Goal: Task Accomplishment & Management: Complete application form

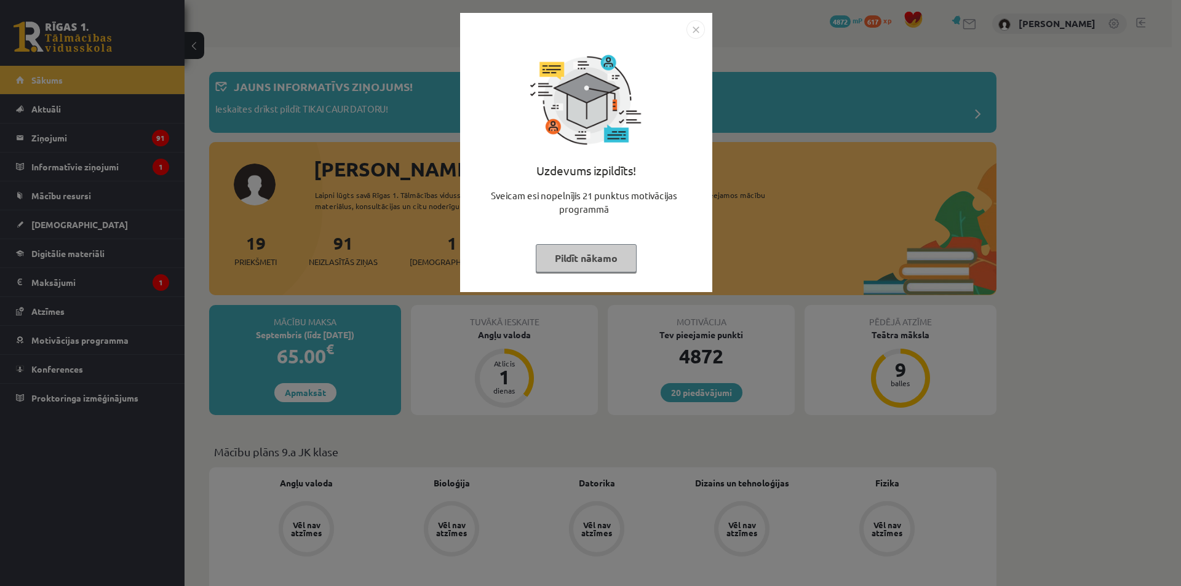
click at [581, 252] on button "Pildīt nākamo" at bounding box center [586, 258] width 101 height 28
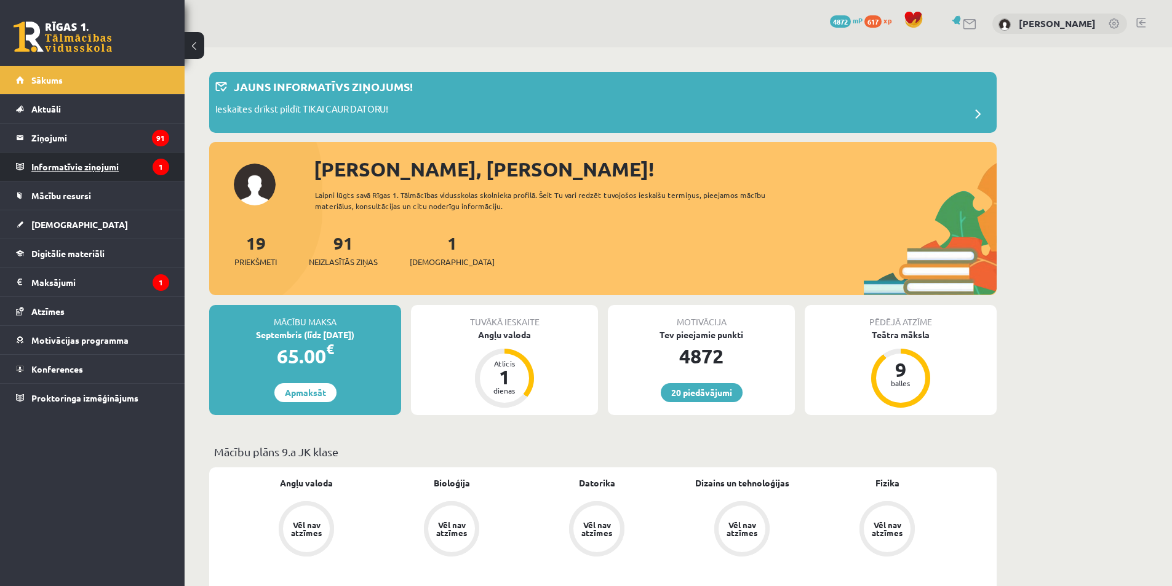
click at [136, 165] on legend "Informatīvie ziņojumi 1" at bounding box center [100, 167] width 138 height 28
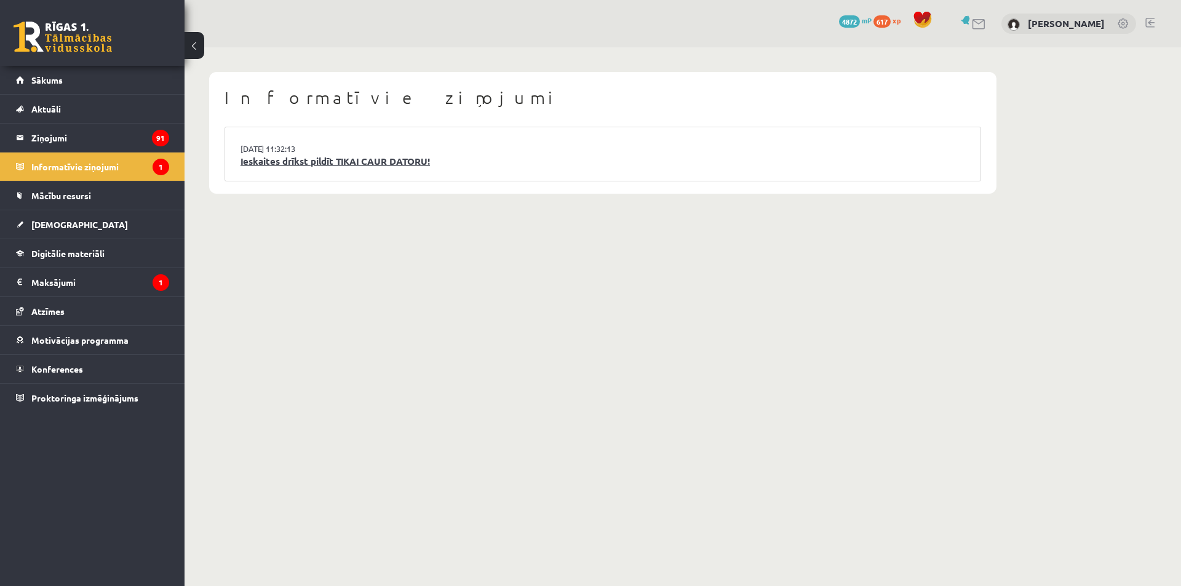
click at [357, 159] on link "Ieskaites drīkst pildīt TIKAI CAUR DATORU!" at bounding box center [602, 161] width 724 height 14
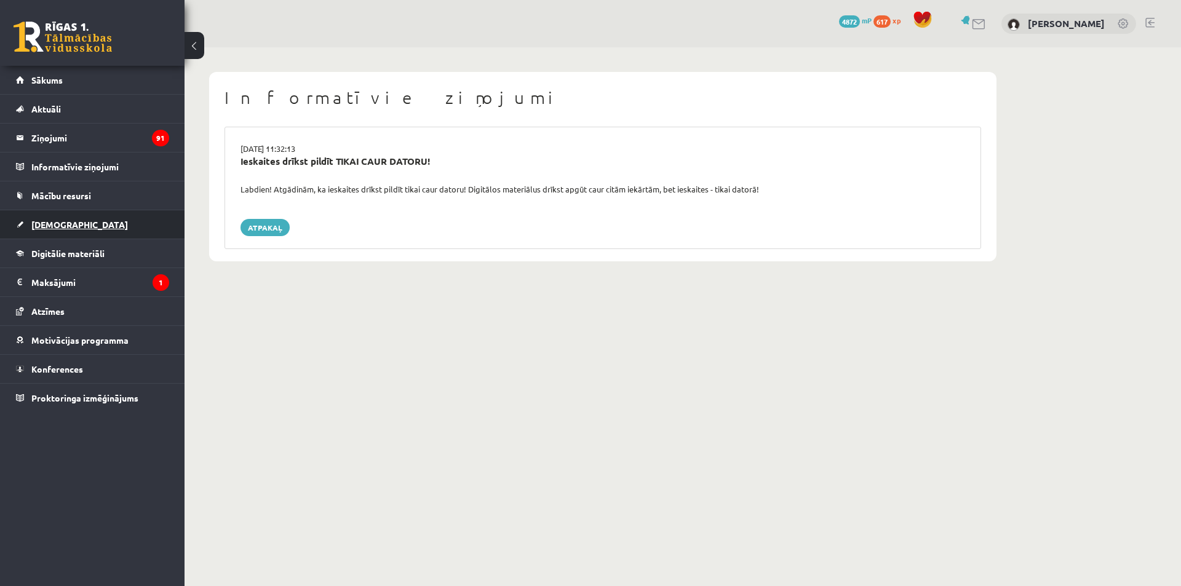
click at [130, 223] on link "[DEMOGRAPHIC_DATA]" at bounding box center [92, 224] width 153 height 28
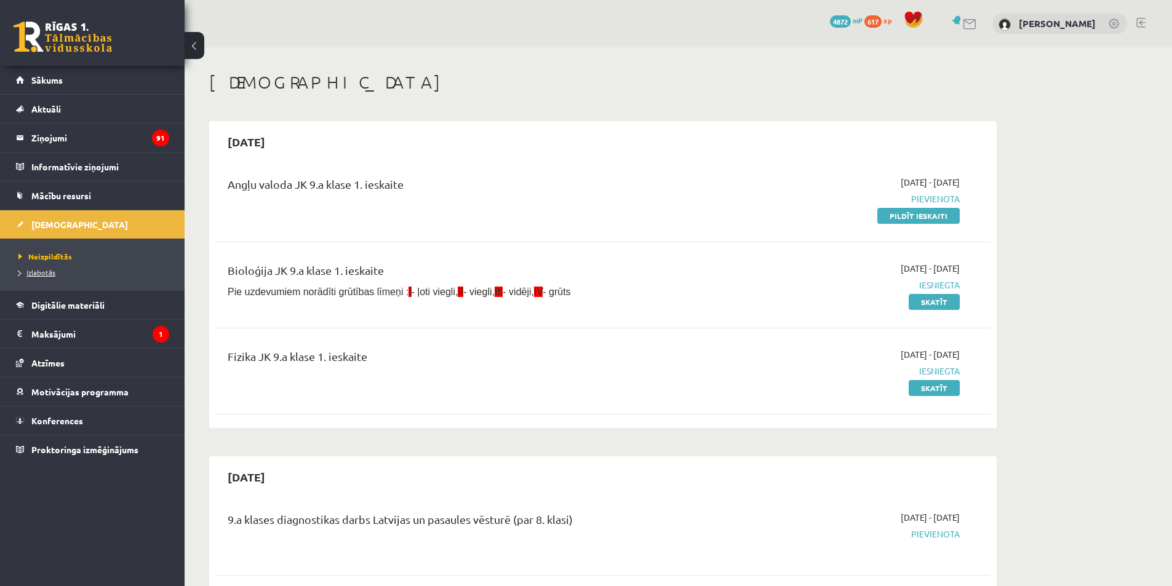
click at [50, 277] on link "Izlabotās" at bounding box center [95, 272] width 154 height 11
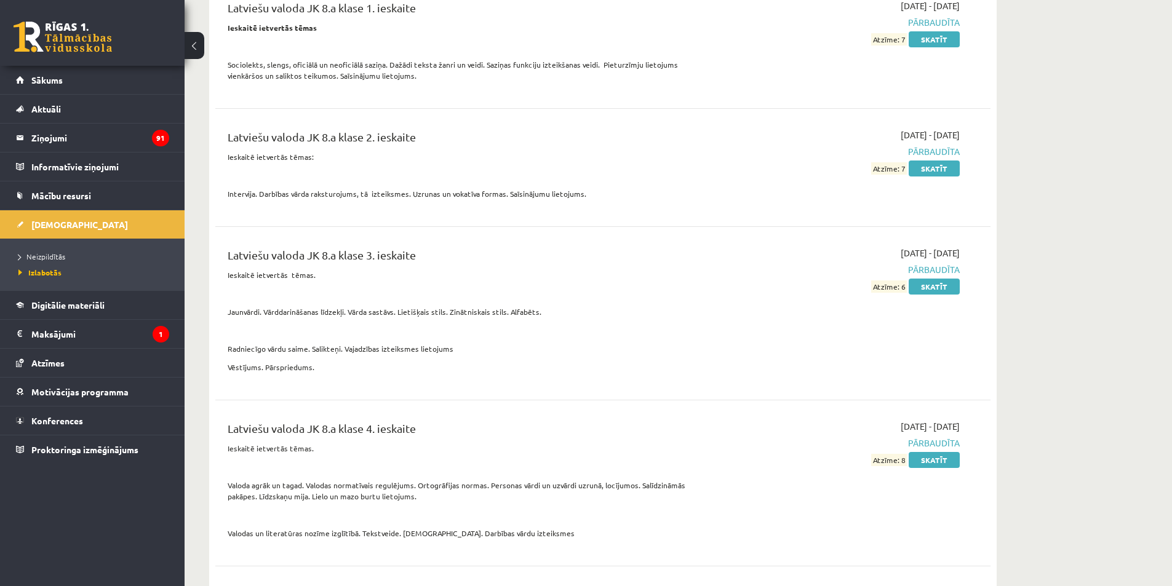
scroll to position [4924, 0]
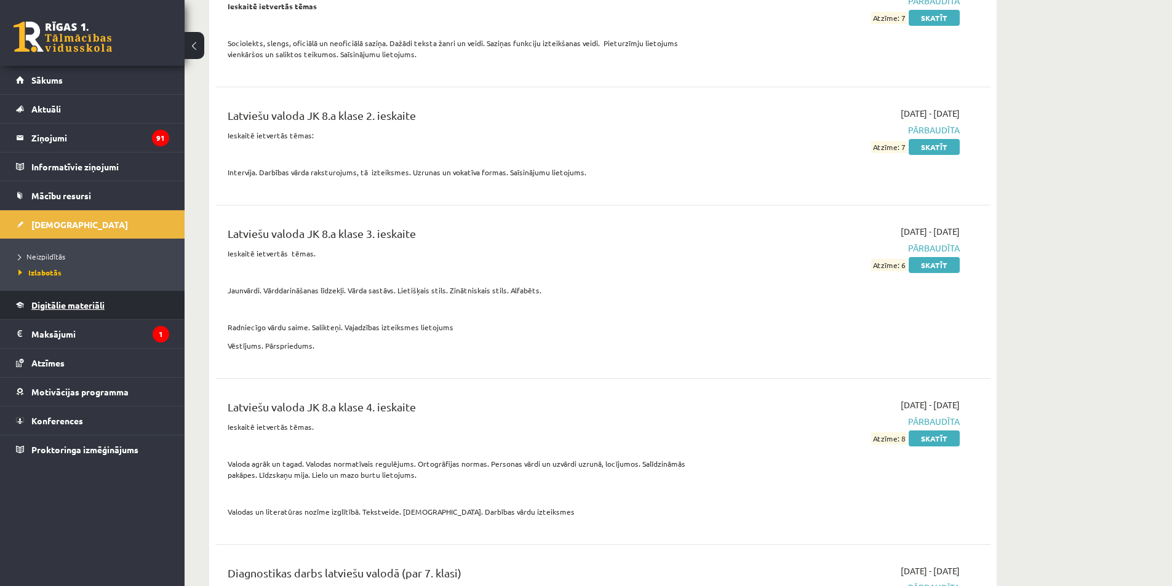
click at [149, 299] on link "Digitālie materiāli" at bounding box center [92, 305] width 153 height 28
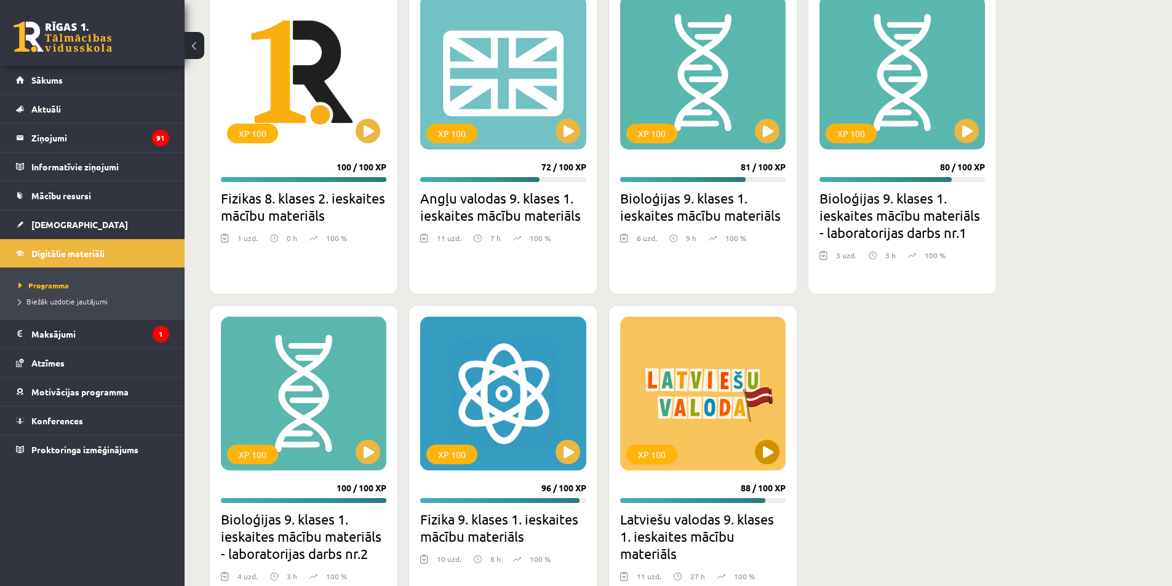
scroll to position [808, 0]
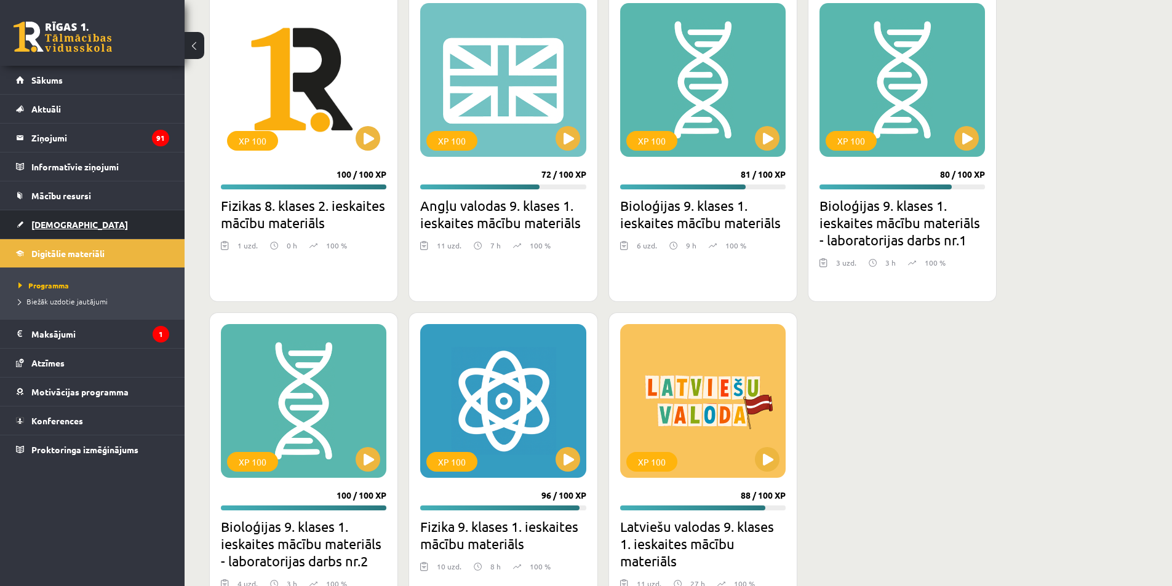
click at [84, 228] on link "[DEMOGRAPHIC_DATA]" at bounding box center [92, 224] width 153 height 28
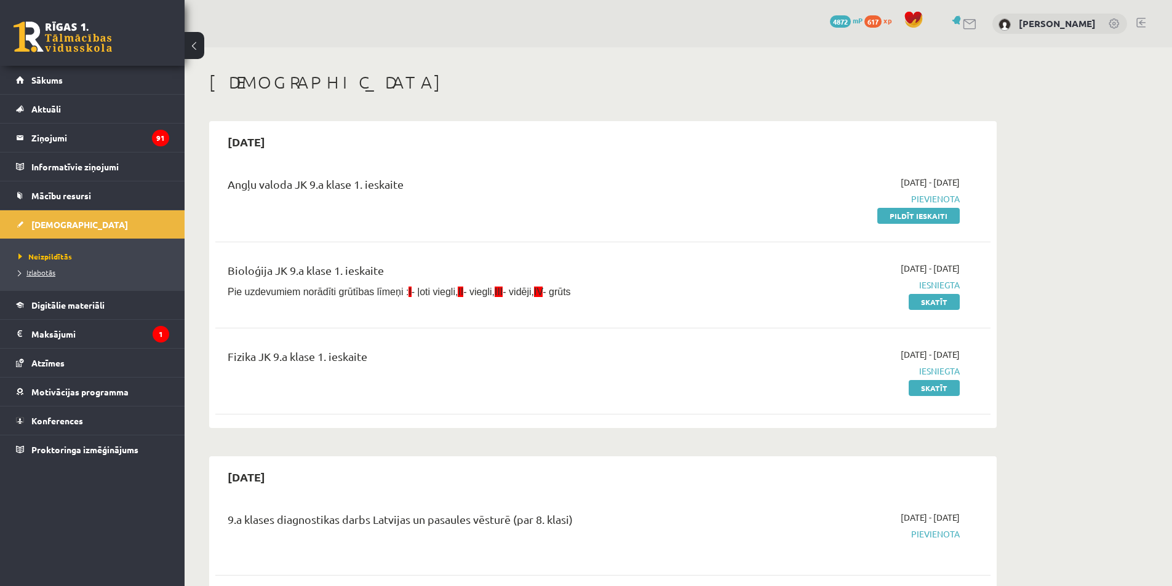
click at [51, 273] on span "Izlabotās" at bounding box center [36, 273] width 37 height 10
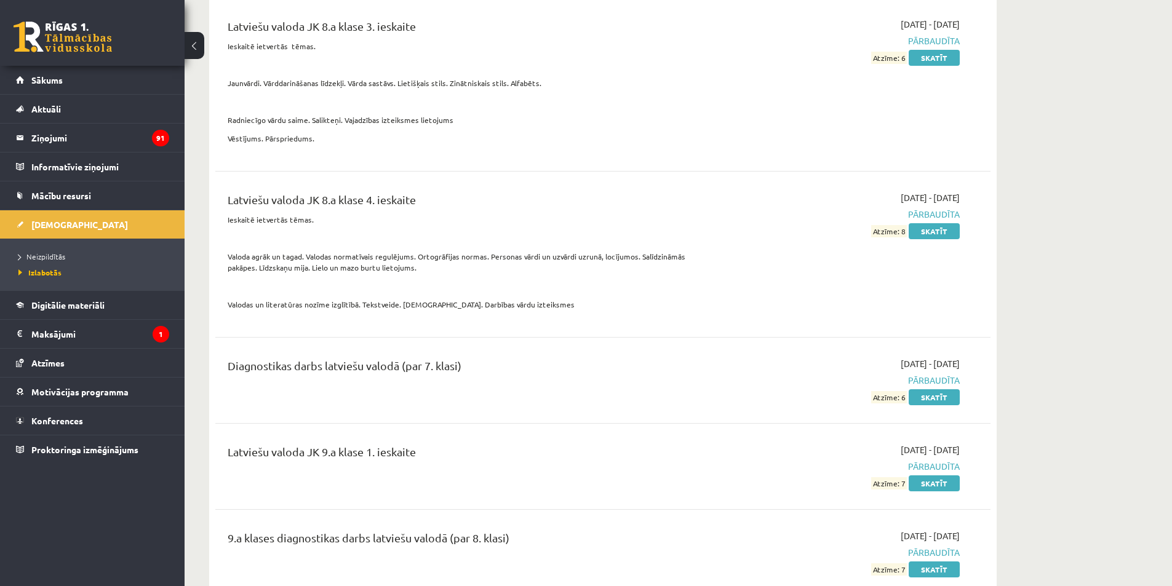
scroll to position [5180, 0]
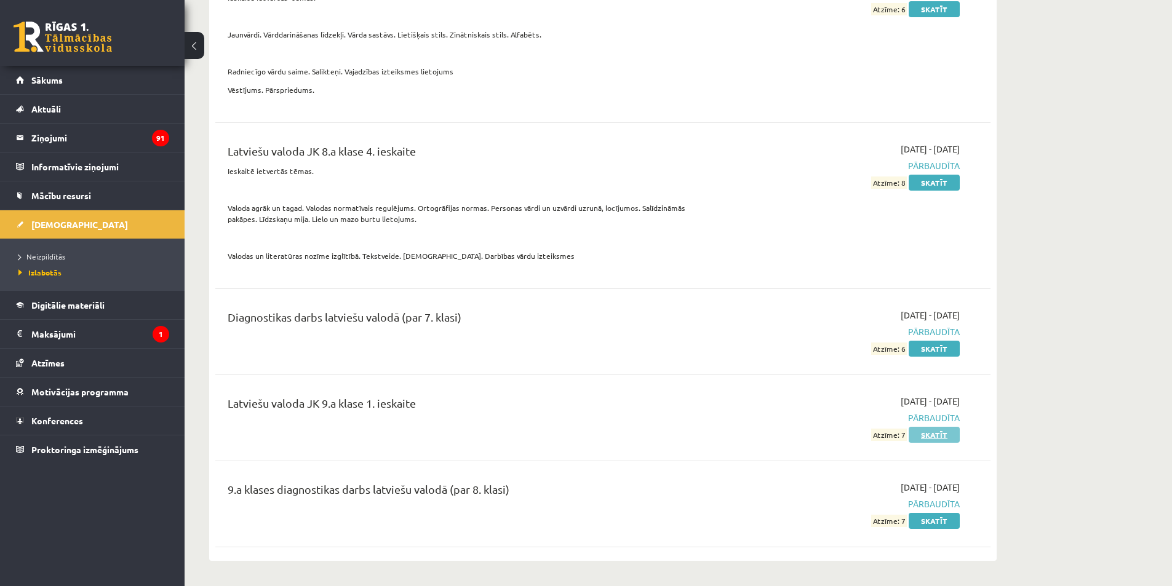
click at [921, 435] on link "Skatīt" at bounding box center [933, 435] width 51 height 16
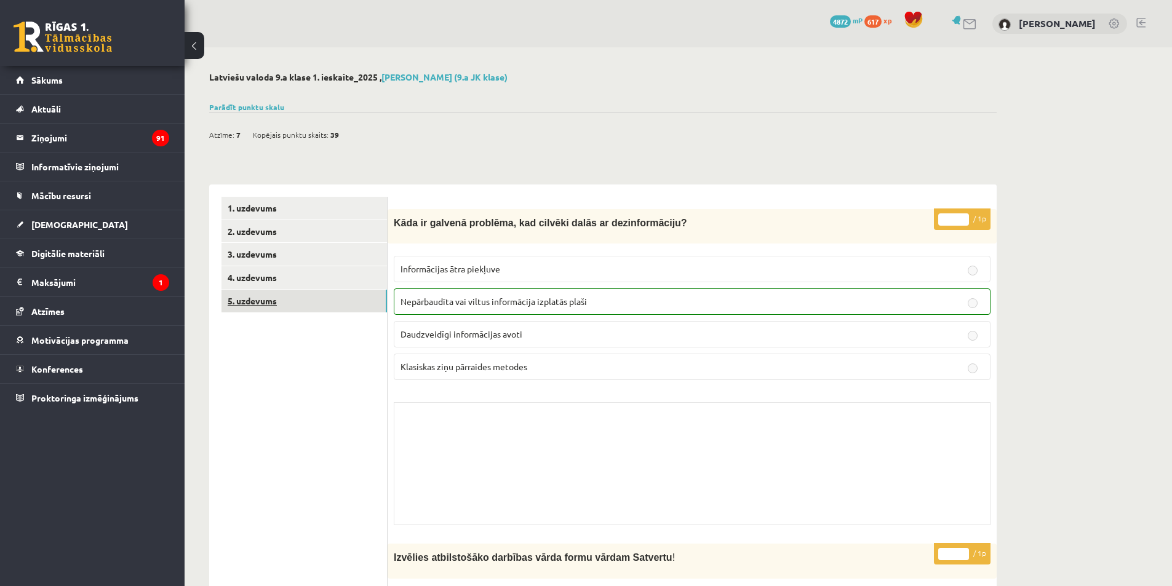
click at [282, 295] on link "5. uzdevums" at bounding box center [303, 301] width 165 height 23
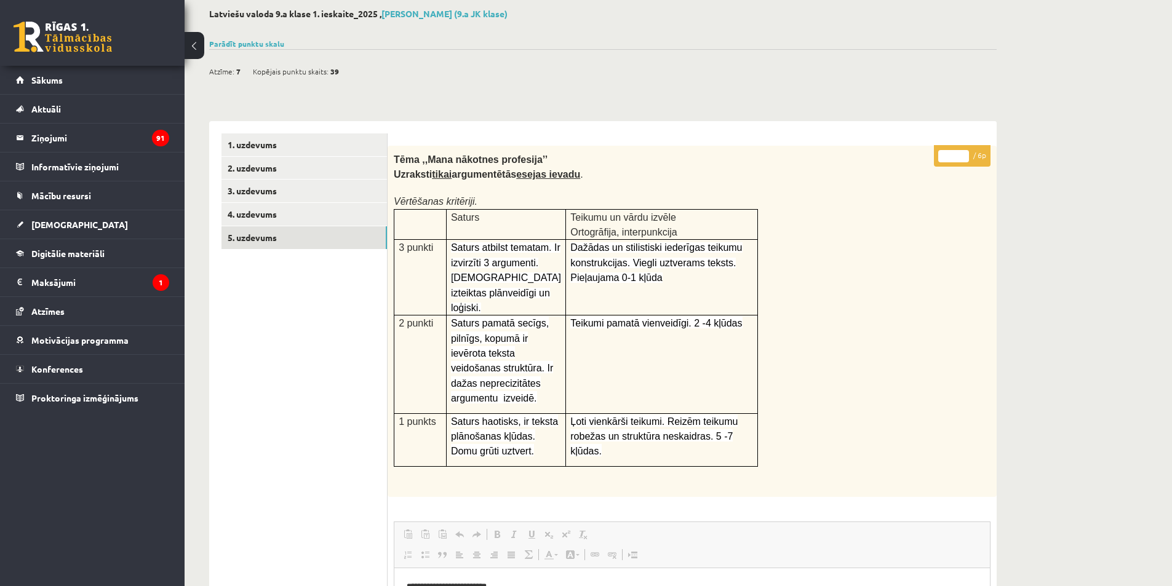
scroll to position [53, 0]
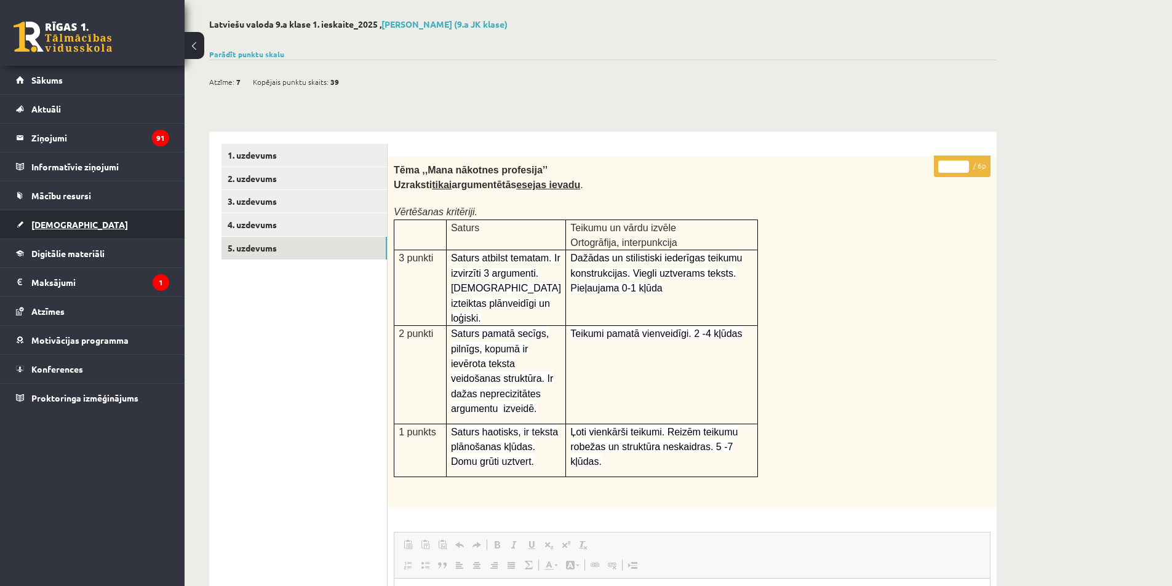
click at [95, 228] on link "[DEMOGRAPHIC_DATA]" at bounding box center [92, 224] width 153 height 28
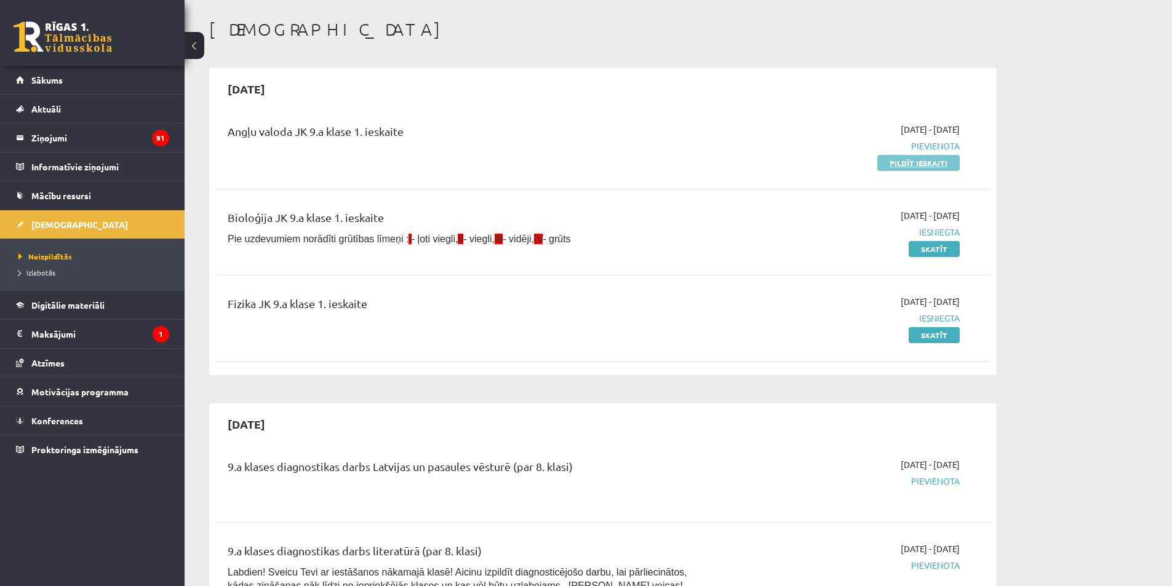
click at [927, 157] on link "Pildīt ieskaiti" at bounding box center [918, 163] width 82 height 16
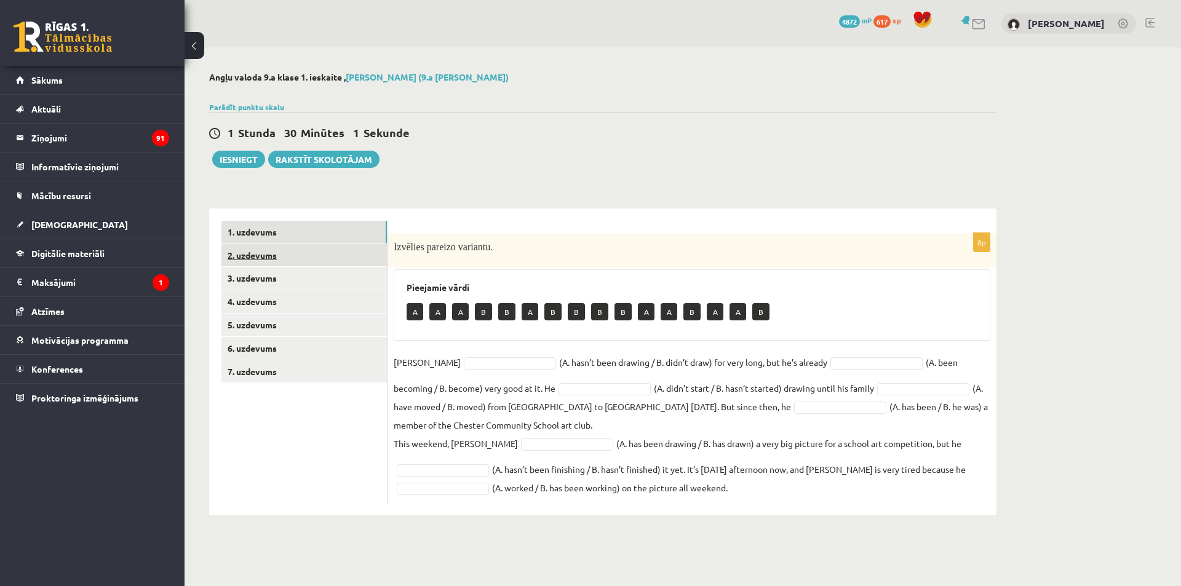
click at [327, 260] on link "2. uzdevums" at bounding box center [303, 255] width 165 height 23
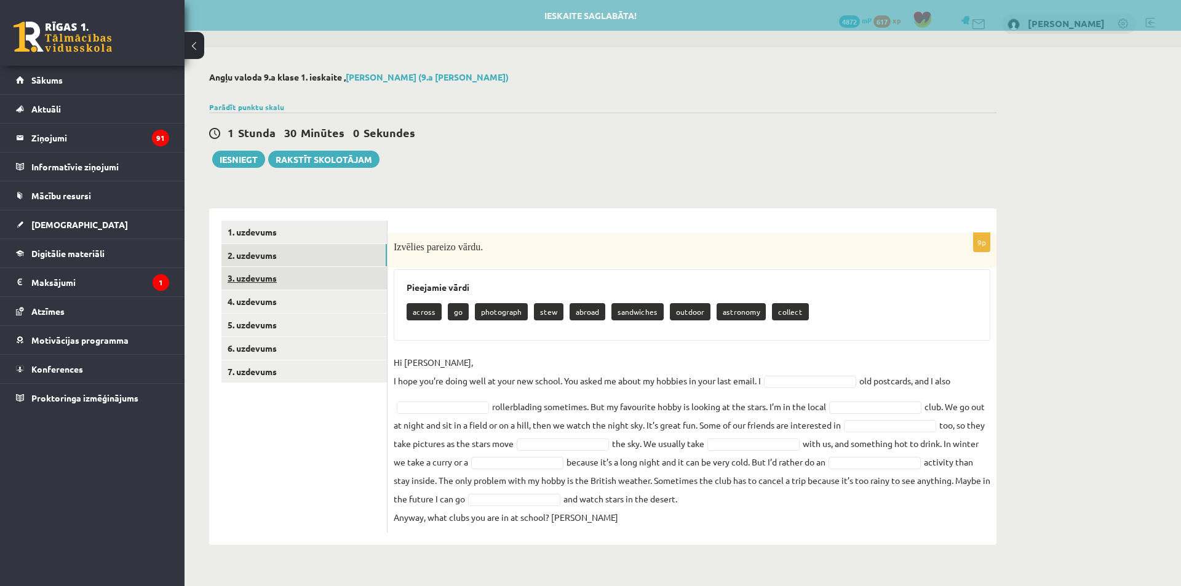
click at [309, 275] on link "3. uzdevums" at bounding box center [303, 278] width 165 height 23
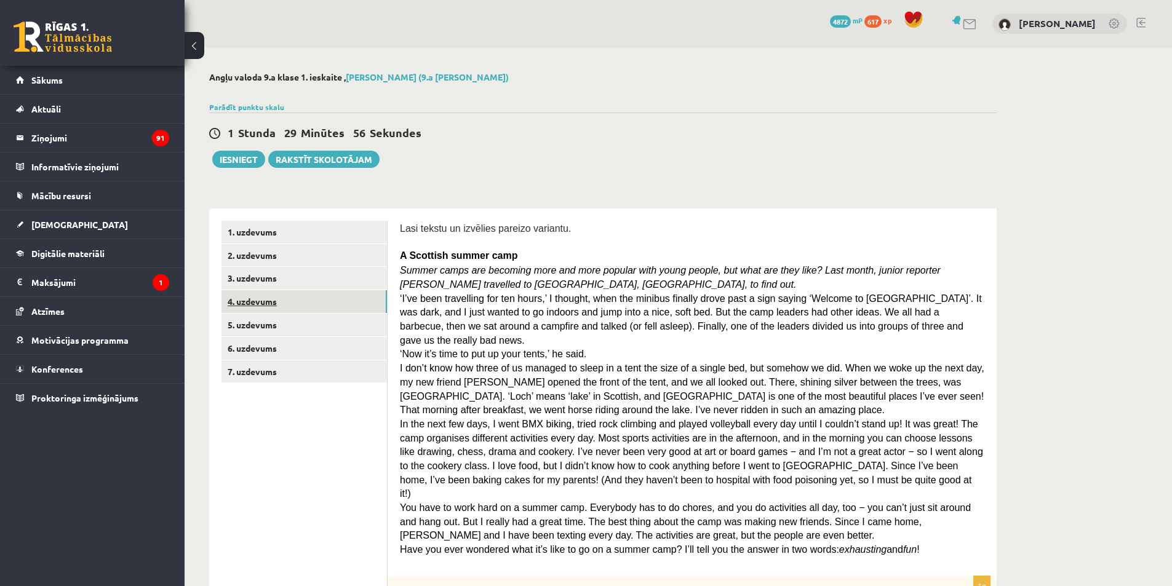
click at [287, 292] on link "4. uzdevums" at bounding box center [303, 301] width 165 height 23
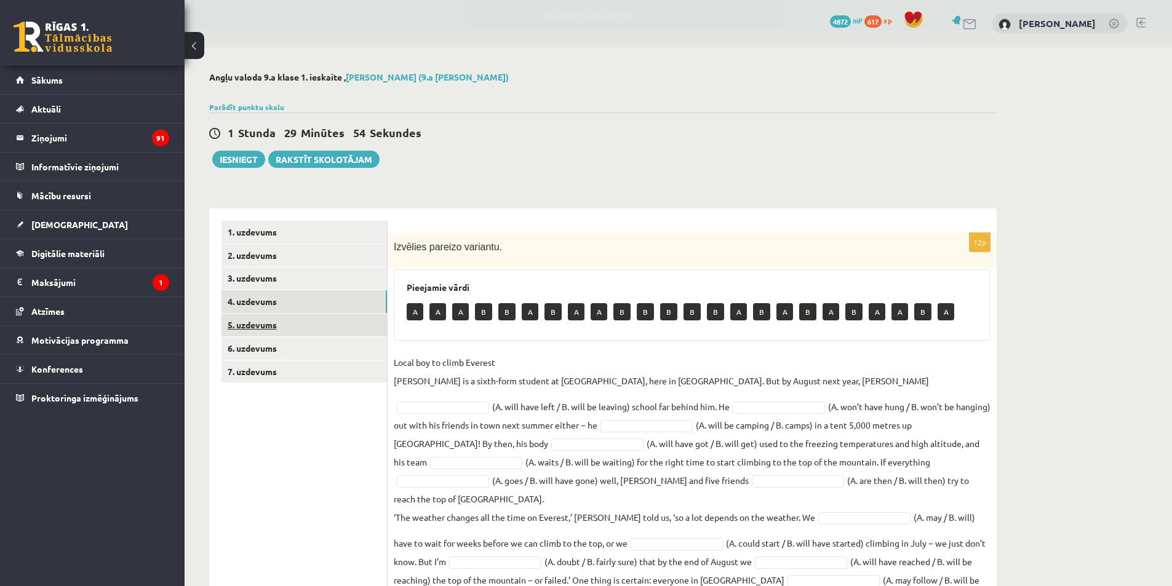
click at [324, 329] on link "5. uzdevums" at bounding box center [303, 325] width 165 height 23
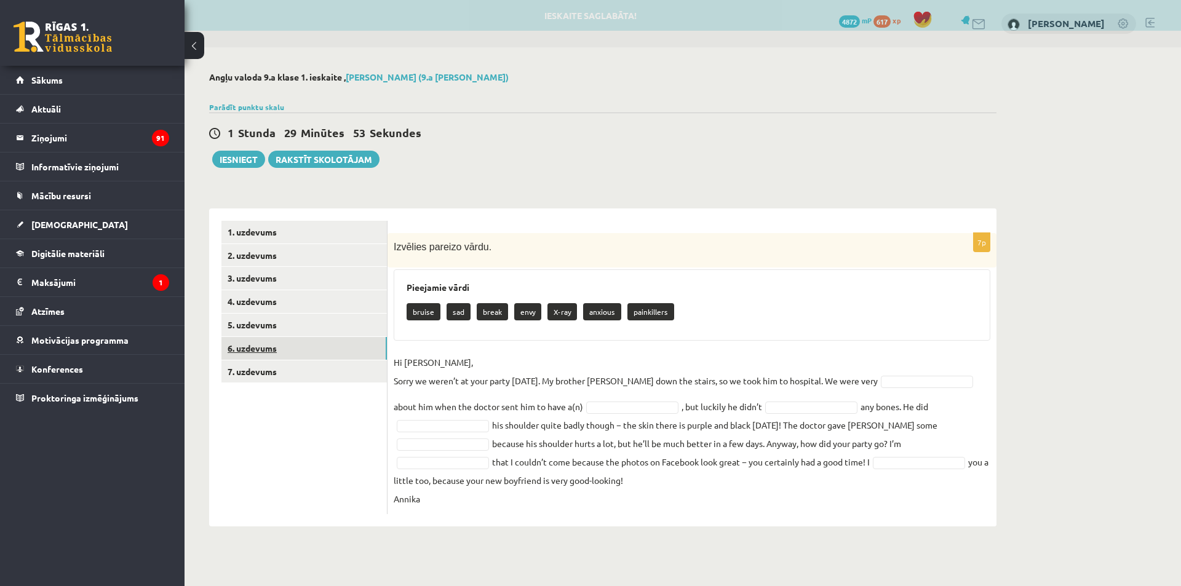
click at [265, 341] on link "6. uzdevums" at bounding box center [303, 348] width 165 height 23
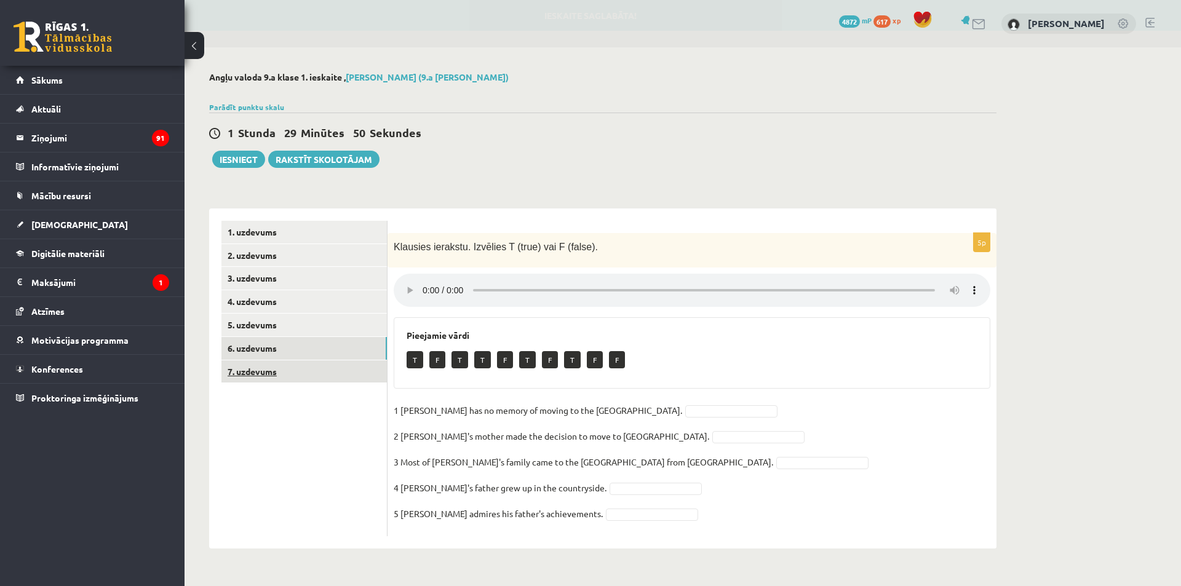
click at [330, 374] on link "7. uzdevums" at bounding box center [303, 371] width 165 height 23
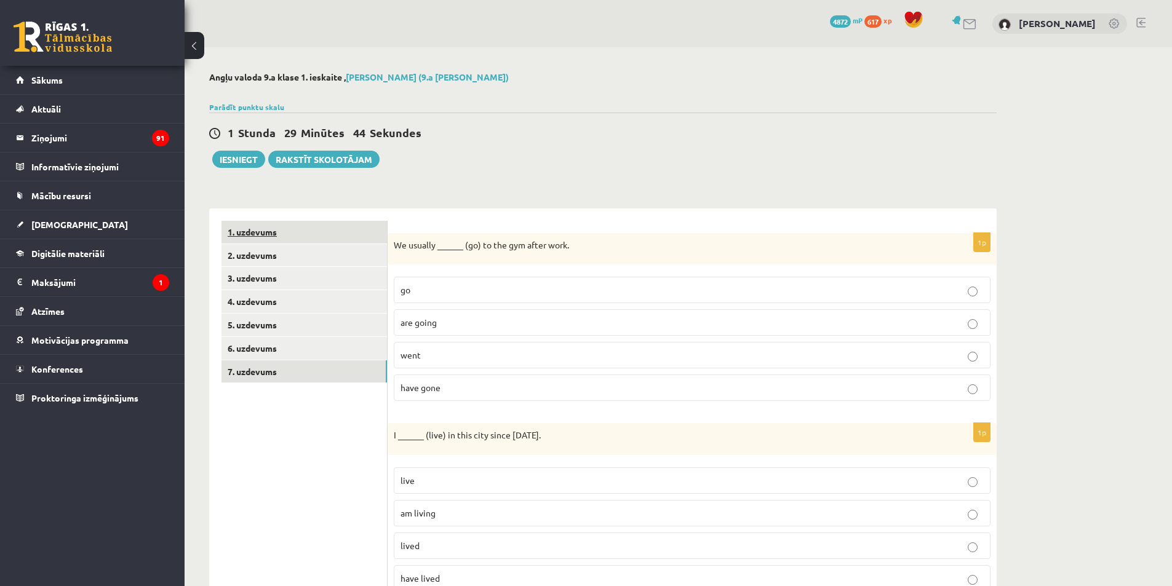
click at [346, 232] on link "1. uzdevums" at bounding box center [303, 232] width 165 height 23
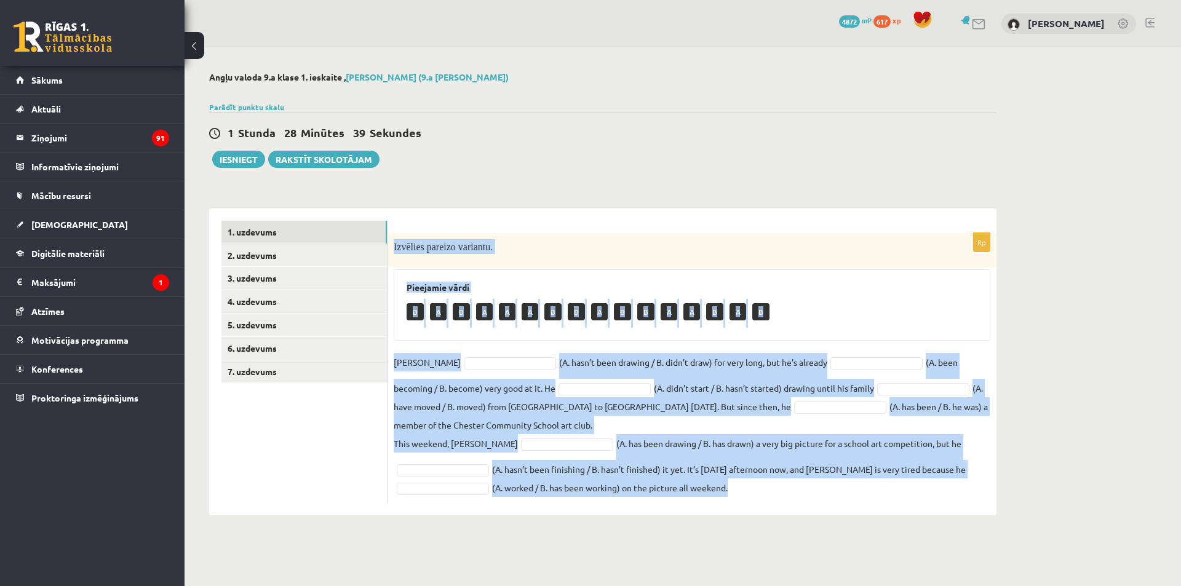
drag, startPoint x: 391, startPoint y: 245, endPoint x: 785, endPoint y: 534, distance: 489.2
click at [785, 534] on div "Angļu valoda 9.a klase 1. ieskaite , Aleksandrs Koroļovs (9.a JK klase) Parādīt…" at bounding box center [602, 293] width 836 height 493
copy div "Izvēlies pareizo variantu. Pieejamie vārdi B A B A A A B B A B B A A B A B Dann…"
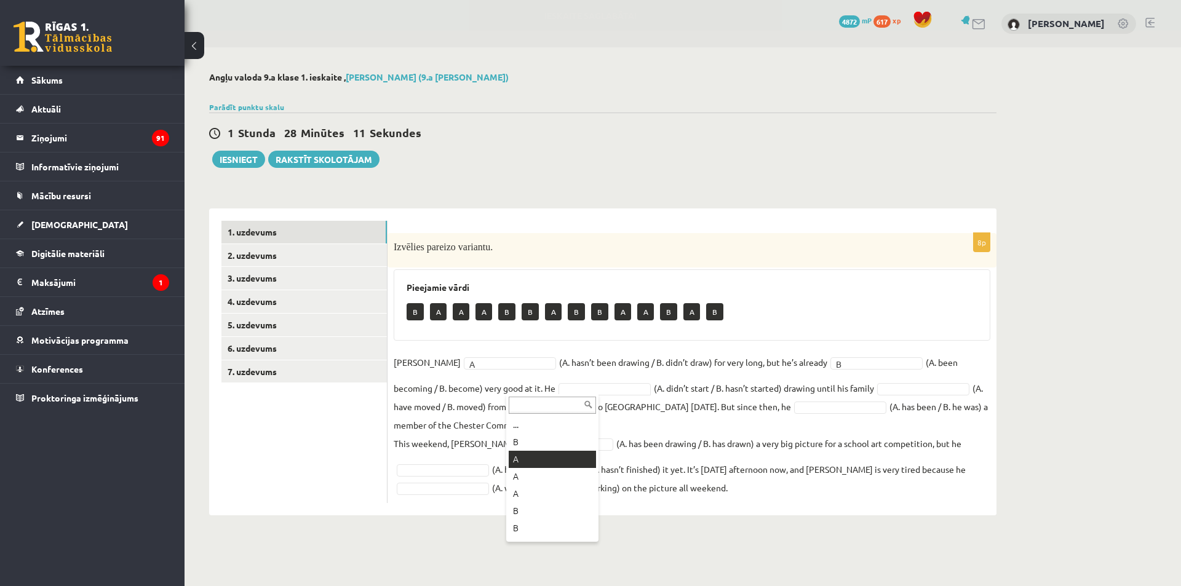
drag, startPoint x: 553, startPoint y: 453, endPoint x: 586, endPoint y: 437, distance: 36.9
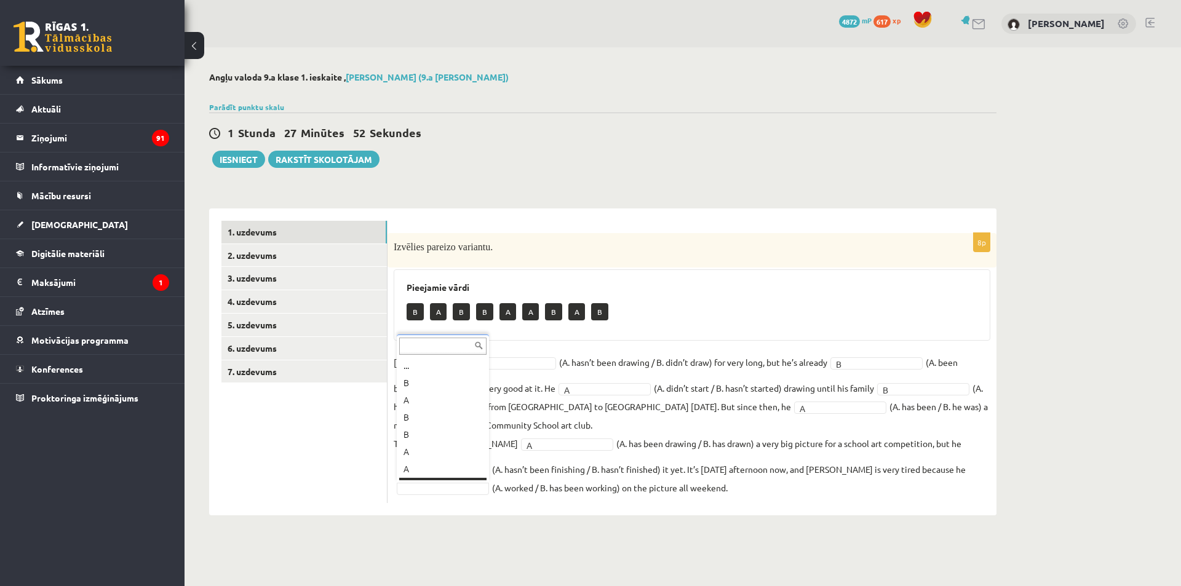
scroll to position [15, 0]
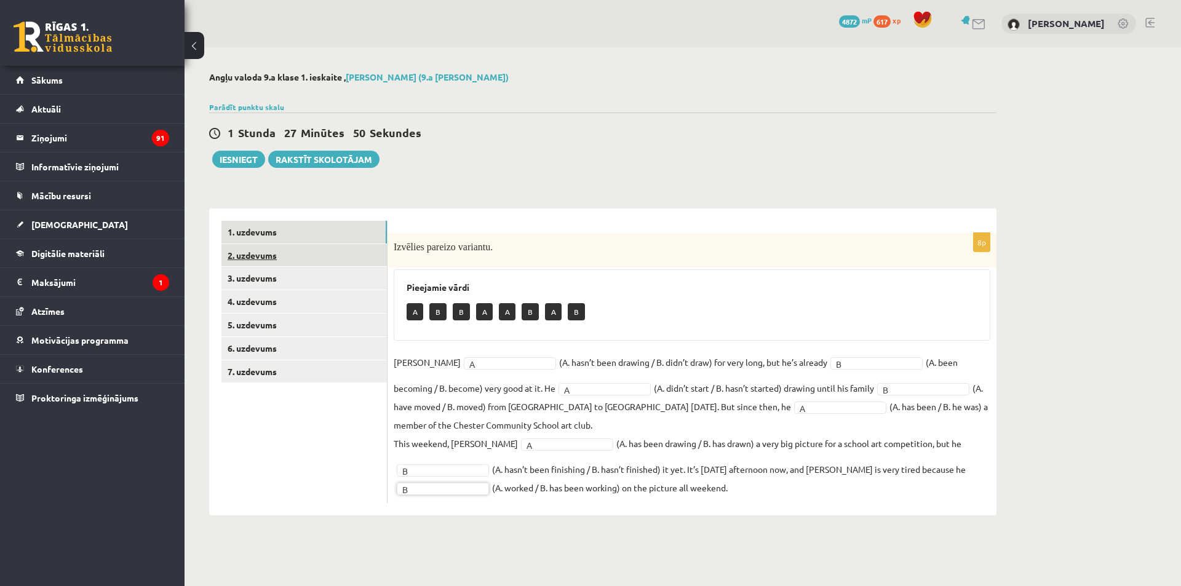
click at [293, 258] on link "2. uzdevums" at bounding box center [303, 255] width 165 height 23
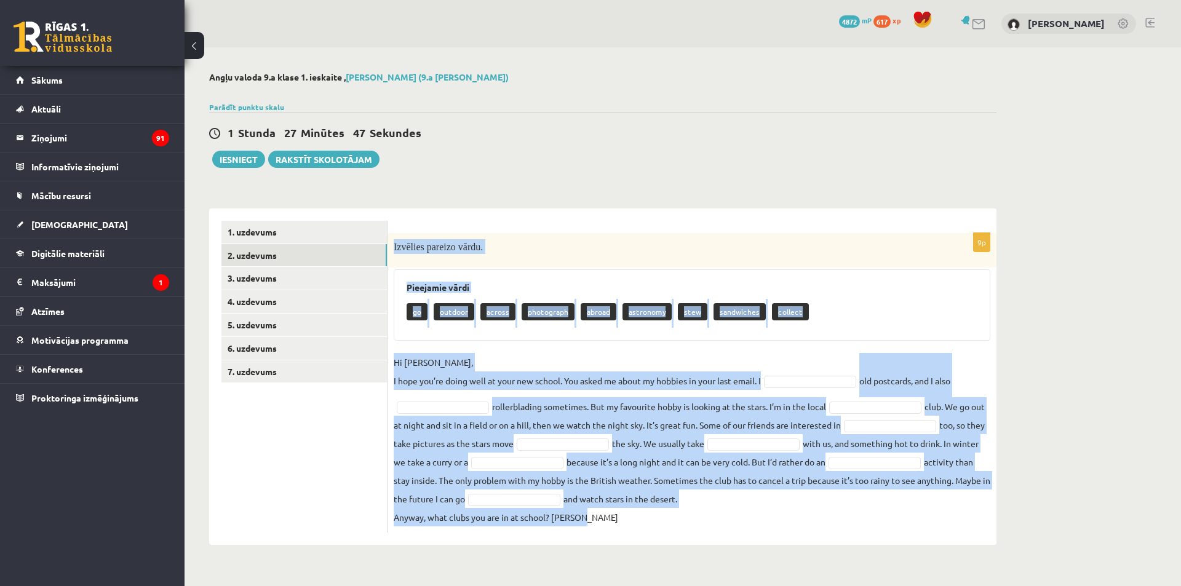
drag, startPoint x: 390, startPoint y: 248, endPoint x: 764, endPoint y: 514, distance: 458.8
click at [764, 514] on div "9p Izvēlies pareizo vārdu. Pieejamie vārdi go outdoor across photograph abroad …" at bounding box center [691, 383] width 609 height 300
copy div "Izvēlies pareizo vārdu. Pieejamie vārdi go outdoor across photograph abroad ast…"
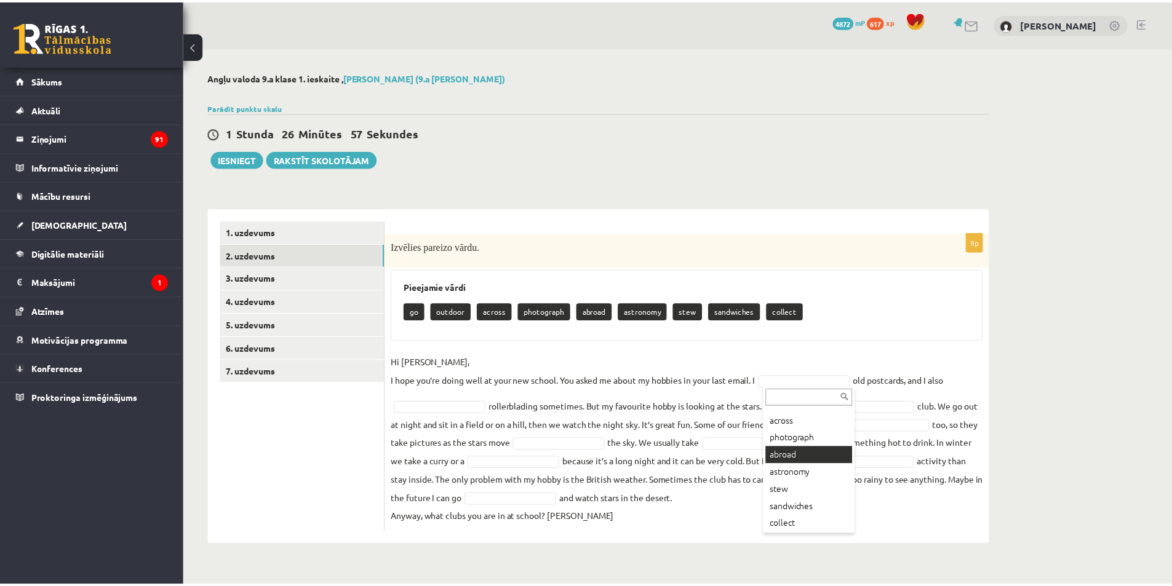
scroll to position [49, 0]
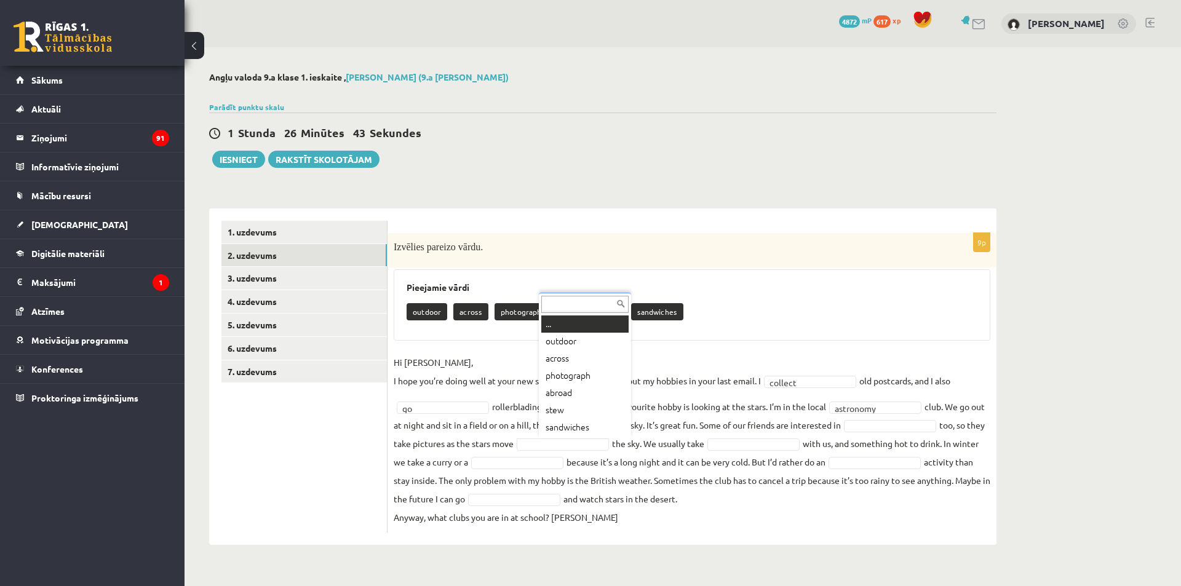
drag, startPoint x: 645, startPoint y: 471, endPoint x: 770, endPoint y: 480, distance: 125.8
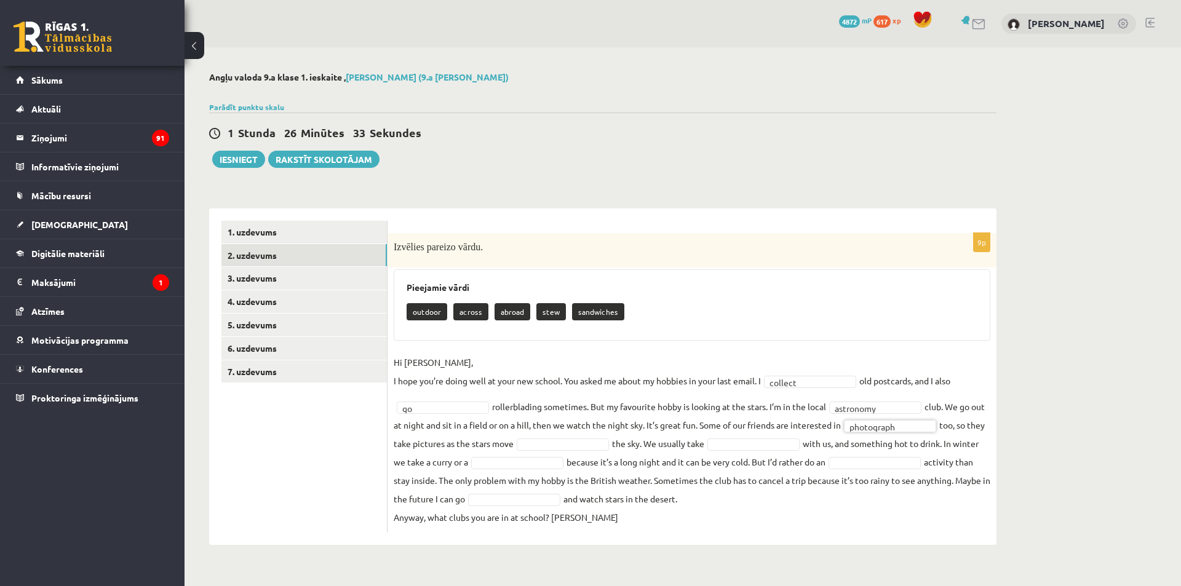
click at [563, 427] on fieldset "**********" at bounding box center [692, 439] width 597 height 173
click at [563, 435] on fieldset "**********" at bounding box center [692, 439] width 597 height 173
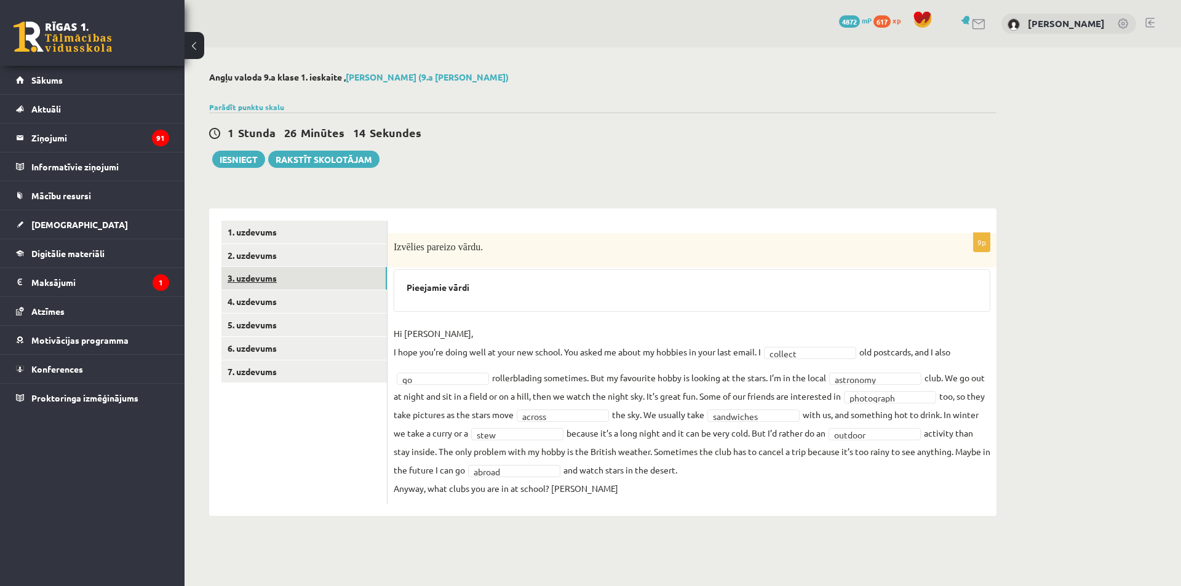
click at [322, 281] on link "3. uzdevums" at bounding box center [303, 278] width 165 height 23
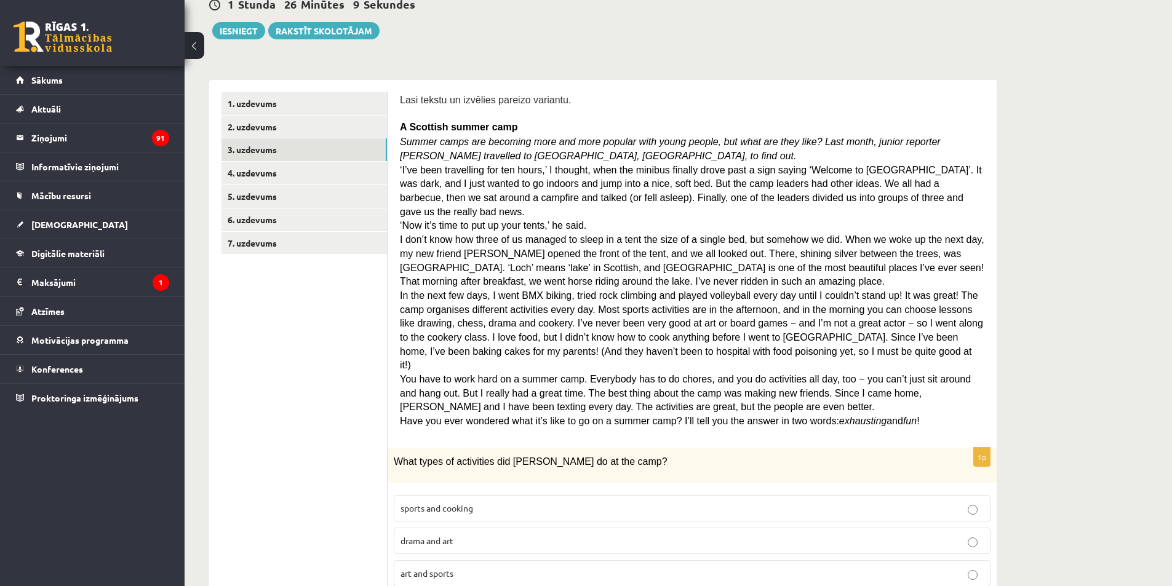
scroll to position [123, 0]
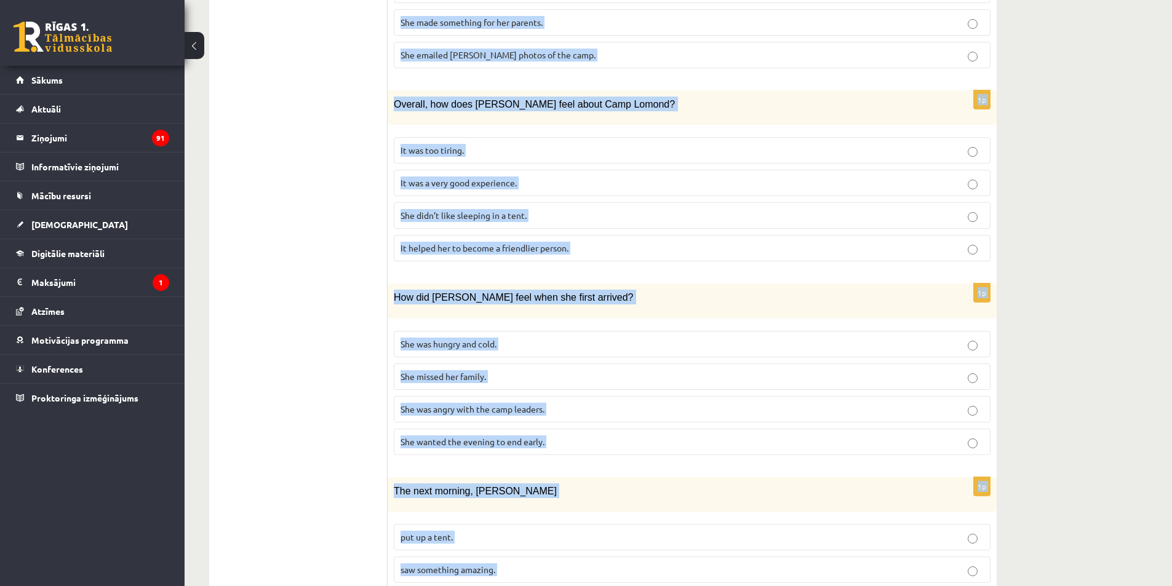
scroll to position [948, 0]
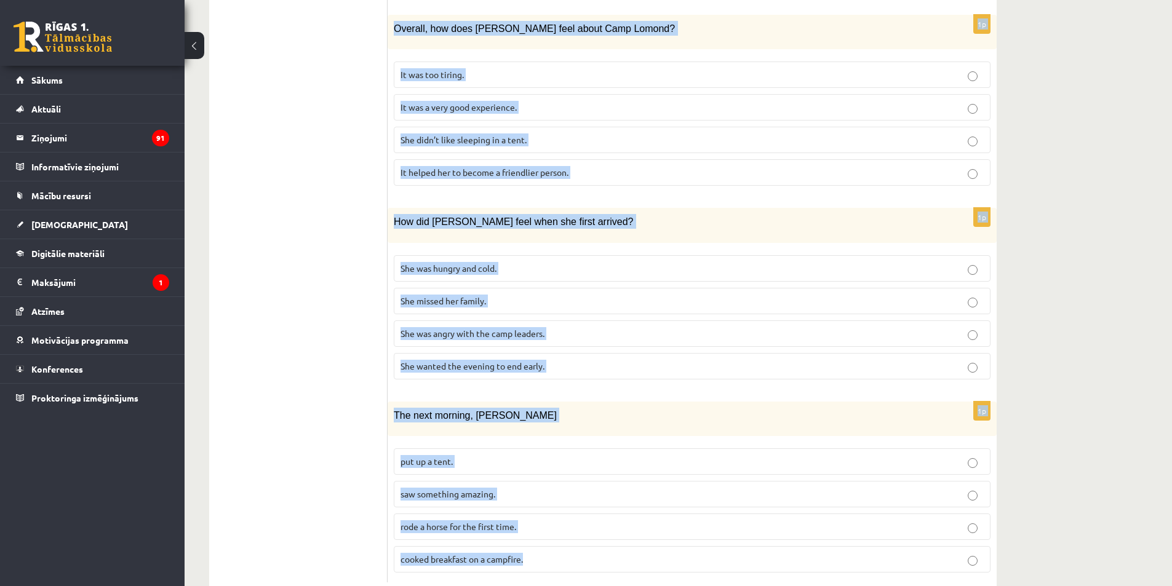
drag, startPoint x: 397, startPoint y: 98, endPoint x: 756, endPoint y: 528, distance: 560.6
copy form "Lasi tekstu un izvēlies pareizo variantu. A Scottish summer camp Summer camps a…"
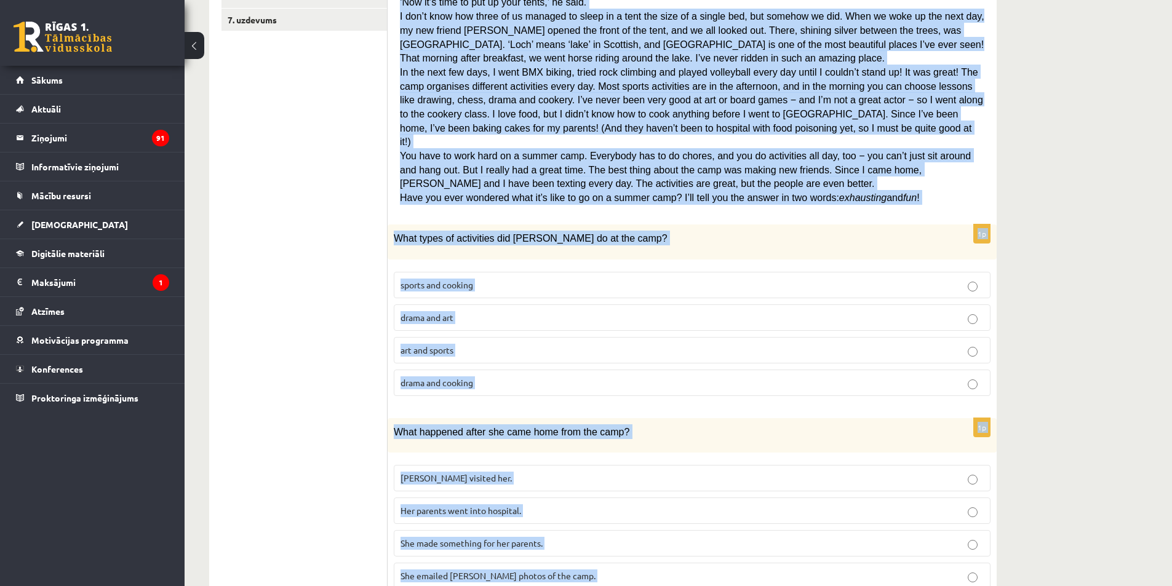
scroll to position [272, 0]
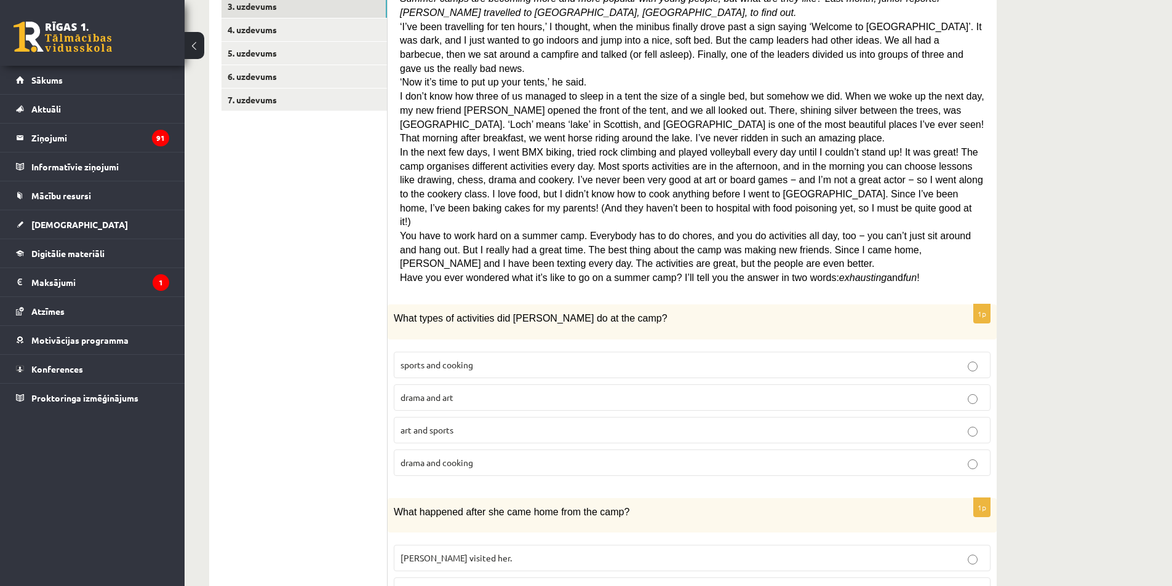
click at [447, 359] on span "sports and cooking" at bounding box center [436, 364] width 73 height 11
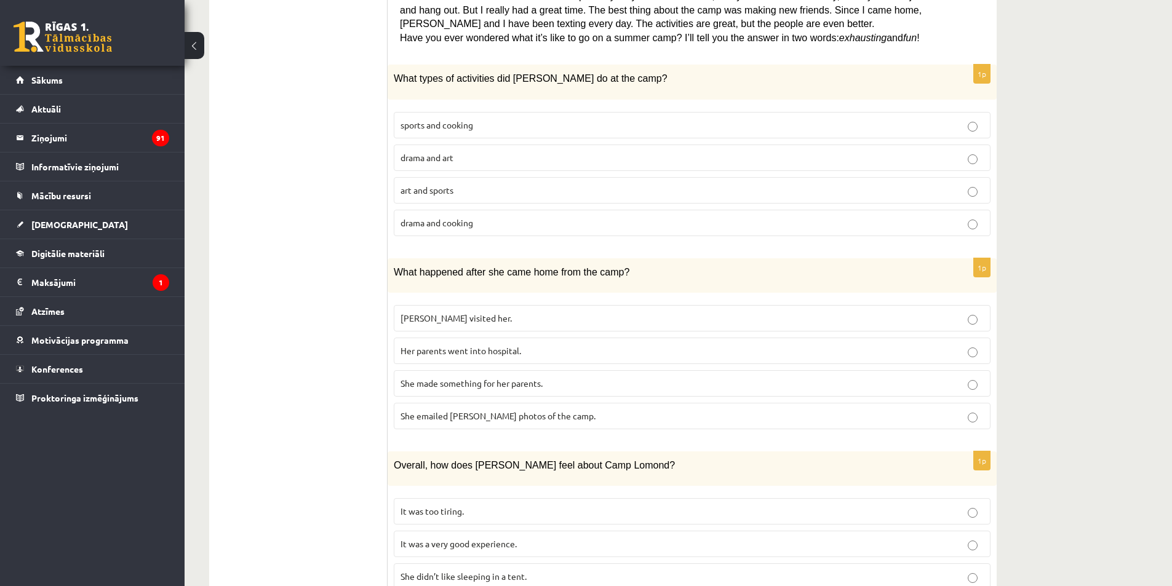
scroll to position [518, 0]
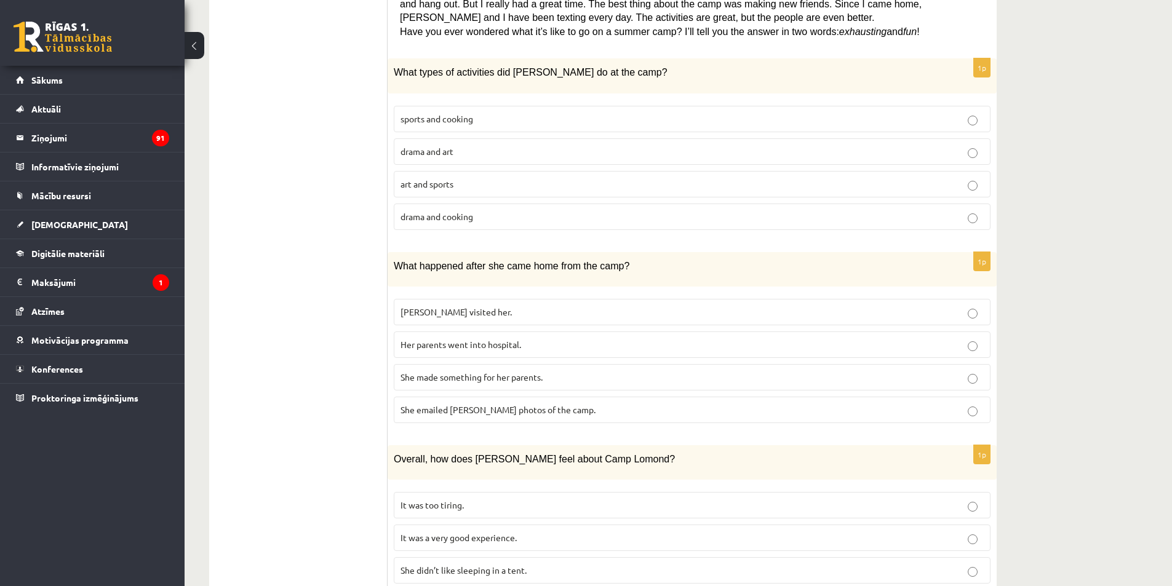
click at [423, 371] on span "She made something for her parents." at bounding box center [471, 376] width 142 height 11
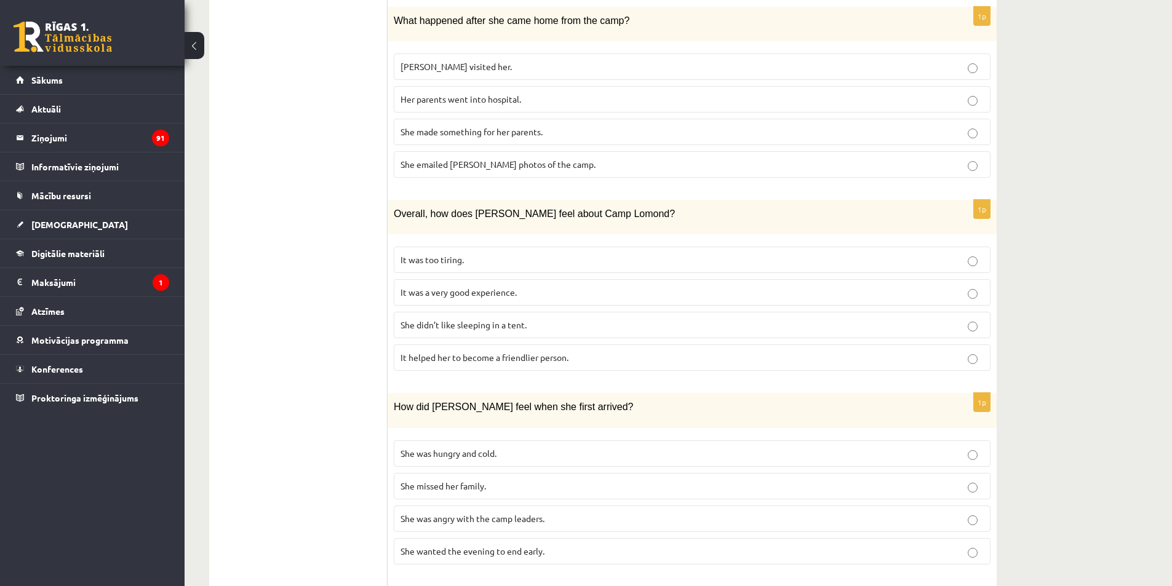
scroll to position [764, 0]
click at [424, 286] on span "It was a very good experience." at bounding box center [458, 291] width 116 height 11
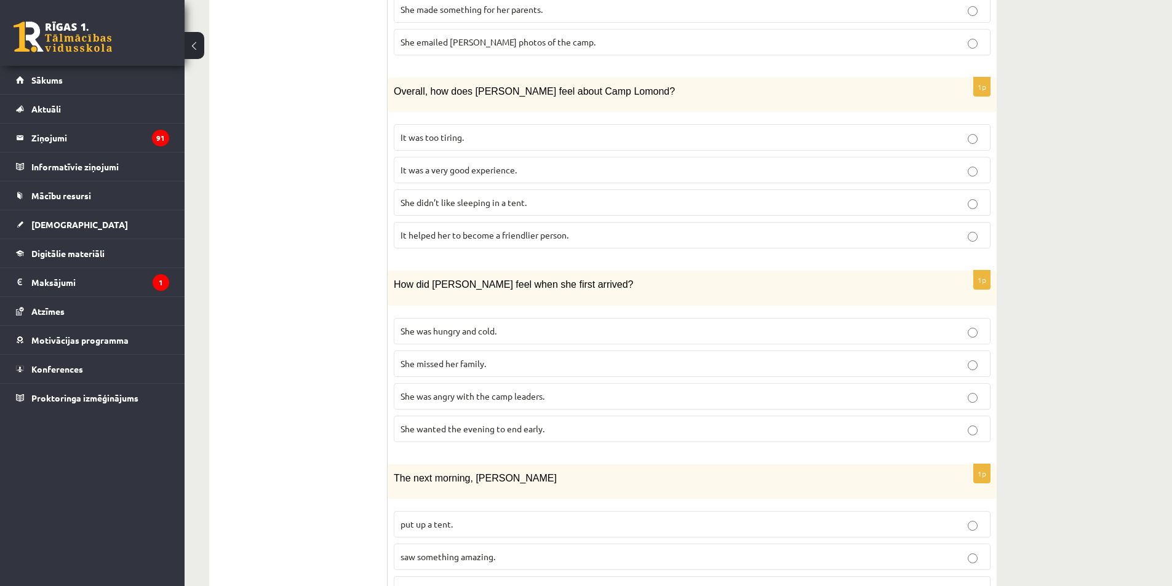
scroll to position [887, 0]
click at [446, 422] on span "She wanted the evening to end early." at bounding box center [472, 427] width 144 height 11
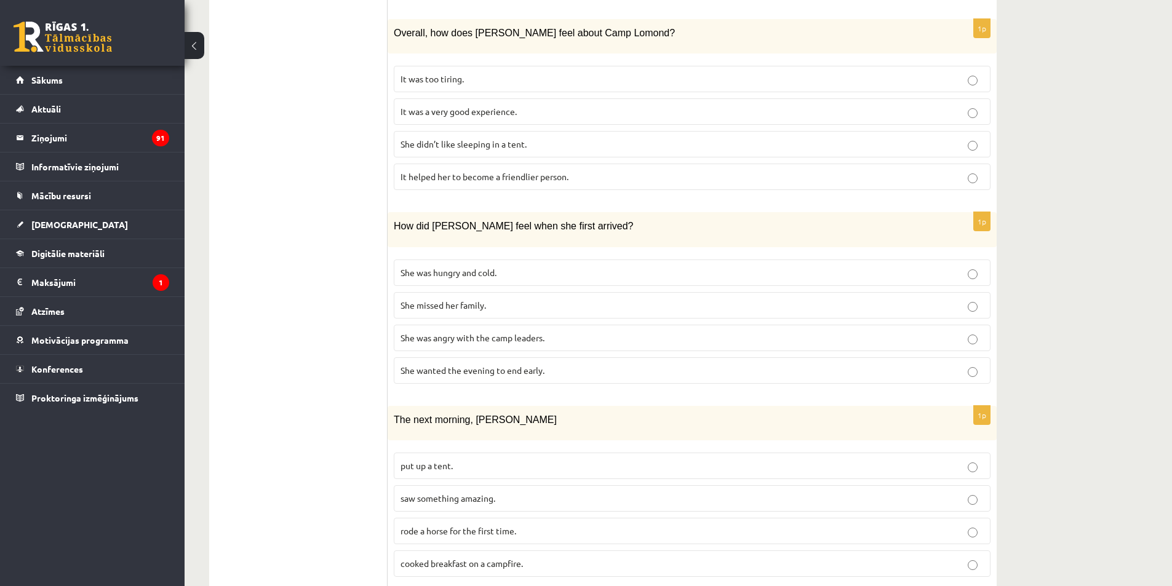
scroll to position [948, 0]
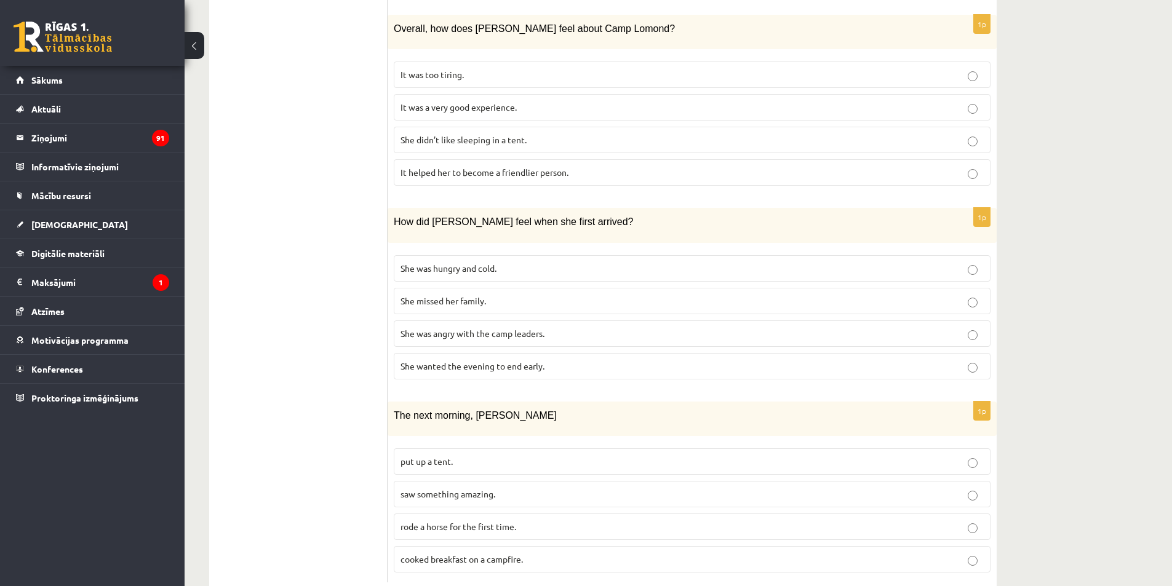
click at [448, 488] on span "saw something amazing." at bounding box center [447, 493] width 95 height 11
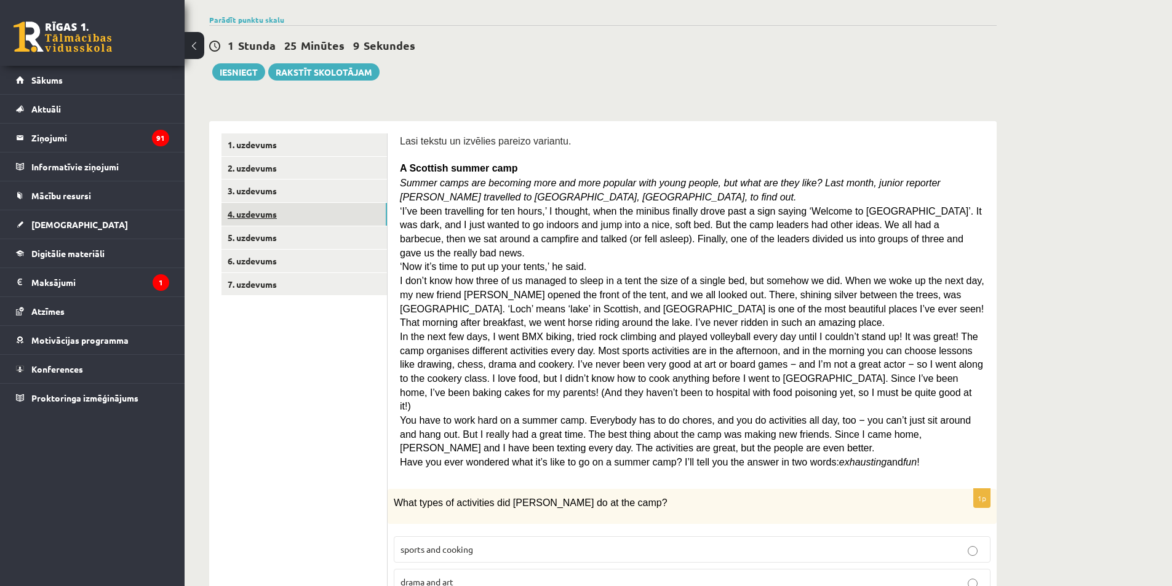
click at [264, 216] on link "4. uzdevums" at bounding box center [303, 214] width 165 height 23
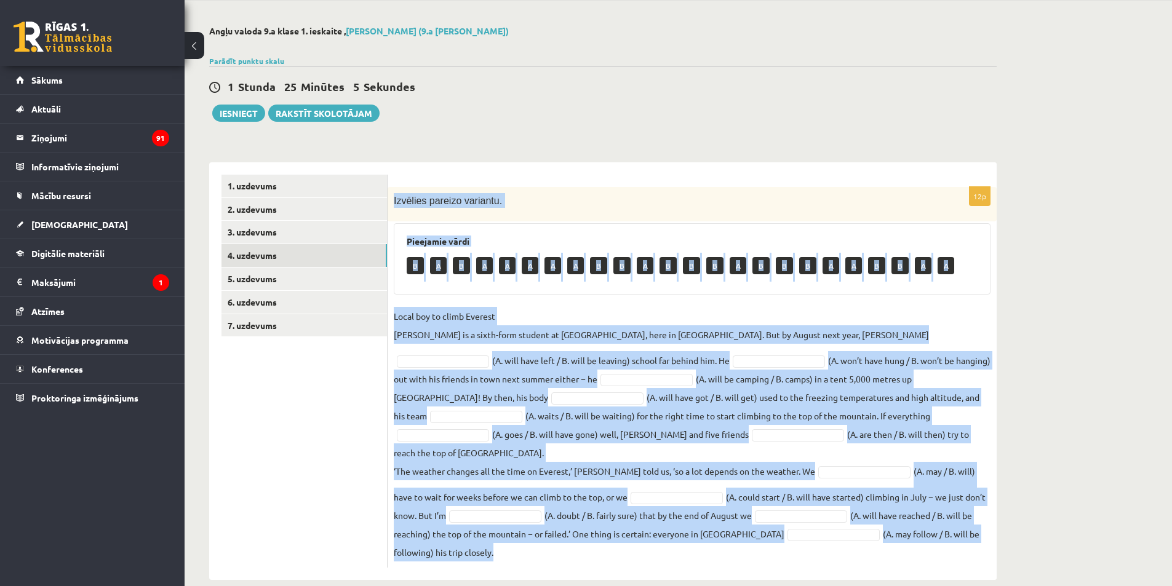
drag, startPoint x: 419, startPoint y: 204, endPoint x: 823, endPoint y: 576, distance: 548.9
click at [823, 576] on div "Angļu valoda 9.a klase 1. ieskaite , Aleksandrs Koroļovs (9.a JK klase) Parādīt…" at bounding box center [602, 302] width 836 height 603
copy div "Izvēlies pareizo variantu. Pieejamie vārdi B A B A A A A A B B A B B B A B B B …"
click at [880, 343] on fieldset "Local boy to climb Everest Nathan Short is a sixth-form student at Pittville Co…" at bounding box center [692, 434] width 597 height 255
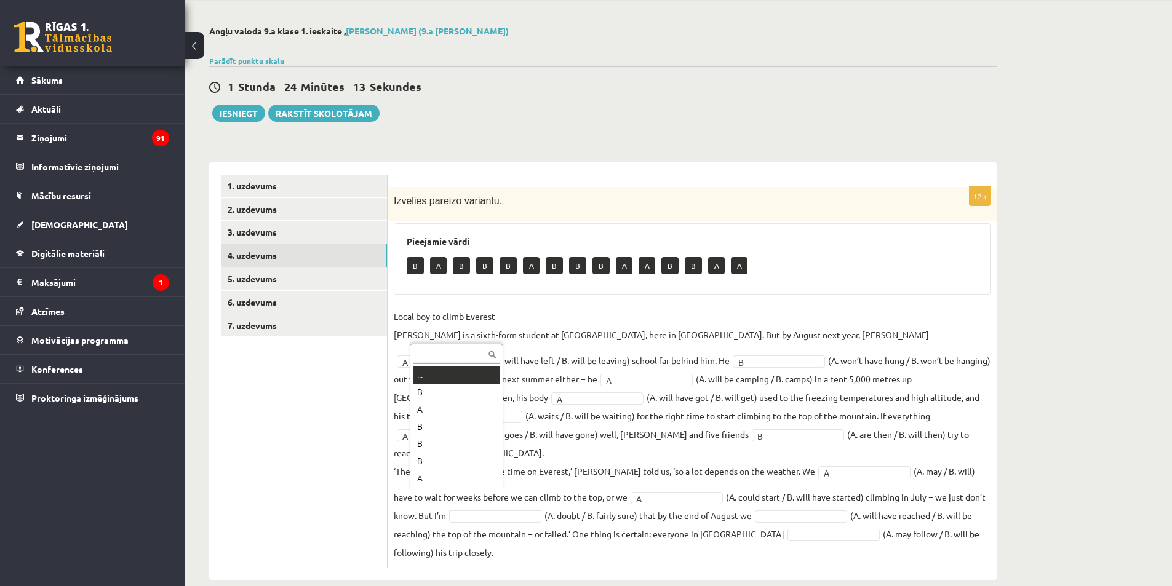
scroll to position [15, 0]
click at [716, 497] on fieldset "Local boy to climb Everest Nathan Short is a sixth-form student at Pittville Co…" at bounding box center [692, 434] width 597 height 255
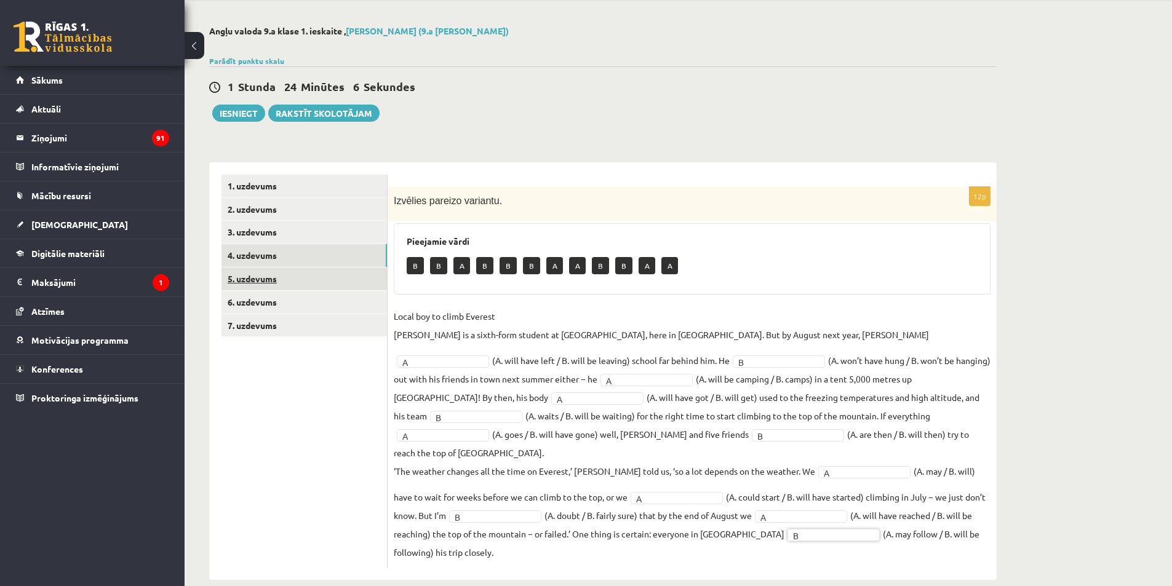
click at [269, 276] on link "5. uzdevums" at bounding box center [303, 279] width 165 height 23
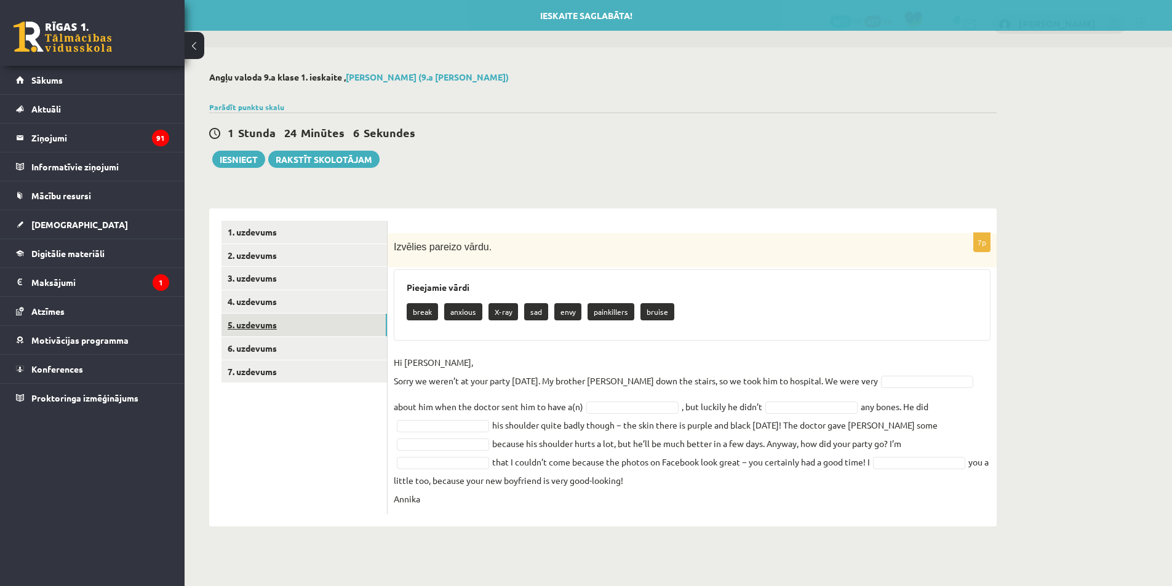
scroll to position [0, 0]
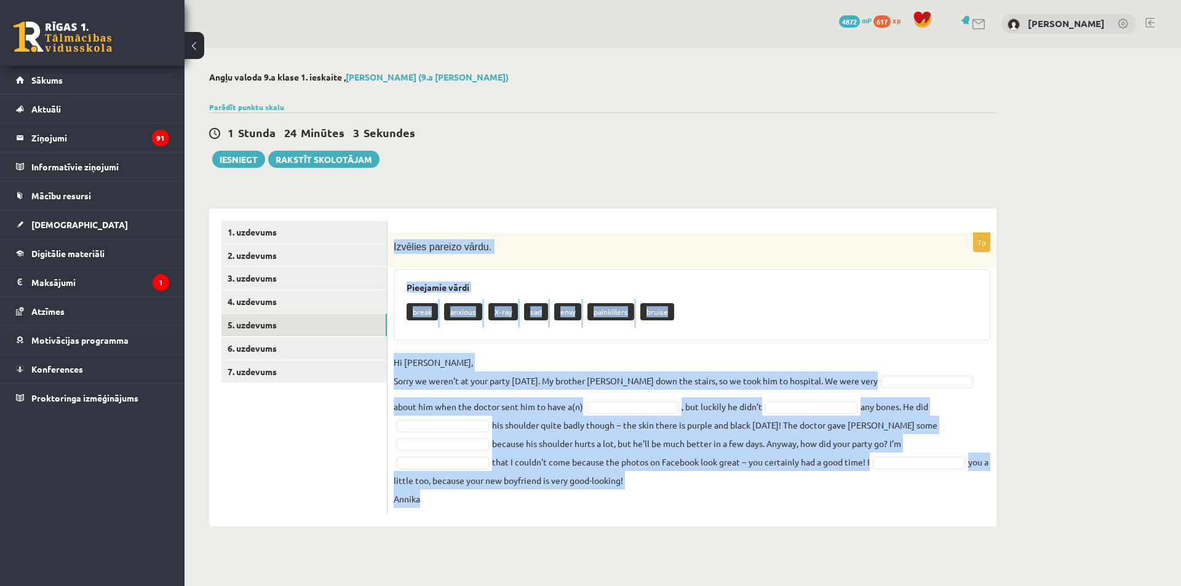
drag, startPoint x: 392, startPoint y: 241, endPoint x: 796, endPoint y: 563, distance: 516.8
click at [796, 563] on body "0 Dāvanas 4872 mP 617 xp Aleksandrs Koroļovs Sākums Aktuāli Kā mācīties eSKOLĀ …" at bounding box center [590, 293] width 1181 height 586
copy div "Izvēlies pareizo vārdu. Pieejamie vārdi break anxious X-ray sad envy painkiller…"
click at [852, 266] on div "Izvēlies pareizo vārdu." at bounding box center [691, 250] width 609 height 34
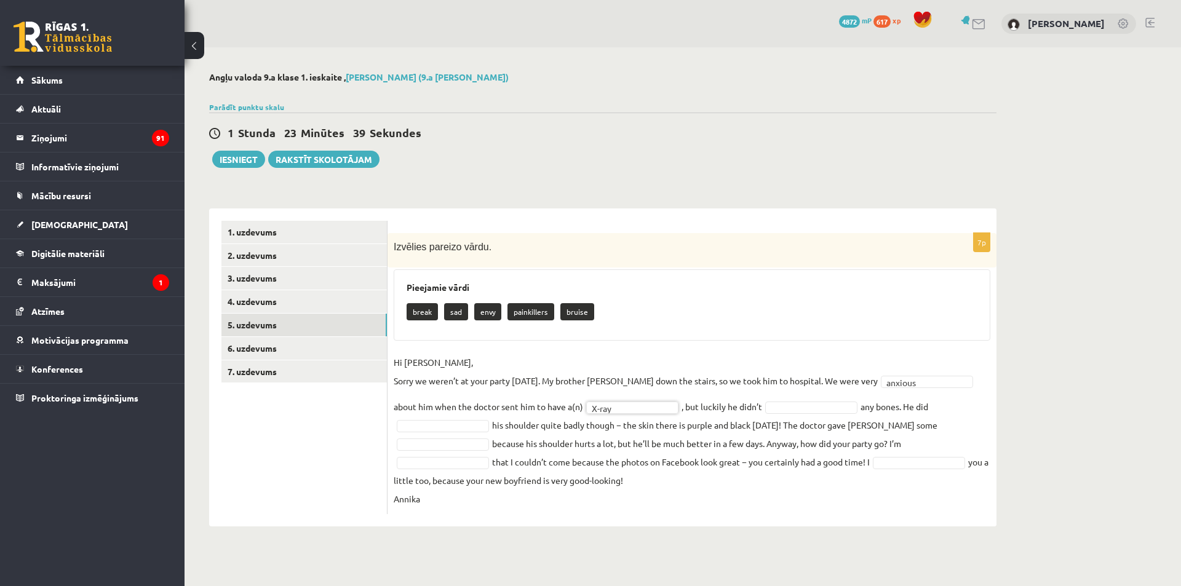
click at [772, 400] on fieldset "Hi Jenny, Sorry we weren’t at your party yesterday. My brother Kevin fell down …" at bounding box center [692, 430] width 597 height 155
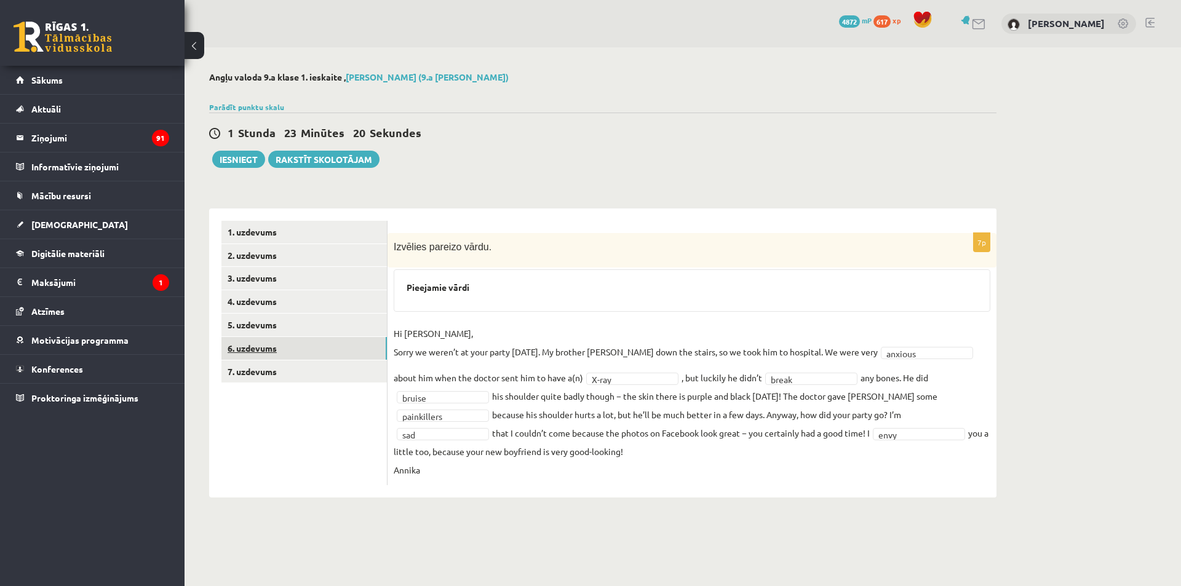
click at [291, 346] on link "6. uzdevums" at bounding box center [303, 348] width 165 height 23
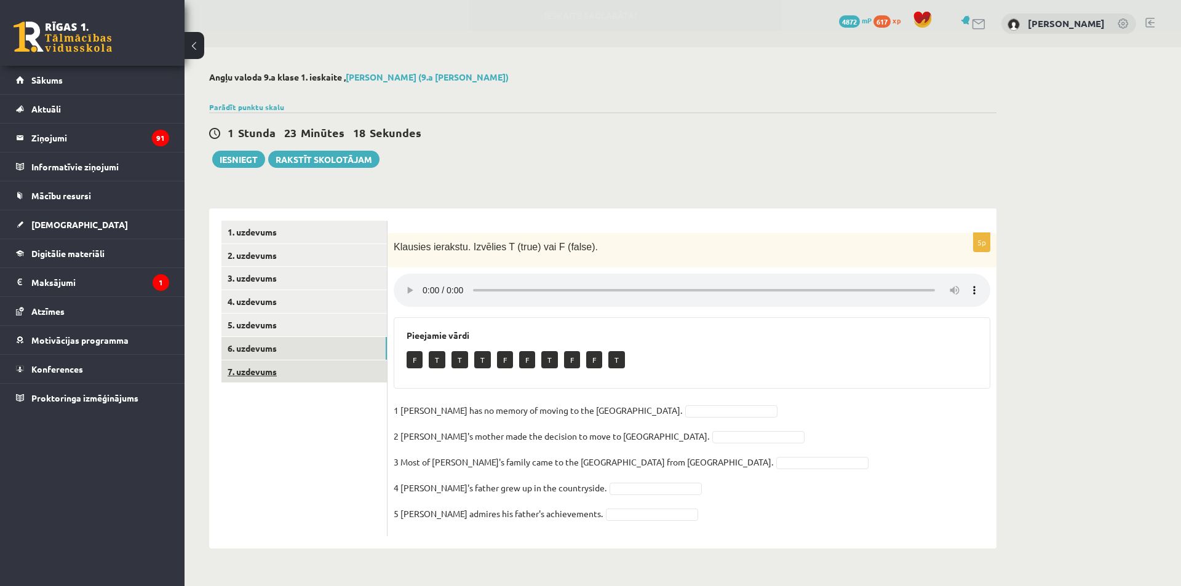
click at [298, 370] on link "7. uzdevums" at bounding box center [303, 371] width 165 height 23
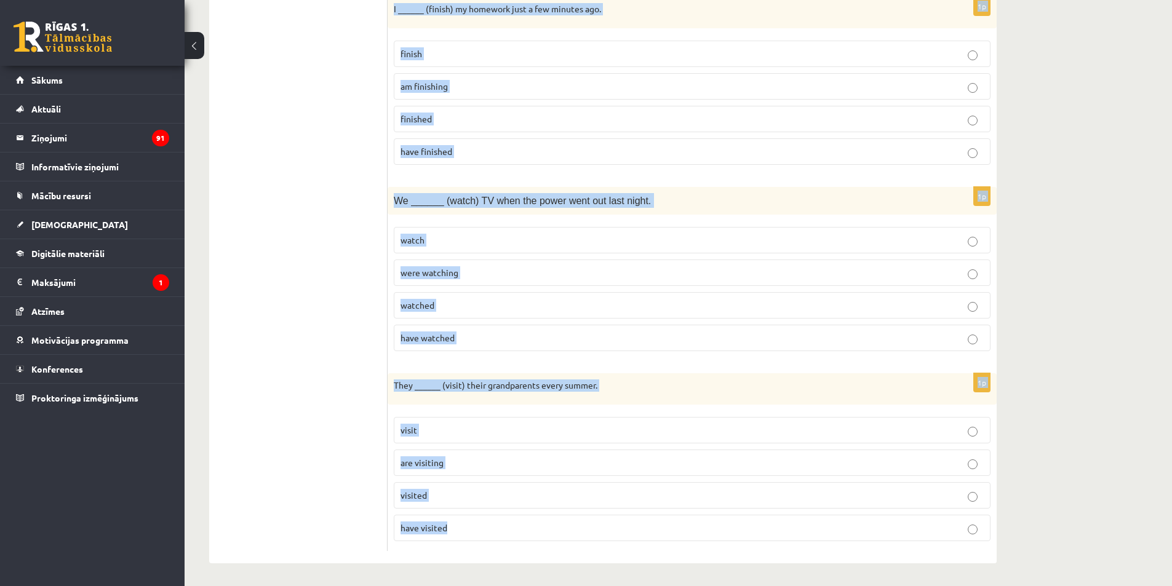
scroll to position [1573, 0]
drag, startPoint x: 389, startPoint y: 175, endPoint x: 573, endPoint y: 530, distance: 399.4
copy form "We usually ______ (go) to the gym after work. go are going went have gone 1p I …"
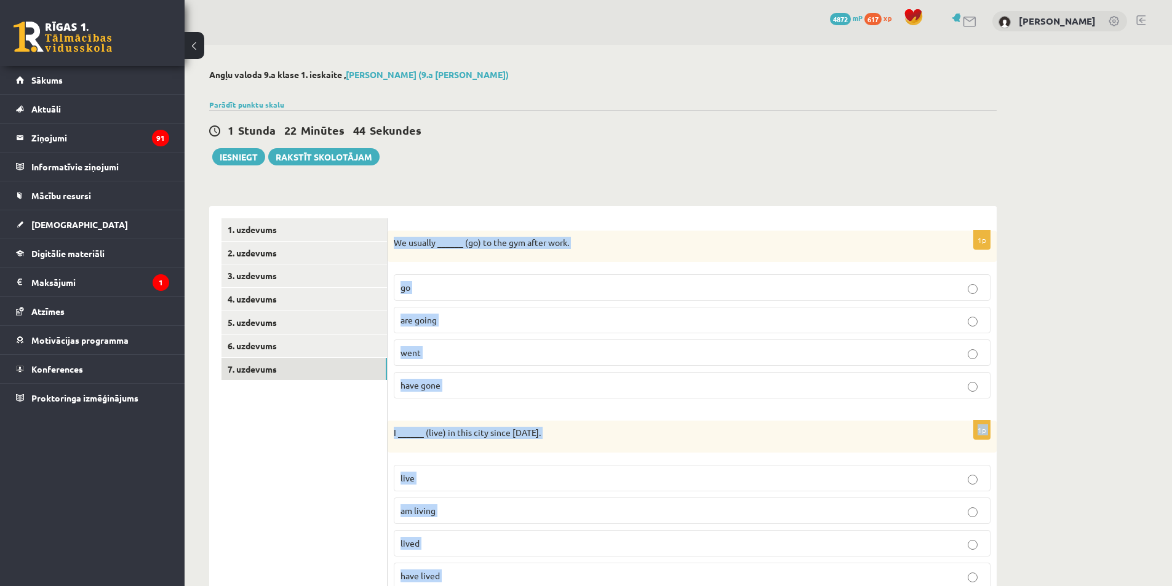
scroll to position [0, 0]
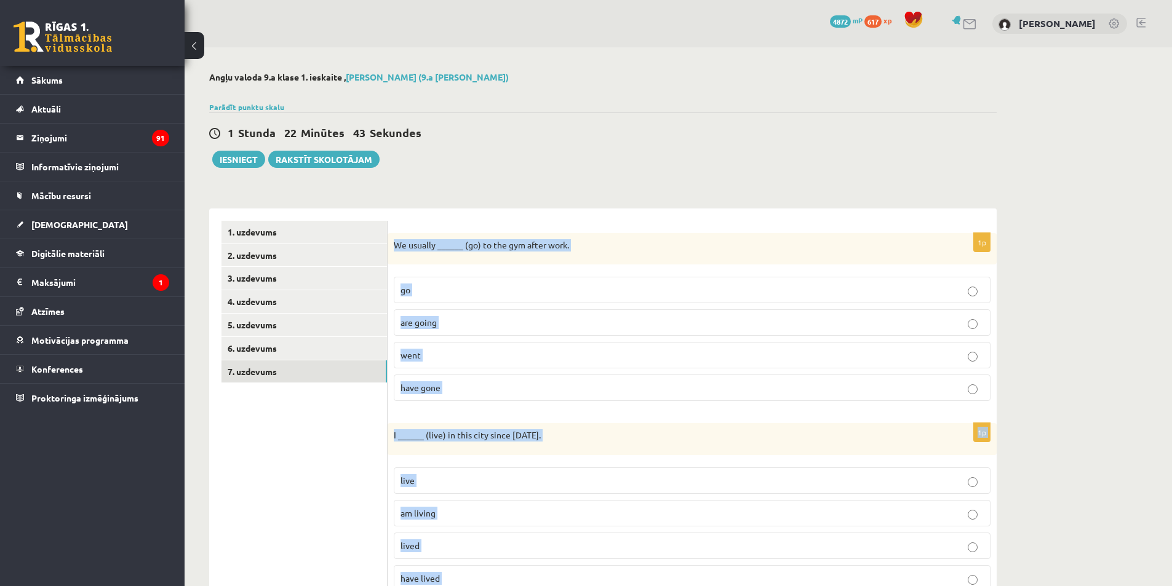
click at [429, 288] on p "go" at bounding box center [691, 290] width 583 height 13
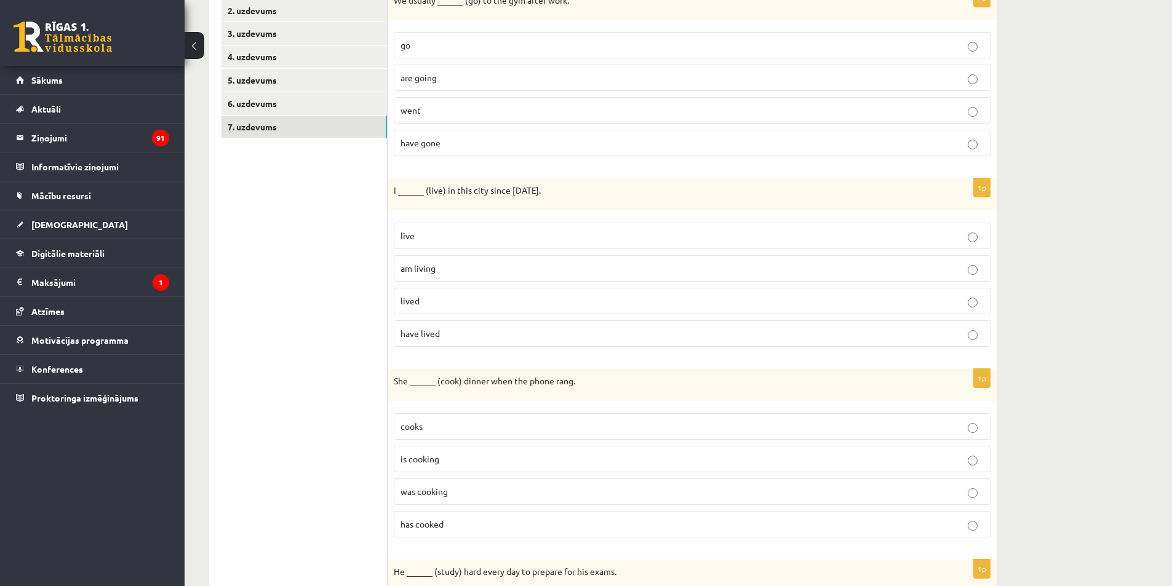
scroll to position [246, 0]
click at [440, 336] on p "have lived" at bounding box center [691, 332] width 583 height 13
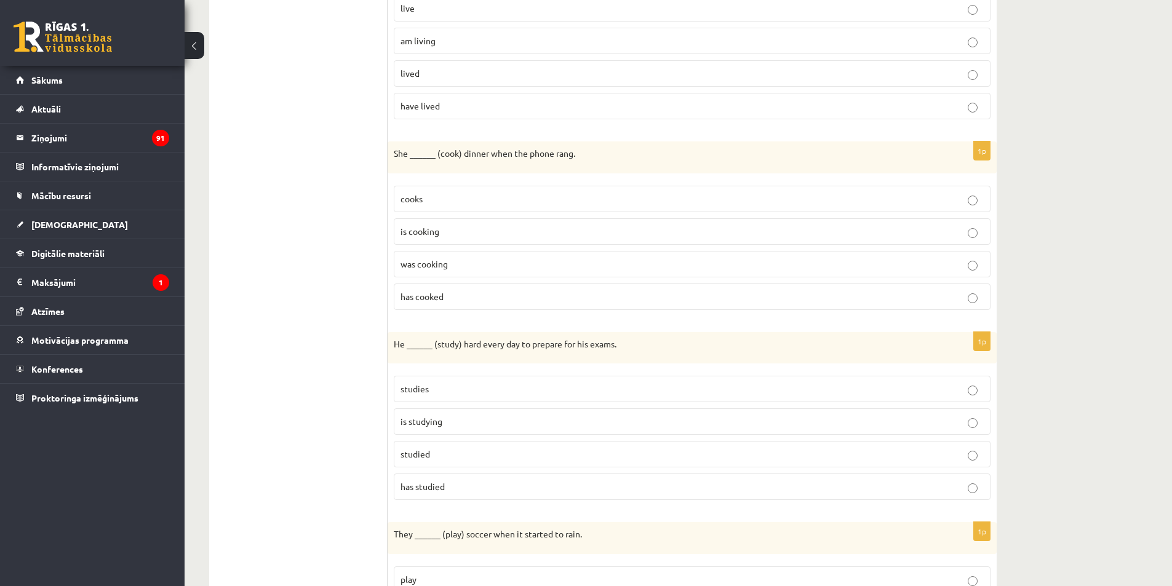
scroll to position [492, 0]
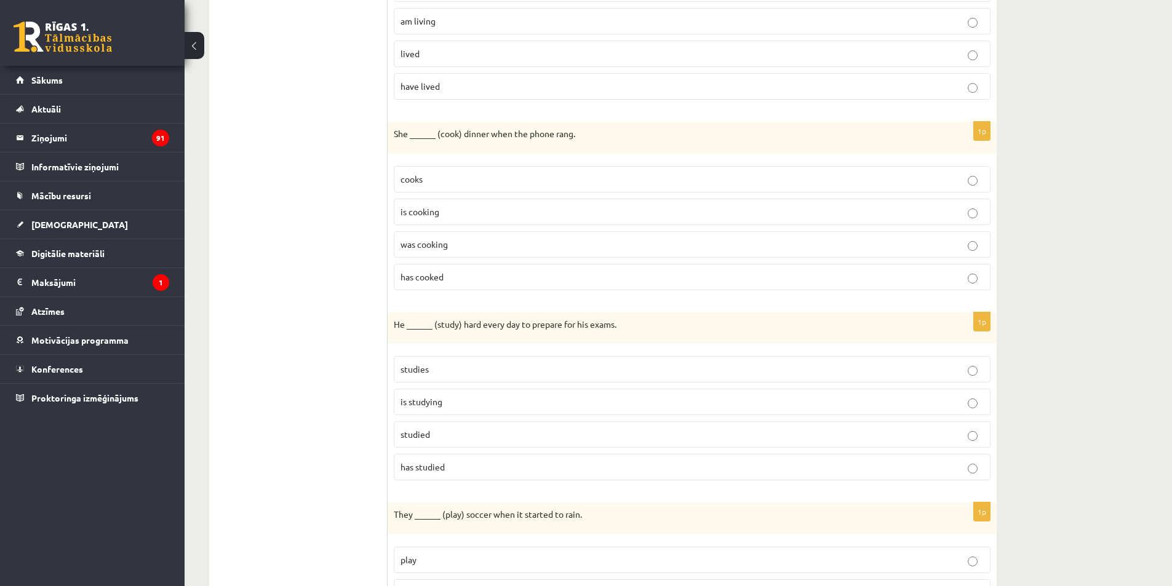
click at [427, 248] on span "was cooking" at bounding box center [423, 244] width 47 height 11
click at [440, 368] on p "studies" at bounding box center [691, 369] width 583 height 13
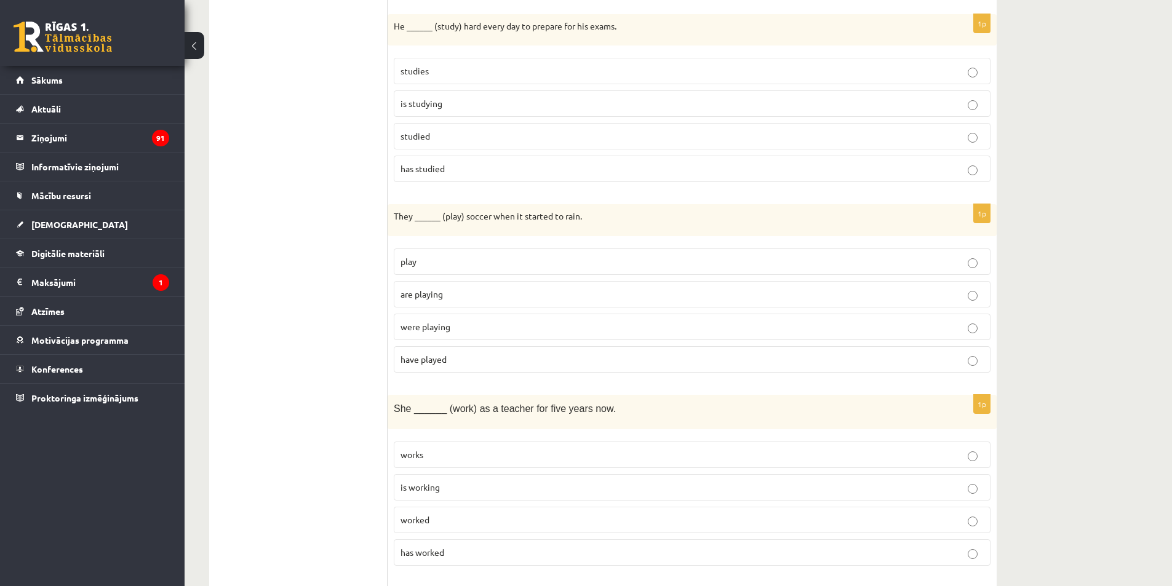
scroll to position [799, 0]
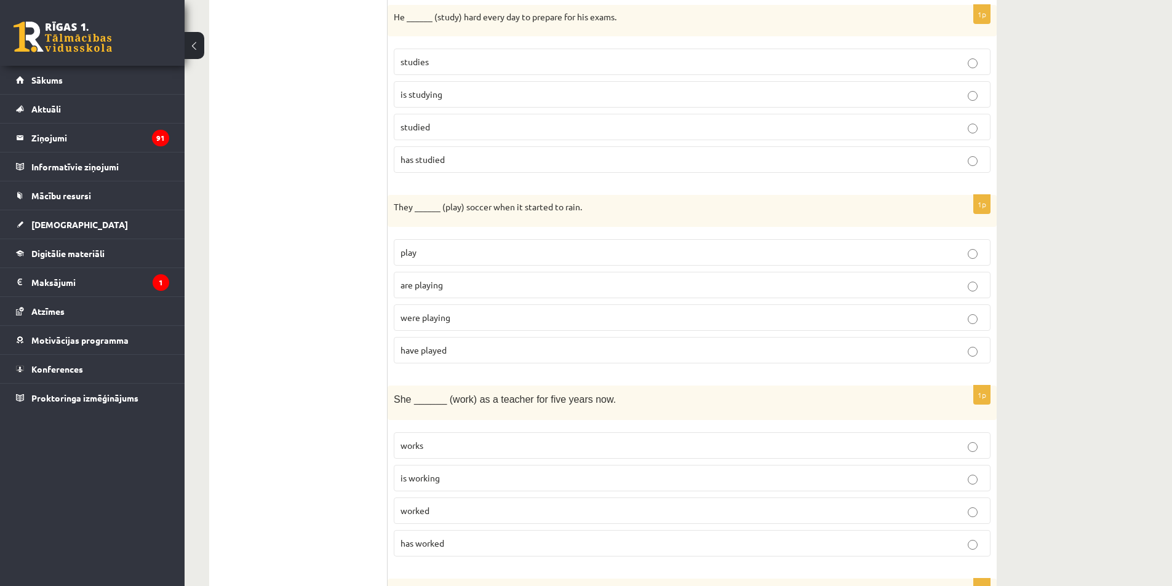
click at [430, 319] on span "were playing" at bounding box center [425, 317] width 50 height 11
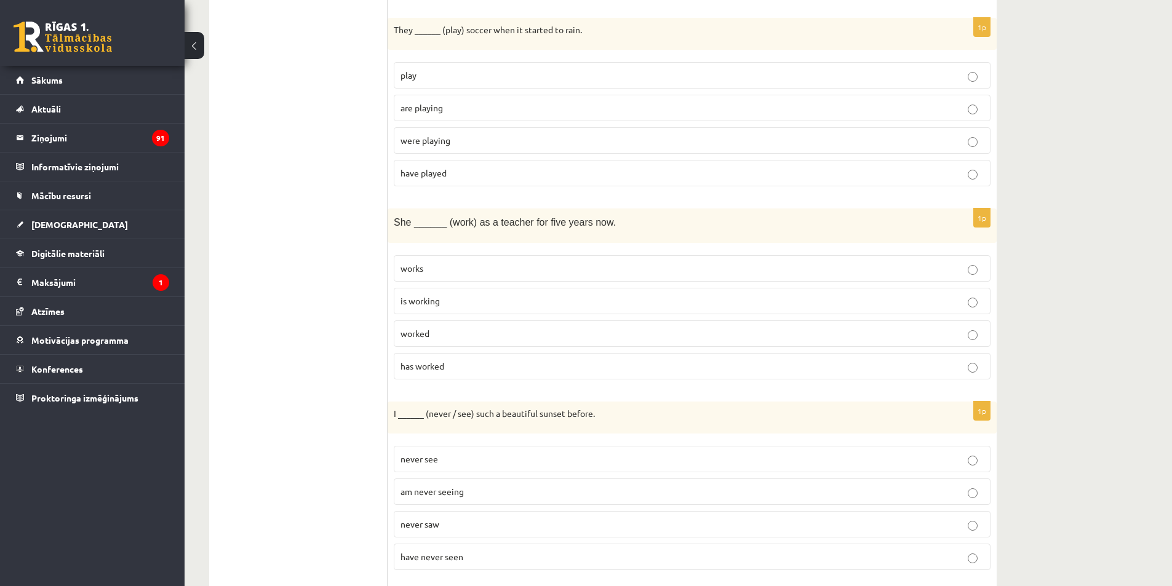
scroll to position [984, 0]
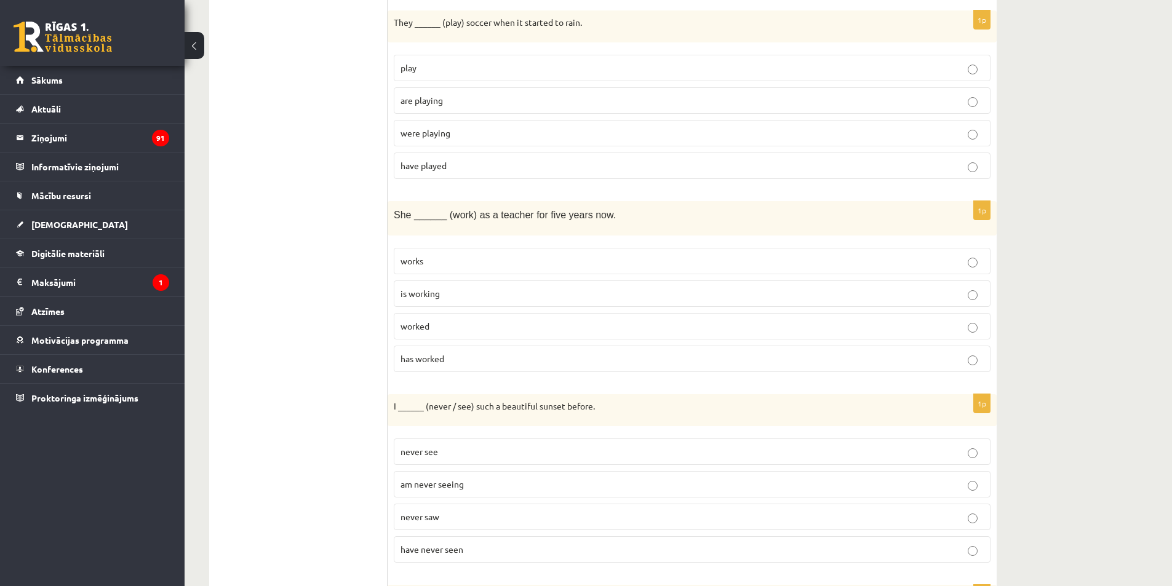
click at [431, 367] on label "has worked" at bounding box center [692, 359] width 597 height 26
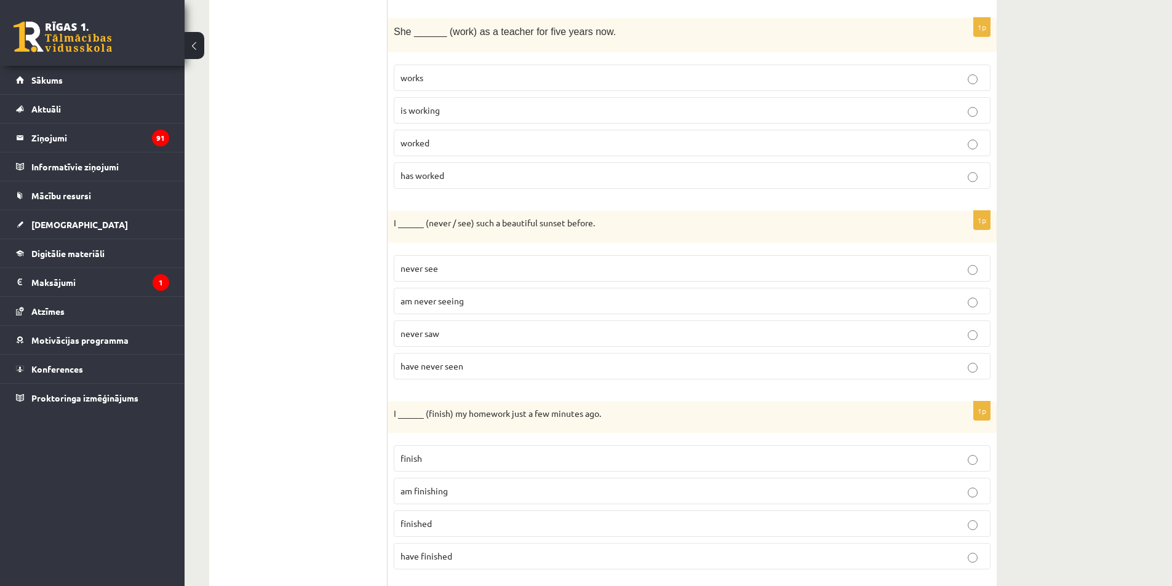
scroll to position [1168, 0]
click at [438, 365] on span "have never seen" at bounding box center [431, 364] width 63 height 11
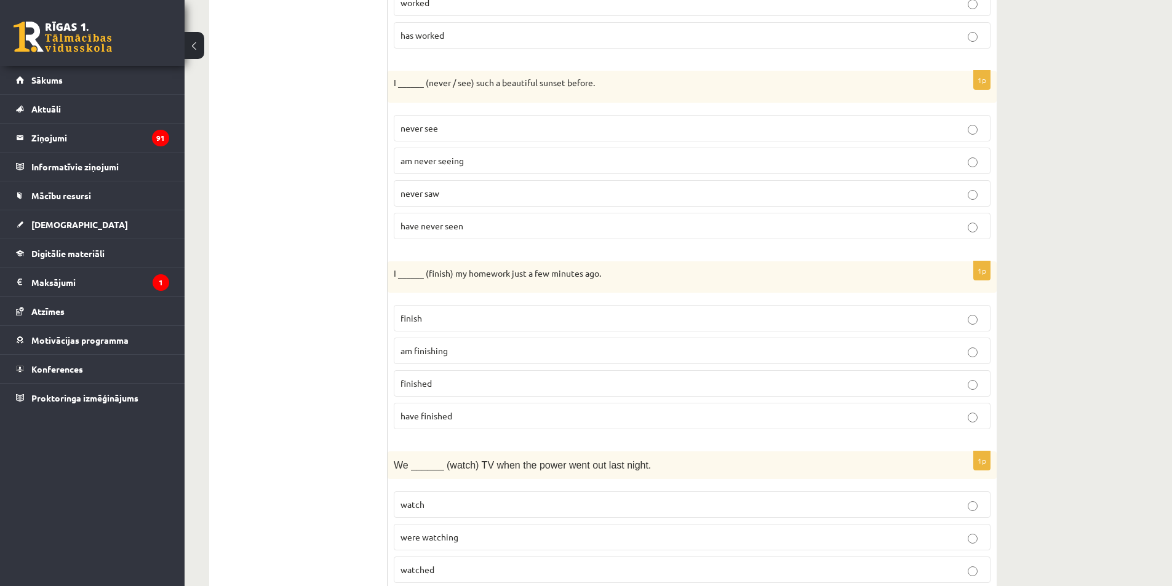
scroll to position [1353, 0]
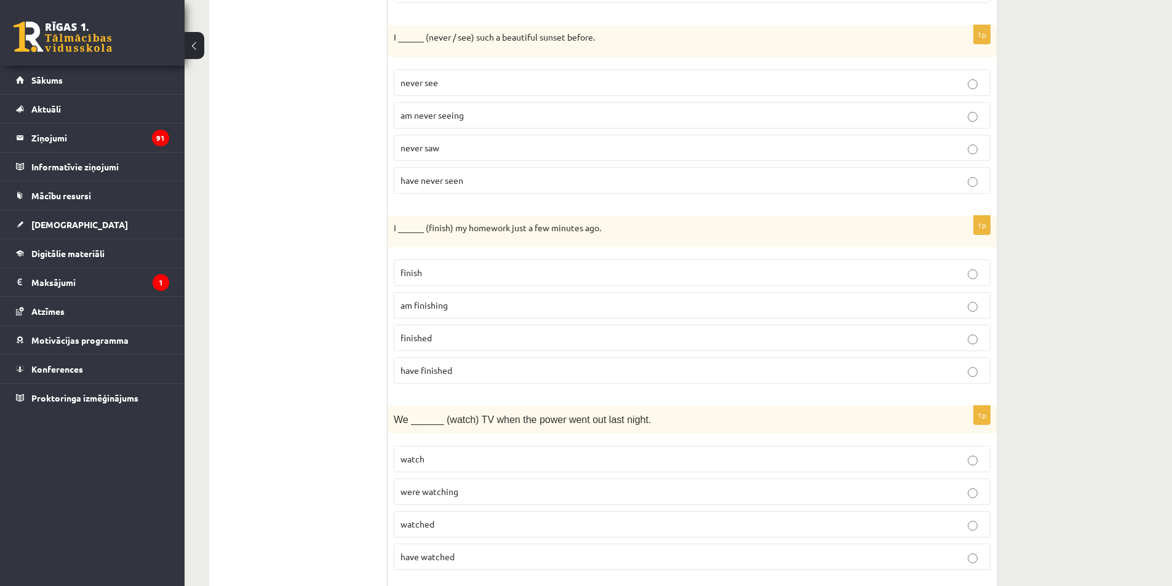
click at [435, 340] on p "finished" at bounding box center [691, 337] width 583 height 13
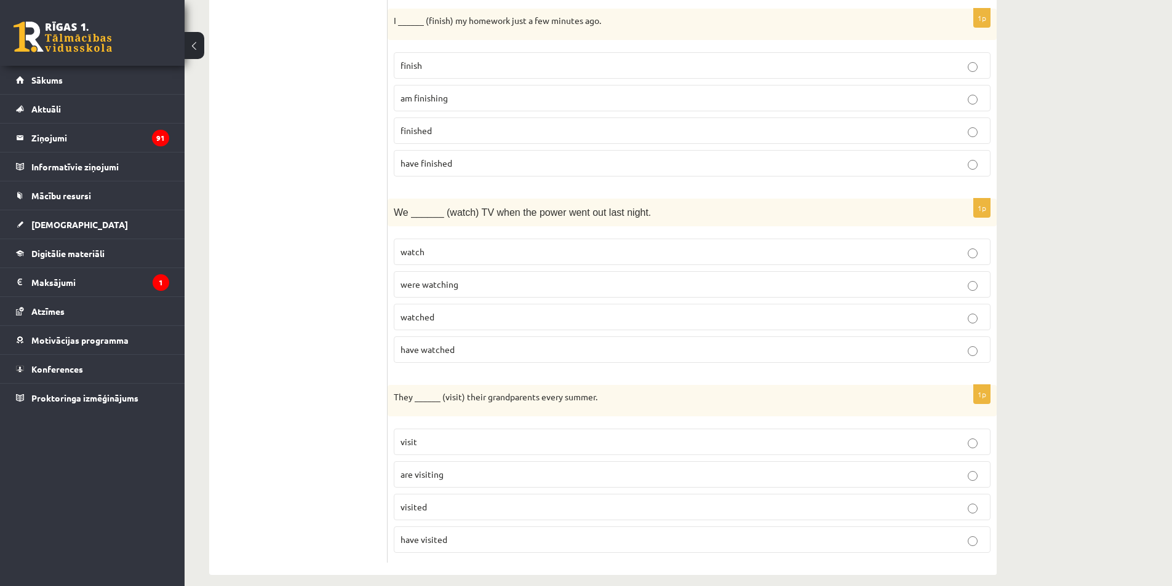
scroll to position [1573, 0]
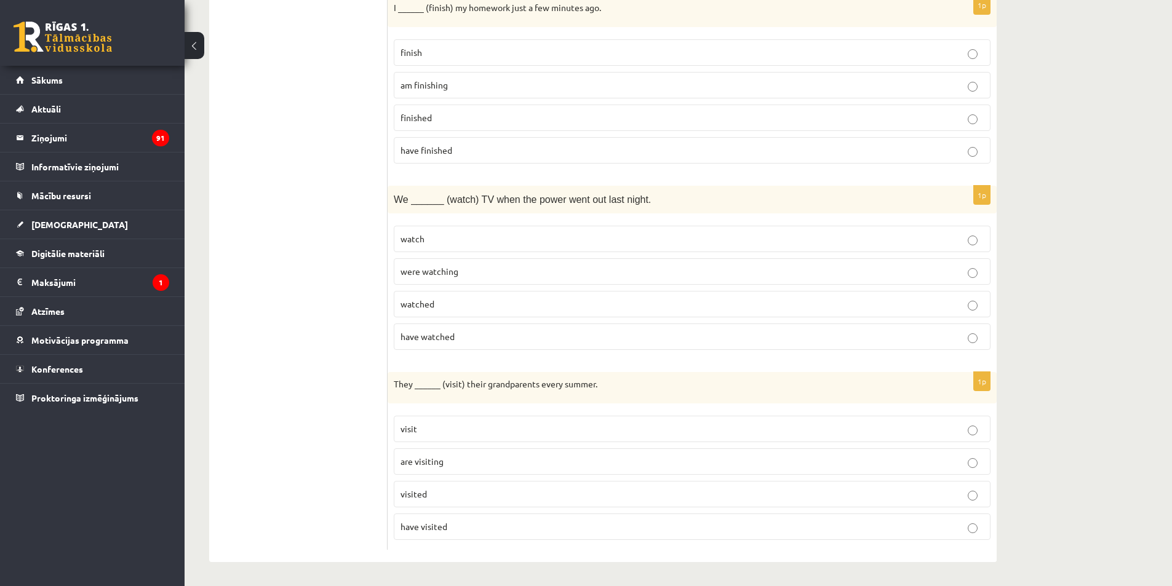
click at [495, 269] on p "were watching" at bounding box center [691, 271] width 583 height 13
click at [440, 436] on label "visit" at bounding box center [692, 429] width 597 height 26
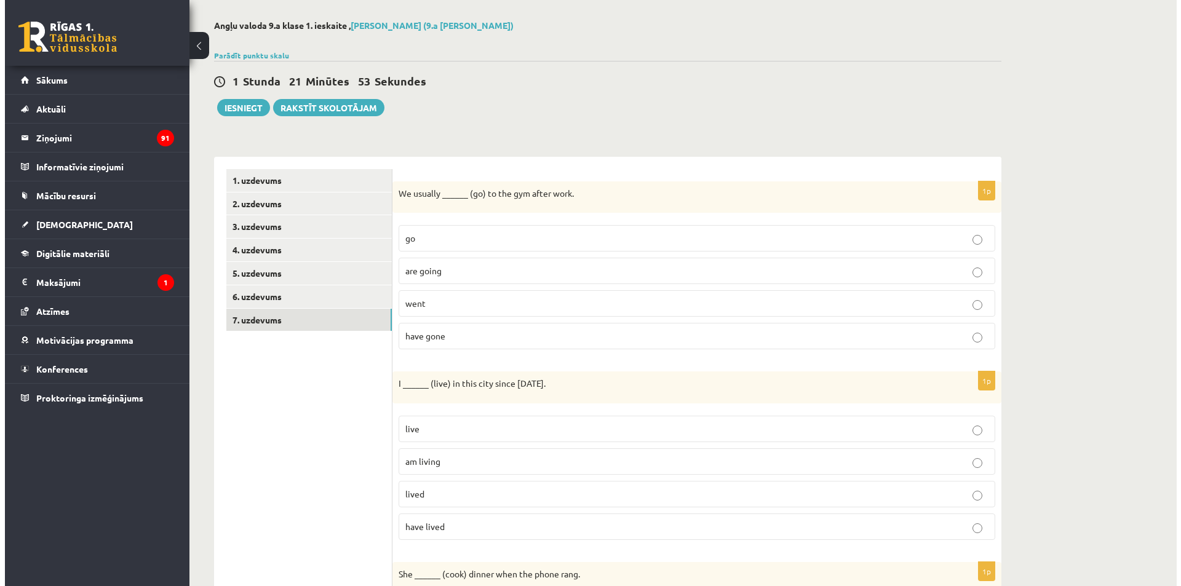
scroll to position [0, 0]
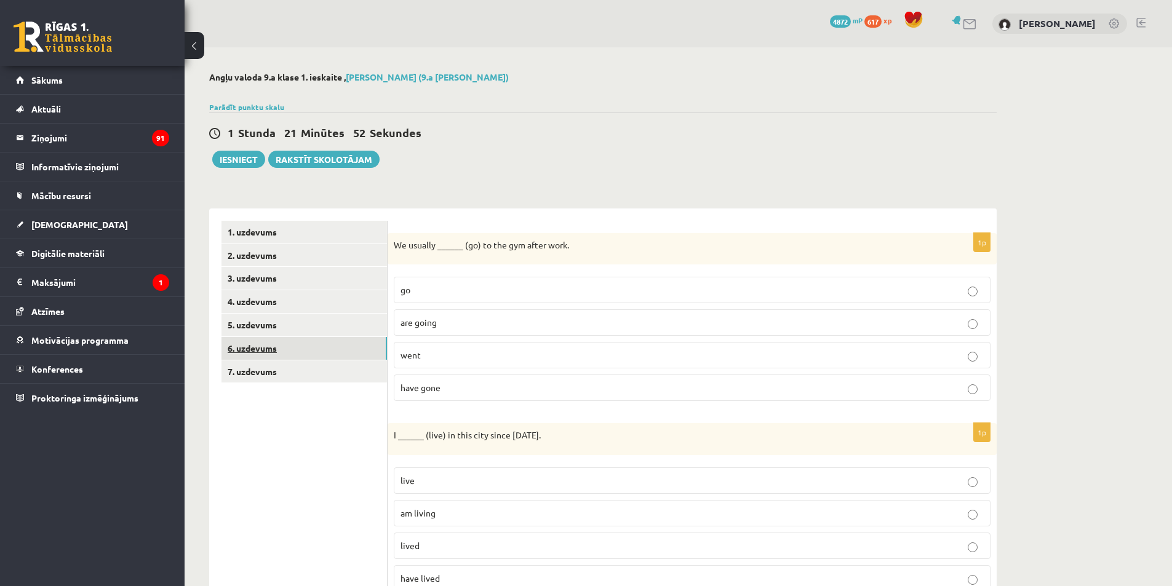
click at [313, 342] on link "6. uzdevums" at bounding box center [303, 348] width 165 height 23
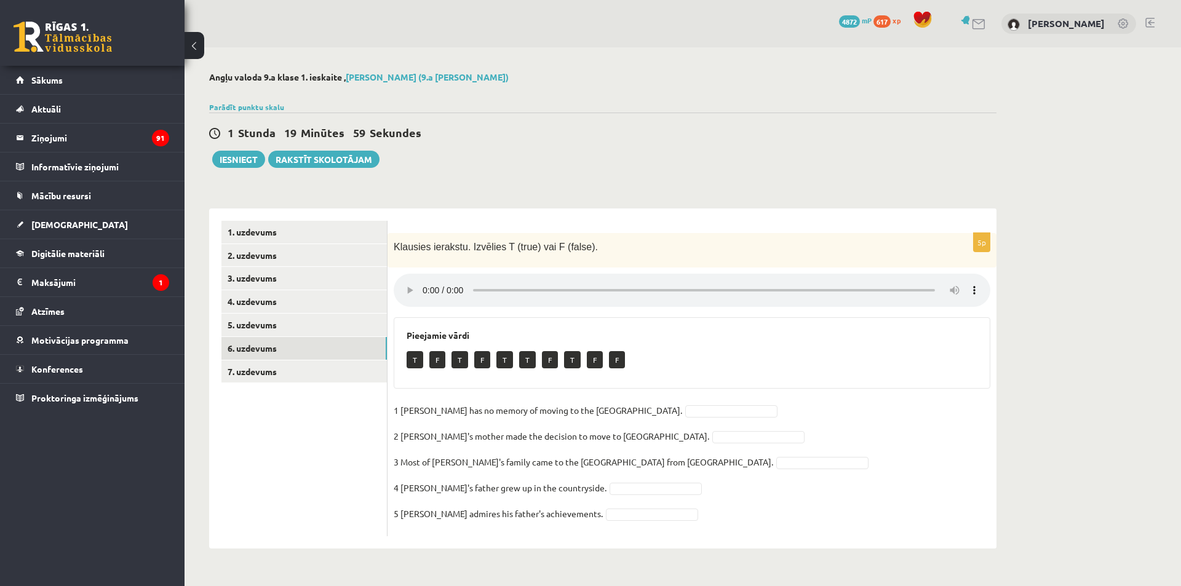
click at [852, 454] on fieldset "1 Lila has no memory of moving to the UK. 2 Lila's mother made the decision to …" at bounding box center [692, 465] width 597 height 129
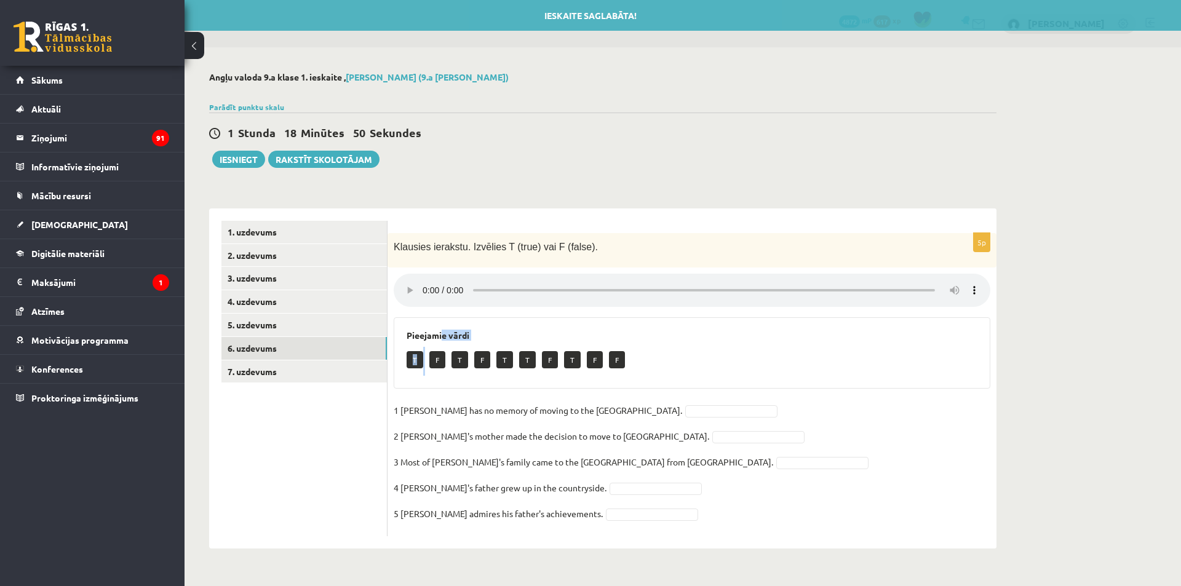
click at [443, 342] on div "Pieejamie vārdi T F T F T T F T F F" at bounding box center [692, 352] width 597 height 71
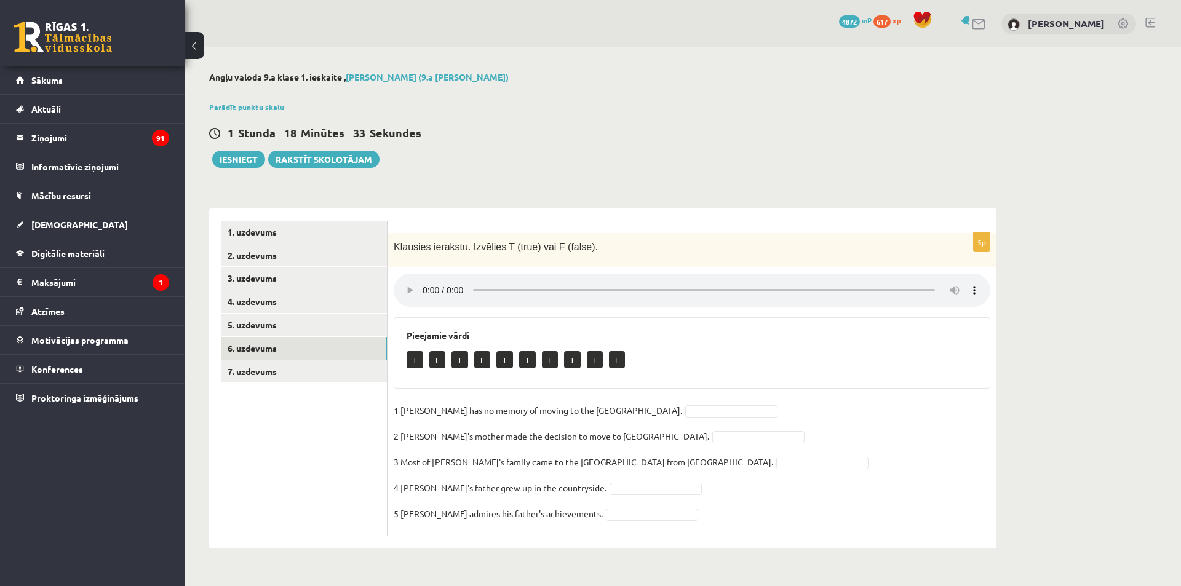
click at [819, 411] on fieldset "1 Lila has no memory of moving to the UK. 2 Lila's mother made the decision to …" at bounding box center [692, 465] width 597 height 129
click at [750, 366] on div "5p Klausies ierakstu. Izvēlies T (true) vai F (false). Pieejamie vārdi T F T F …" at bounding box center [691, 384] width 609 height 303
drag, startPoint x: 550, startPoint y: 407, endPoint x: 526, endPoint y: 415, distance: 26.1
click at [526, 415] on p "1 Lila has no memory of moving to the UK." at bounding box center [538, 410] width 288 height 18
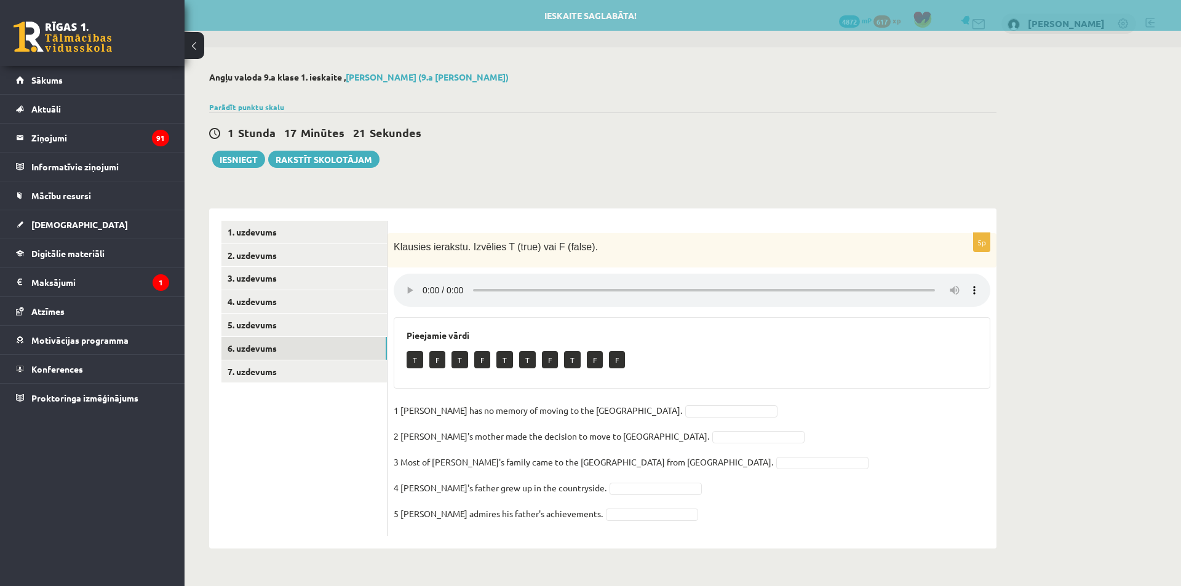
drag, startPoint x: 467, startPoint y: 418, endPoint x: 403, endPoint y: 410, distance: 64.5
click at [466, 418] on p "1 Lila has no memory of moving to the UK." at bounding box center [538, 410] width 288 height 18
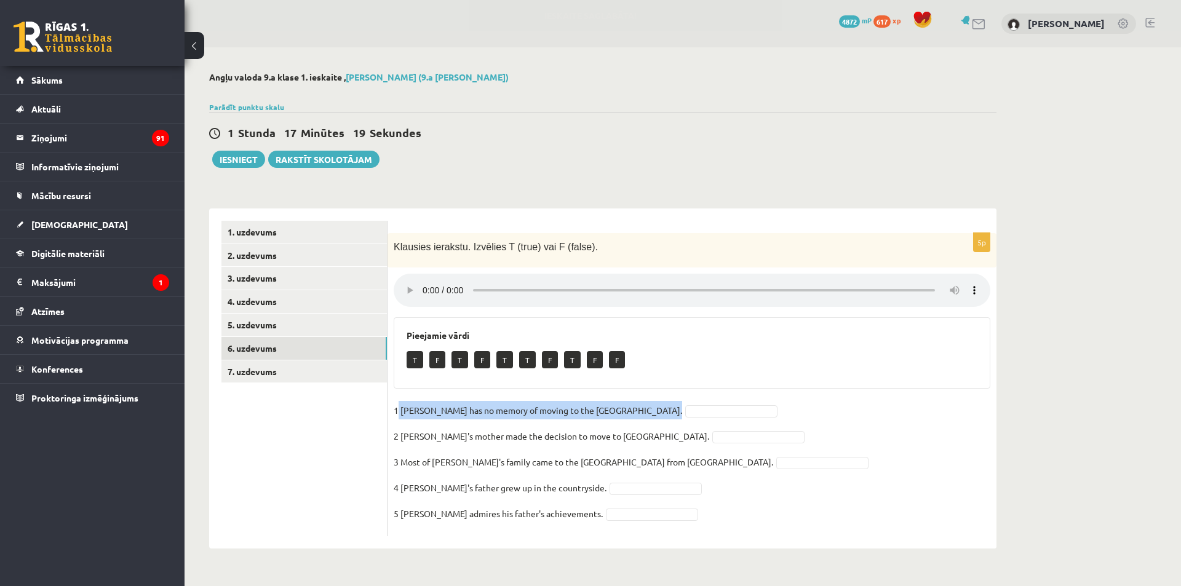
drag, startPoint x: 399, startPoint y: 407, endPoint x: 569, endPoint y: 409, distance: 169.7
click at [569, 409] on fieldset "1 Lila has no memory of moving to the UK. 2 Lila's mother made the decision to …" at bounding box center [692, 465] width 597 height 129
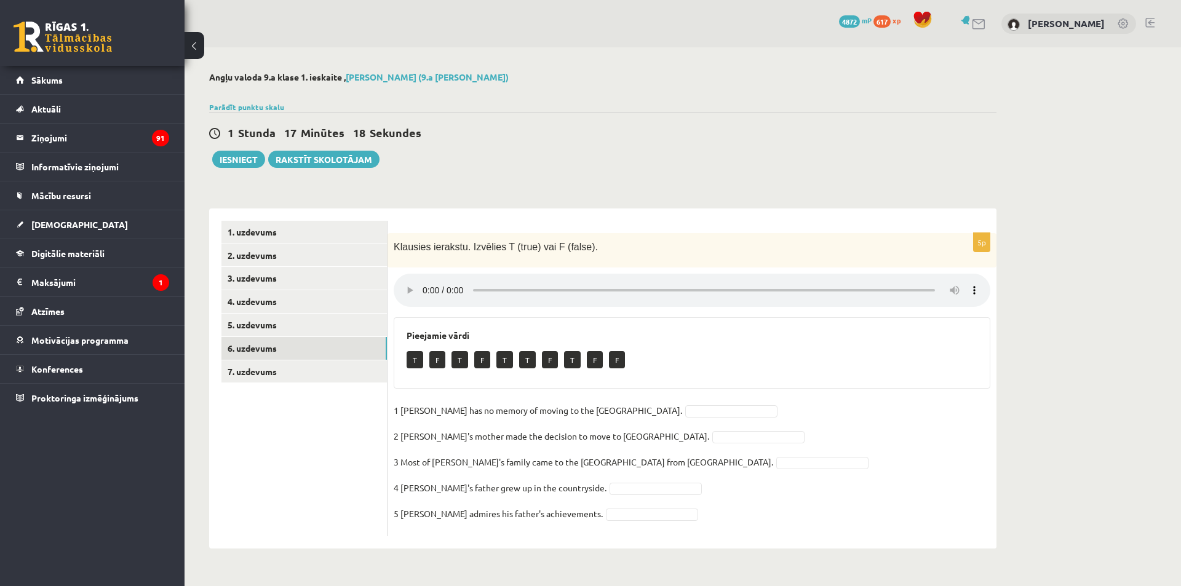
click at [762, 473] on fieldset "1 Lila has no memory of moving to the UK. 2 Lila's mother made the decision to …" at bounding box center [692, 465] width 597 height 129
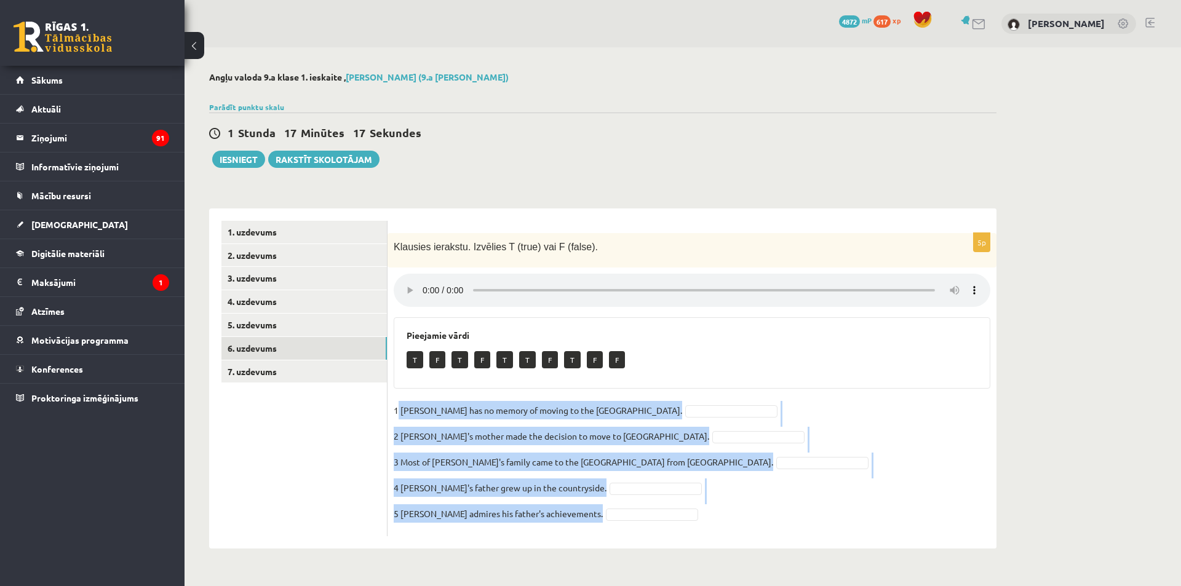
drag, startPoint x: 399, startPoint y: 409, endPoint x: 575, endPoint y: 573, distance: 240.2
click at [575, 573] on div "Angļu valoda 9.a klase 1. ieskaite , Aleksandrs Koroļovs (9.a JK klase) Parādīt…" at bounding box center [602, 310] width 836 height 526
copy fieldset "Lila has no memory of moving to the UK. 2 Lila's mother made the decision to mo…"
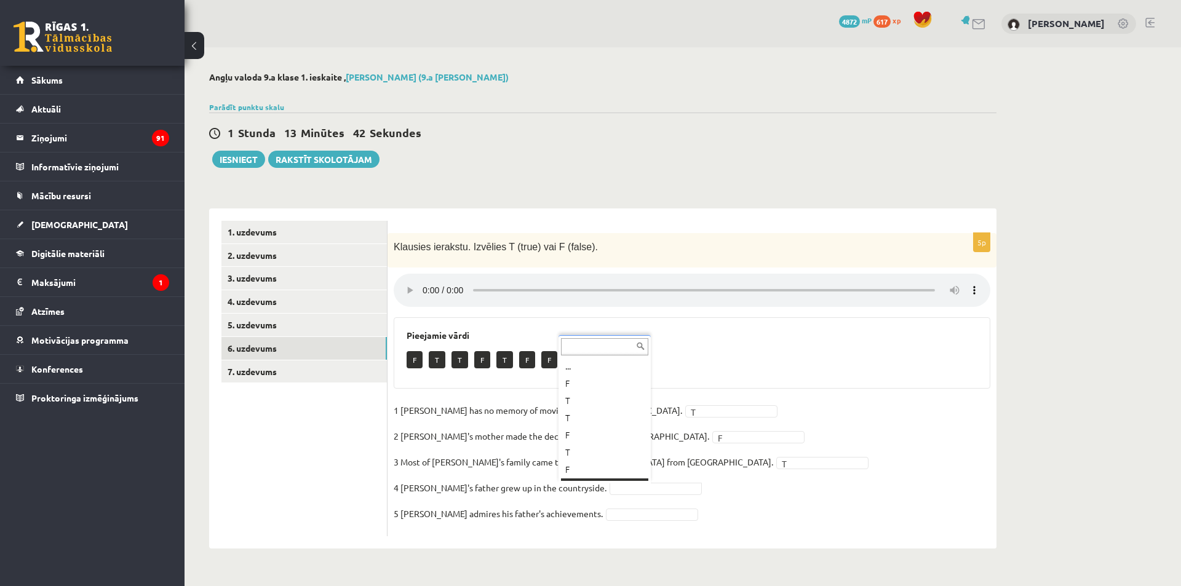
scroll to position [15, 0]
click at [590, 522] on fieldset "1 Lila has no memory of moving to the UK. T * 2 Lila's mother made the decision…" at bounding box center [692, 465] width 597 height 129
click at [231, 153] on button "Iesniegt" at bounding box center [238, 159] width 53 height 17
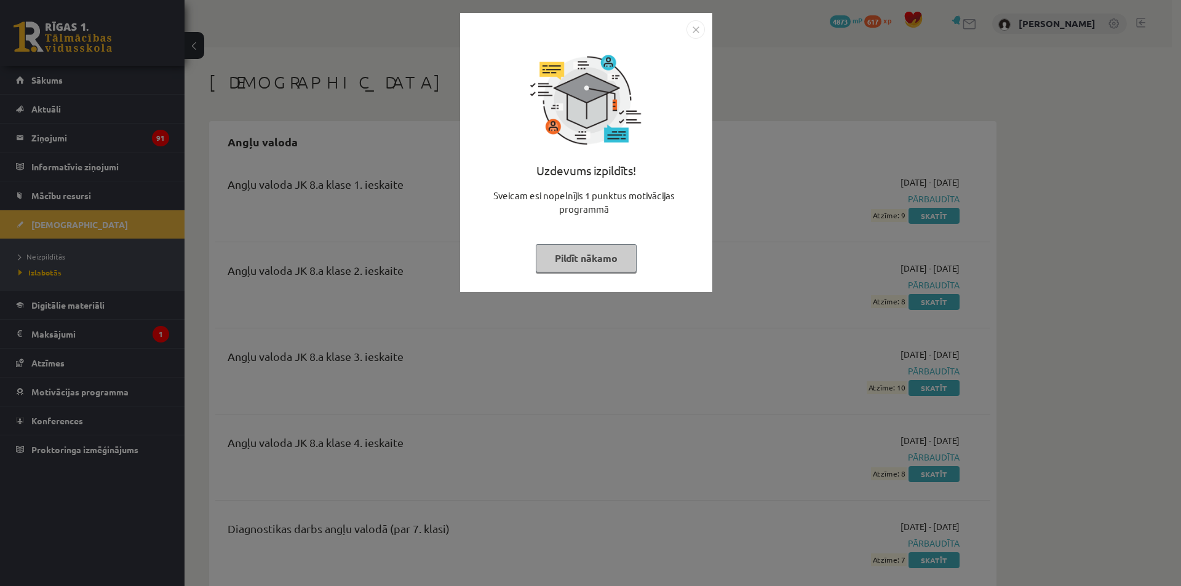
click at [581, 258] on button "Pildīt nākamo" at bounding box center [586, 258] width 101 height 28
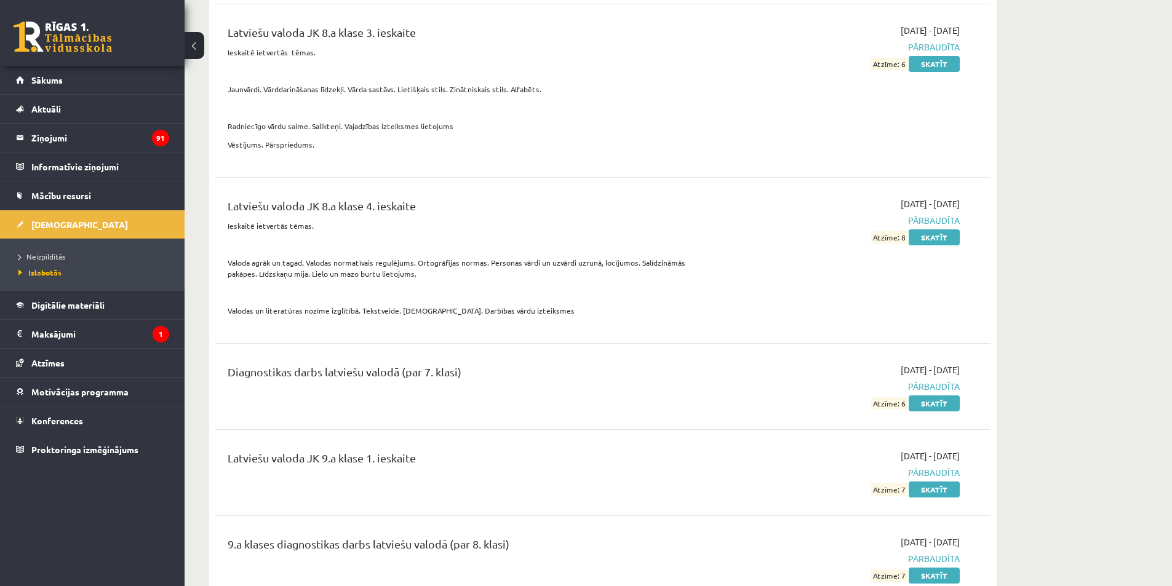
scroll to position [5227, 0]
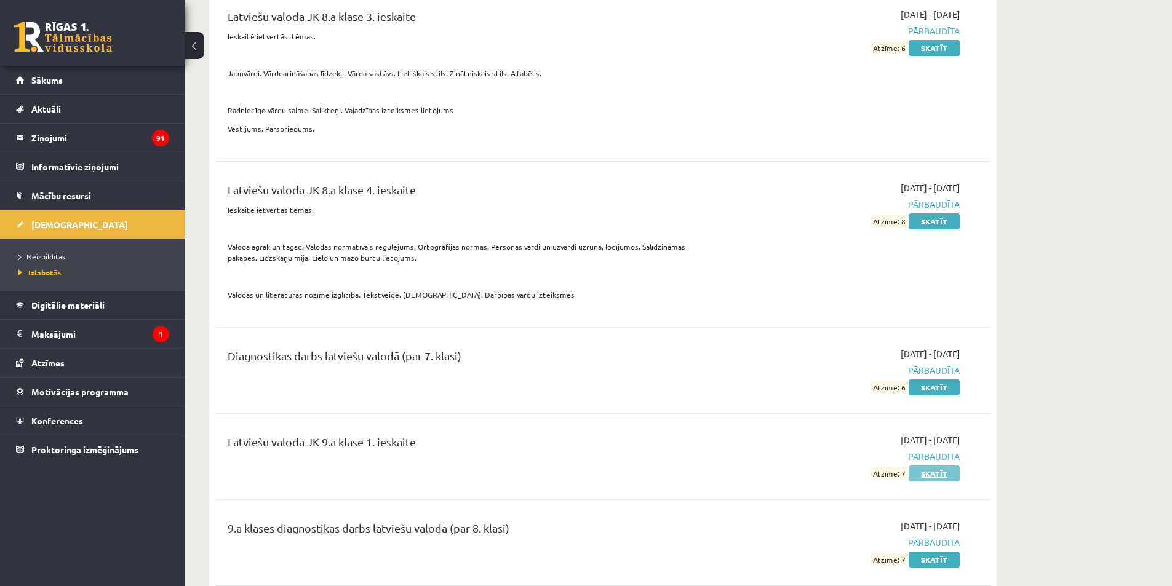
click at [938, 474] on link "Skatīt" at bounding box center [933, 474] width 51 height 16
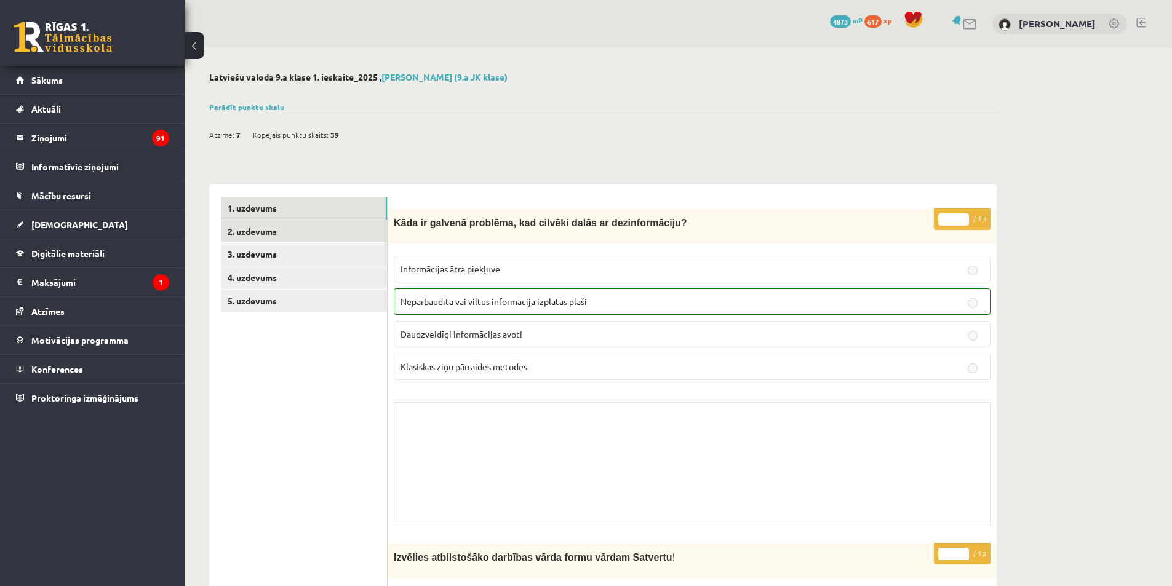
click at [284, 228] on link "2. uzdevums" at bounding box center [303, 231] width 165 height 23
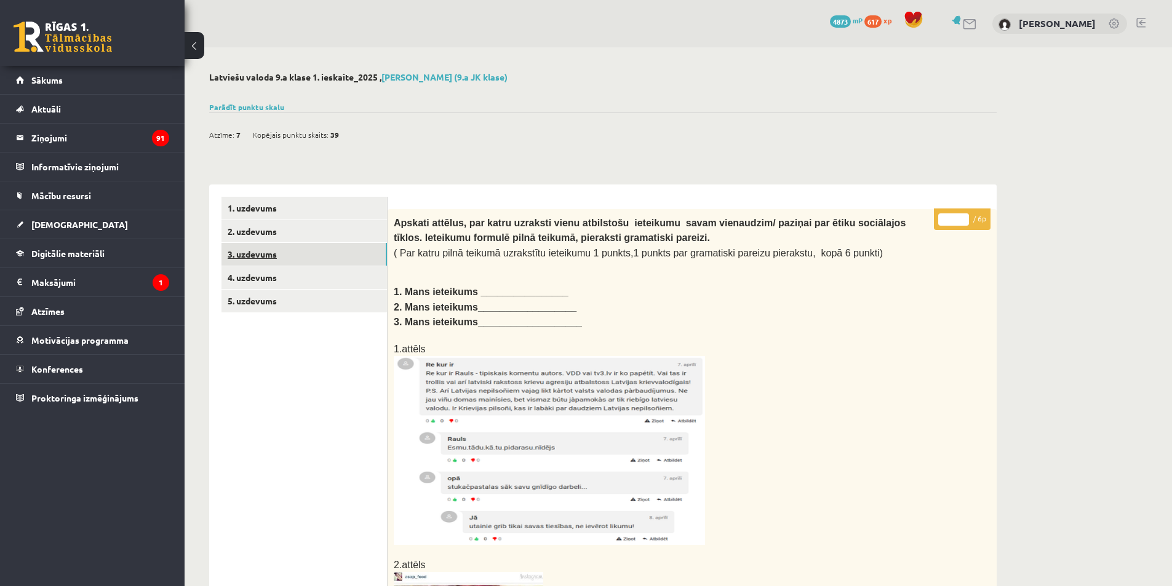
click at [280, 259] on link "3. uzdevums" at bounding box center [303, 254] width 165 height 23
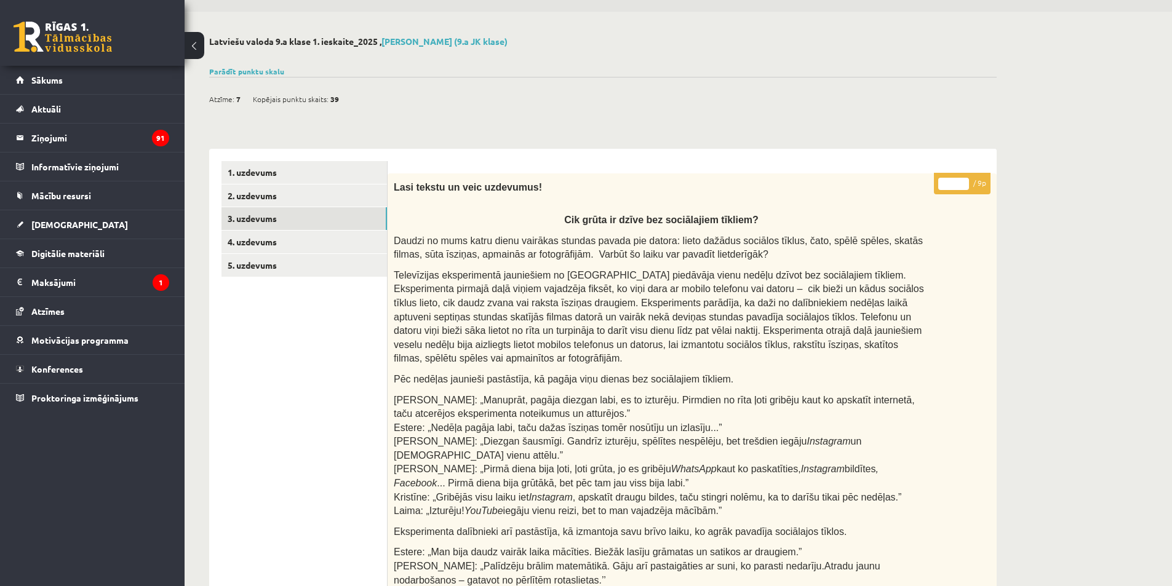
scroll to position [25, 0]
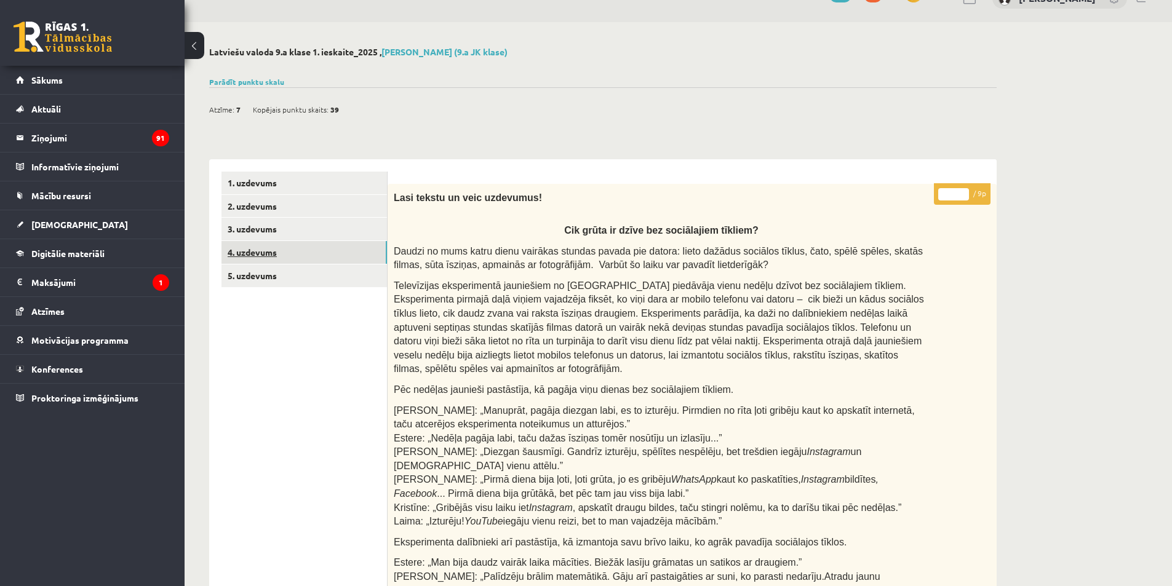
click at [295, 255] on link "4. uzdevums" at bounding box center [303, 252] width 165 height 23
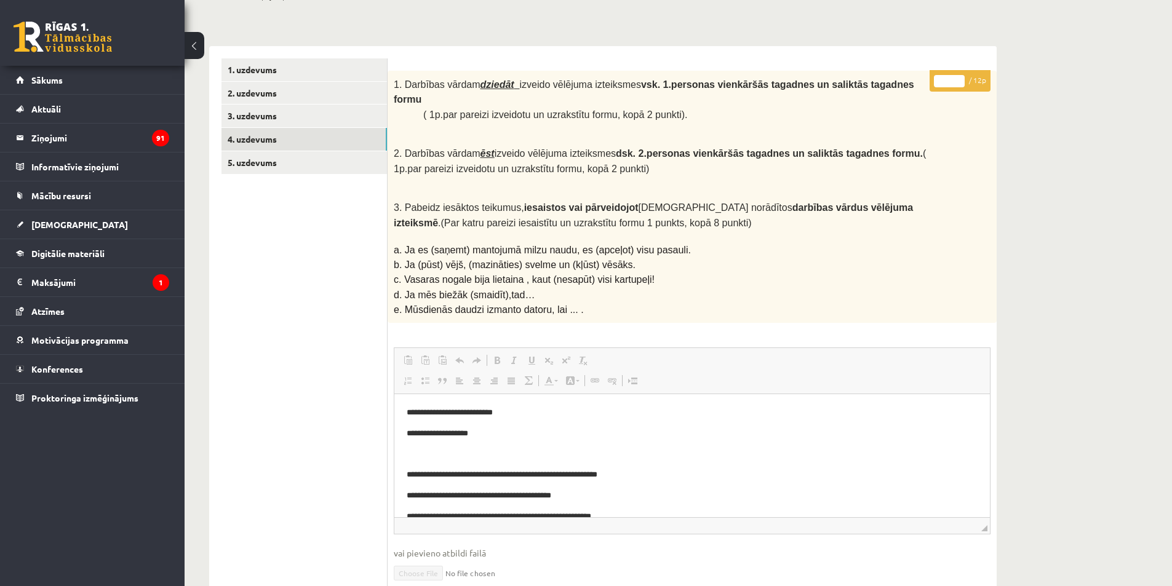
scroll to position [129, 0]
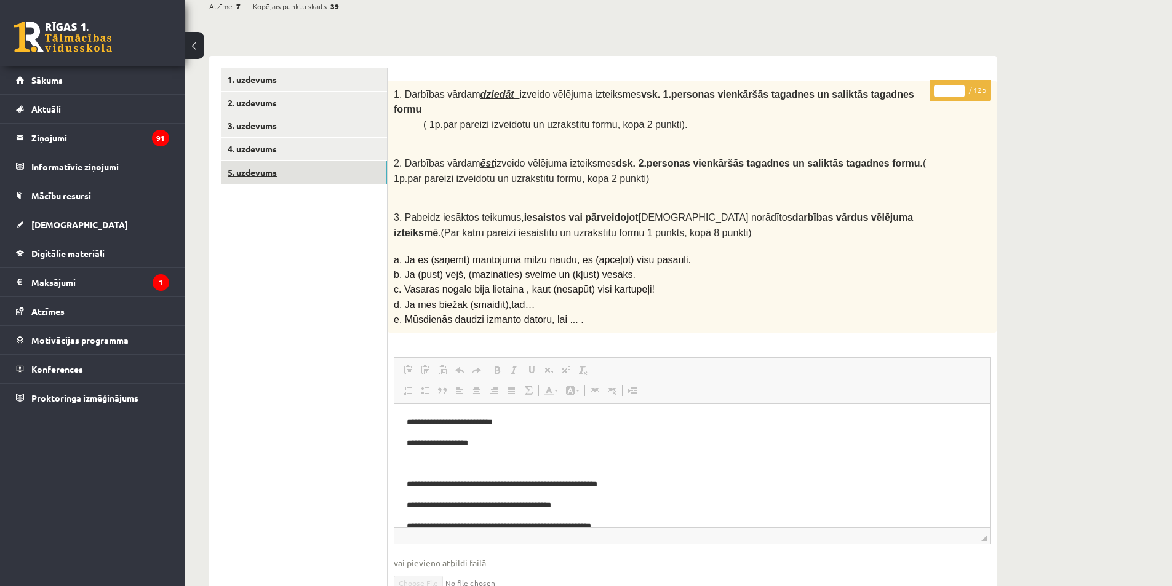
click at [276, 175] on link "5. uzdevums" at bounding box center [303, 172] width 165 height 23
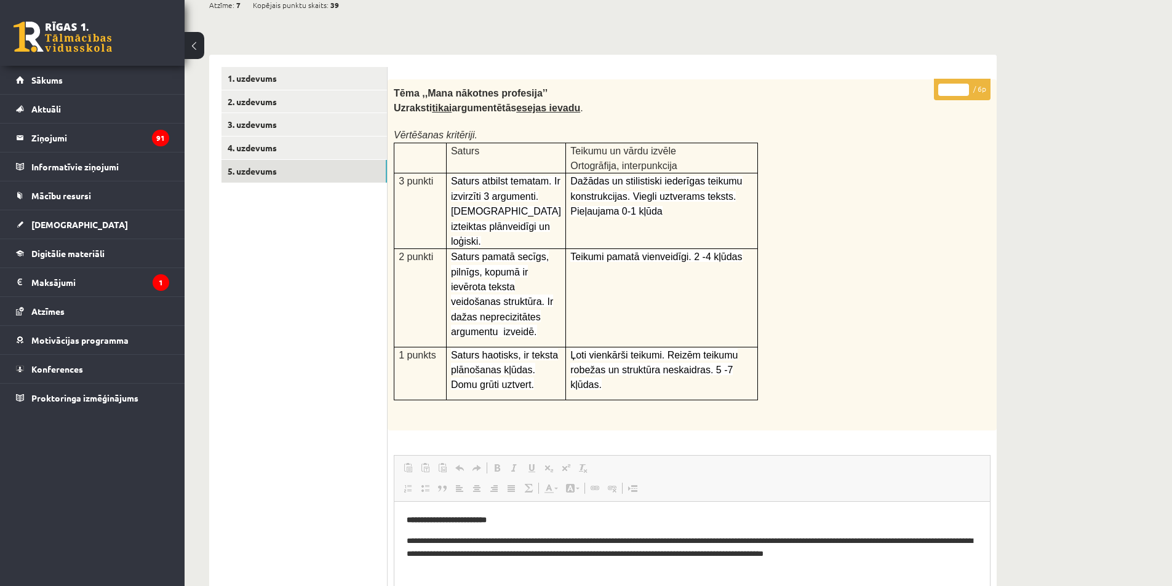
scroll to position [114, 0]
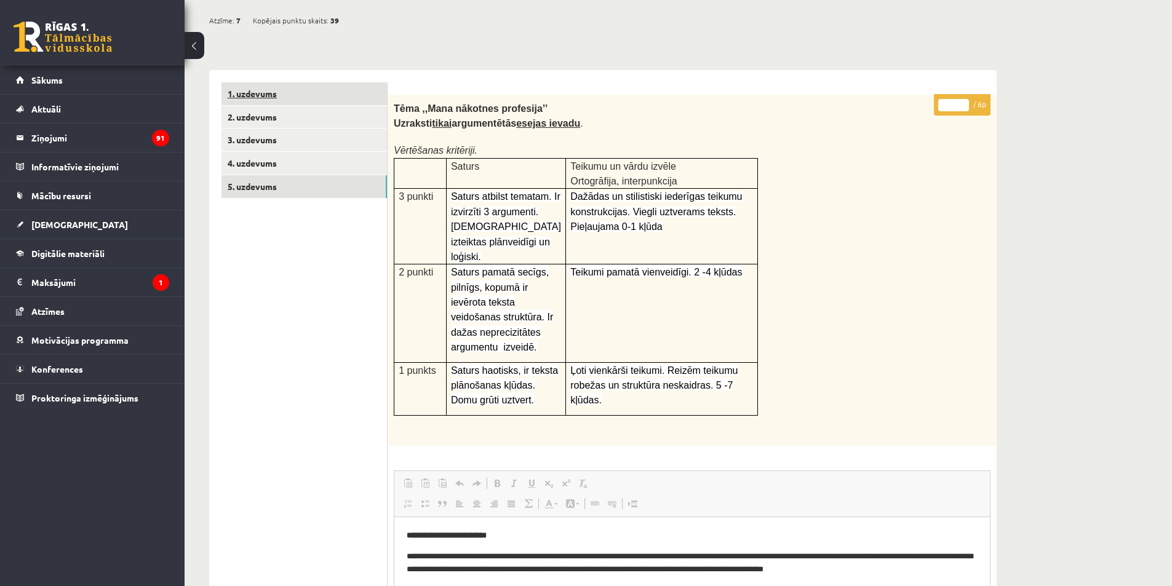
click at [258, 92] on link "1. uzdevums" at bounding box center [303, 93] width 165 height 23
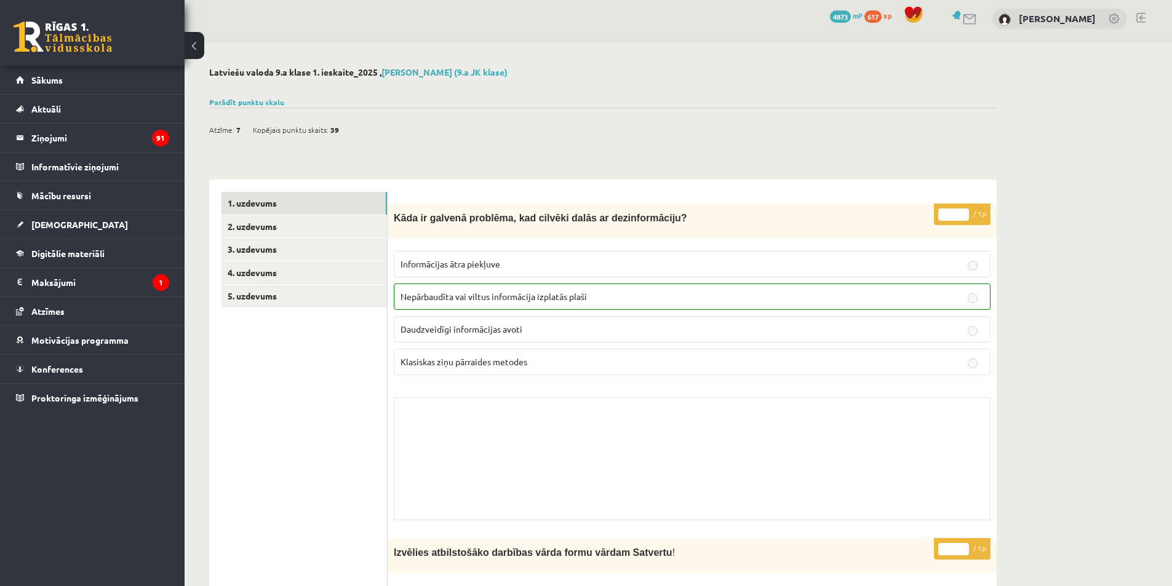
scroll to position [0, 0]
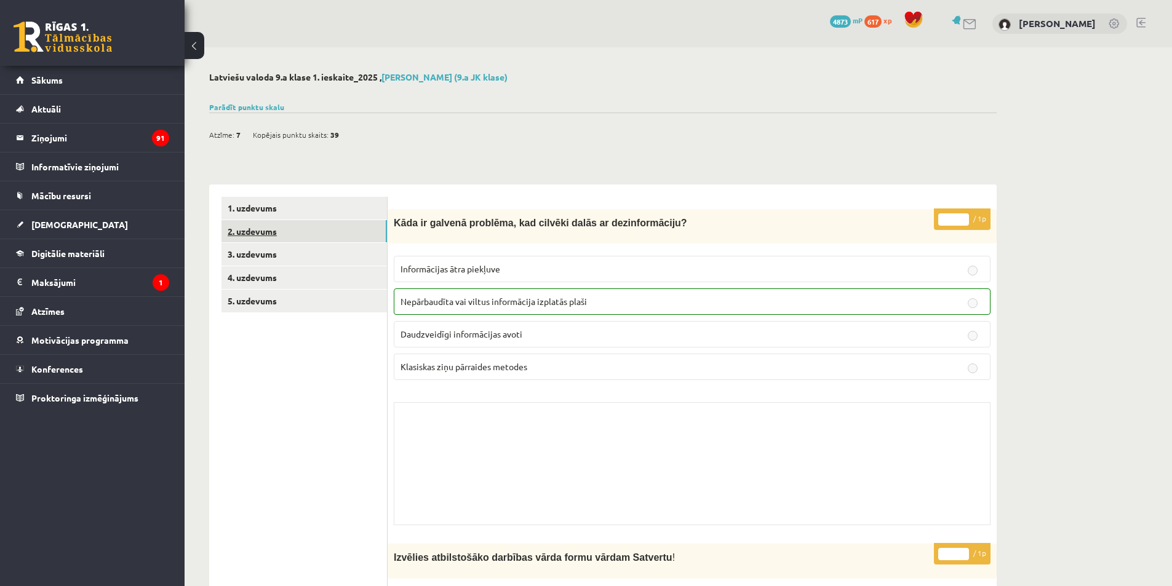
click at [250, 233] on link "2. uzdevums" at bounding box center [303, 231] width 165 height 23
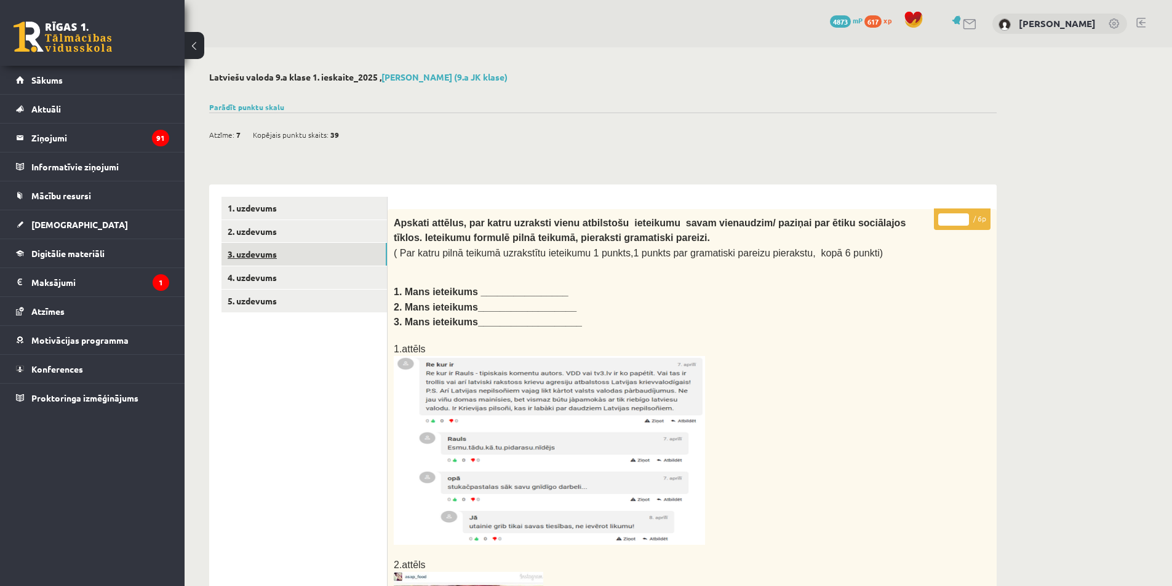
click at [288, 250] on link "3. uzdevums" at bounding box center [303, 254] width 165 height 23
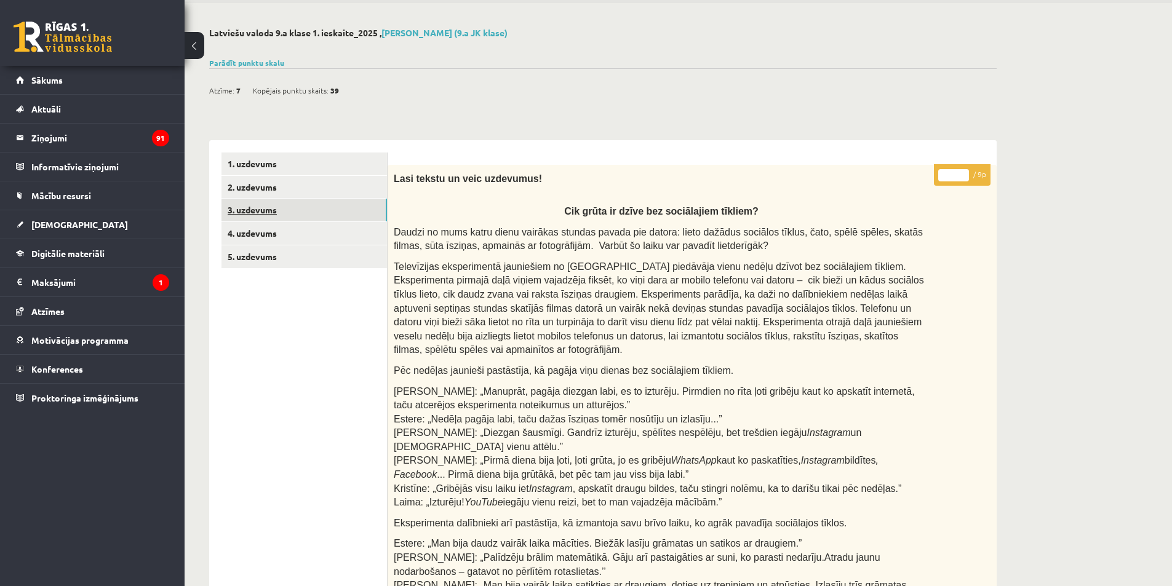
scroll to position [26, 0]
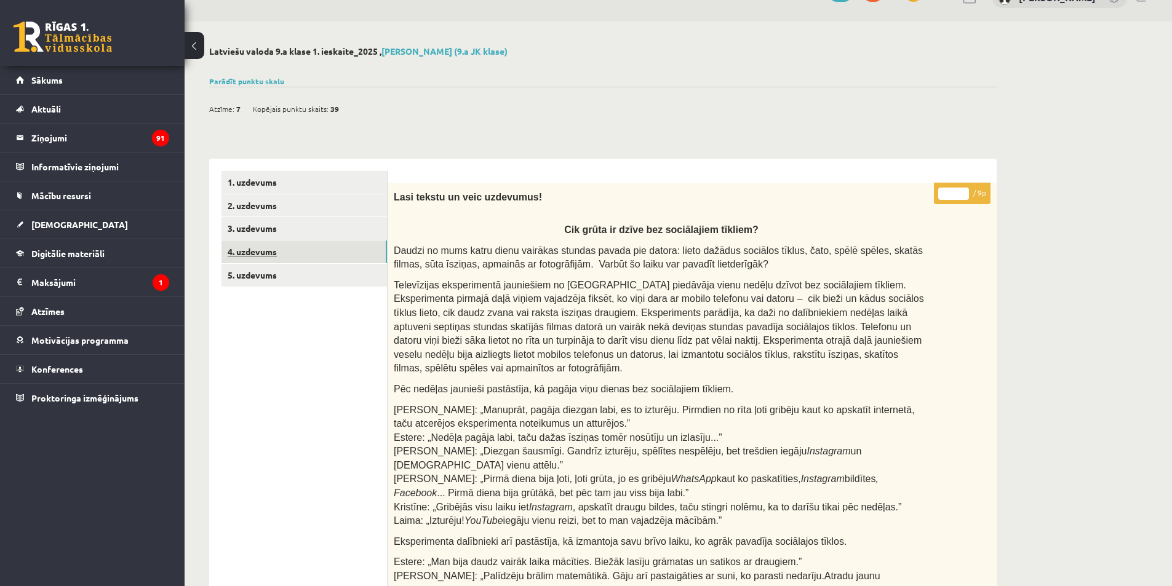
click at [279, 252] on link "4. uzdevums" at bounding box center [303, 251] width 165 height 23
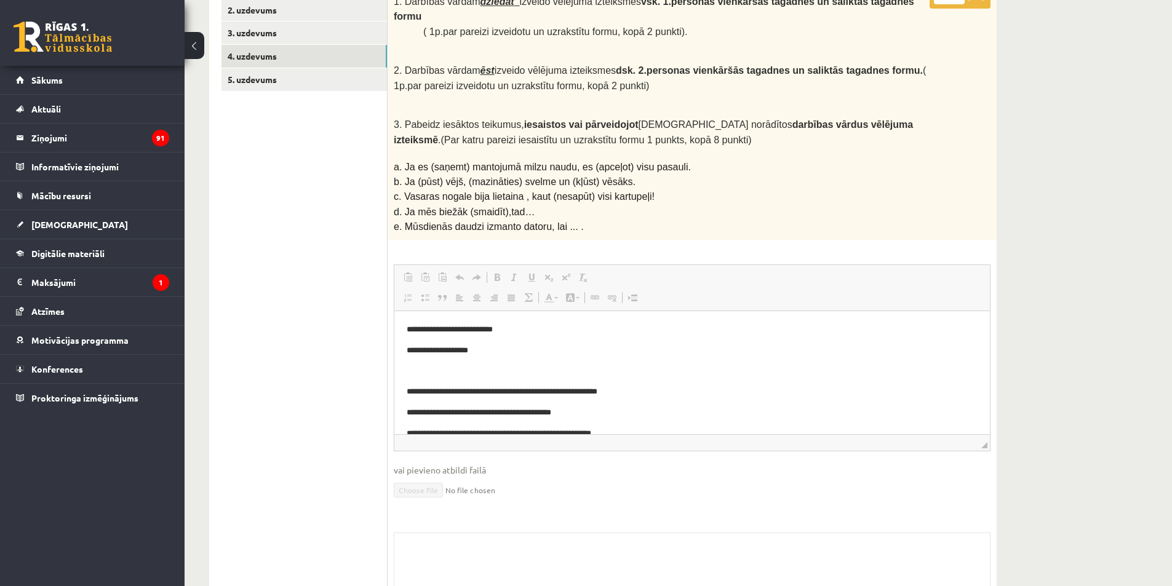
scroll to position [190, 0]
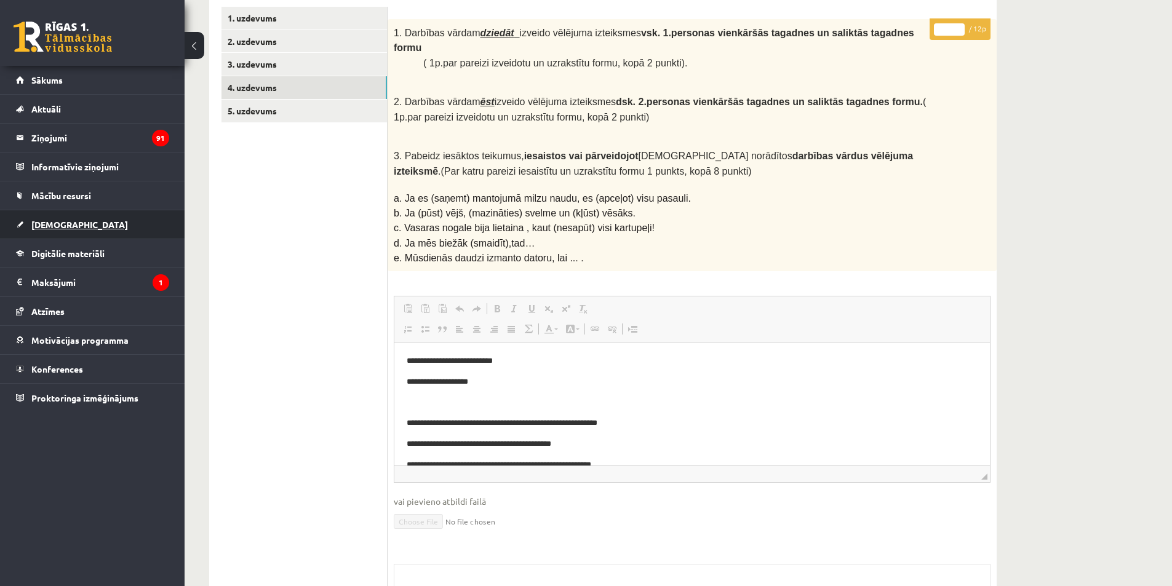
click at [83, 212] on link "[DEMOGRAPHIC_DATA]" at bounding box center [92, 224] width 153 height 28
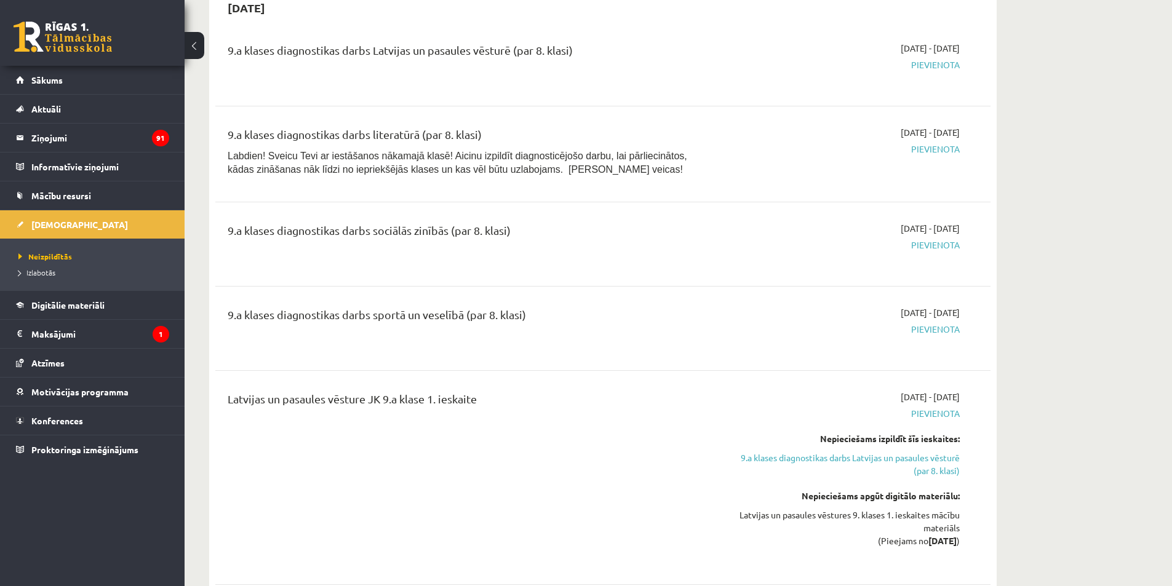
scroll to position [553, 0]
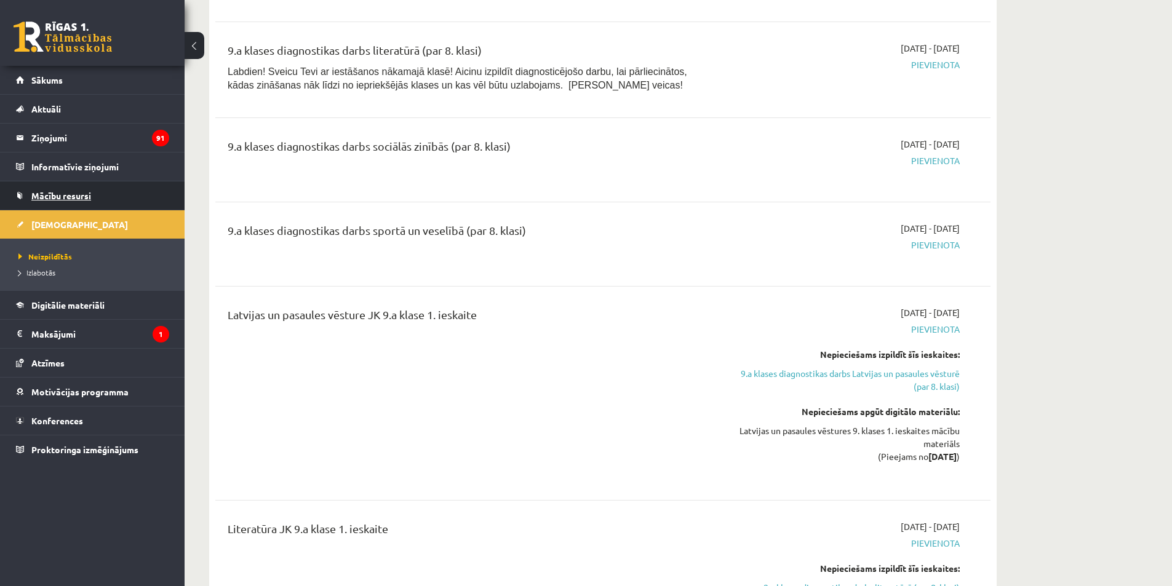
click at [97, 191] on link "Mācību resursi" at bounding box center [92, 195] width 153 height 28
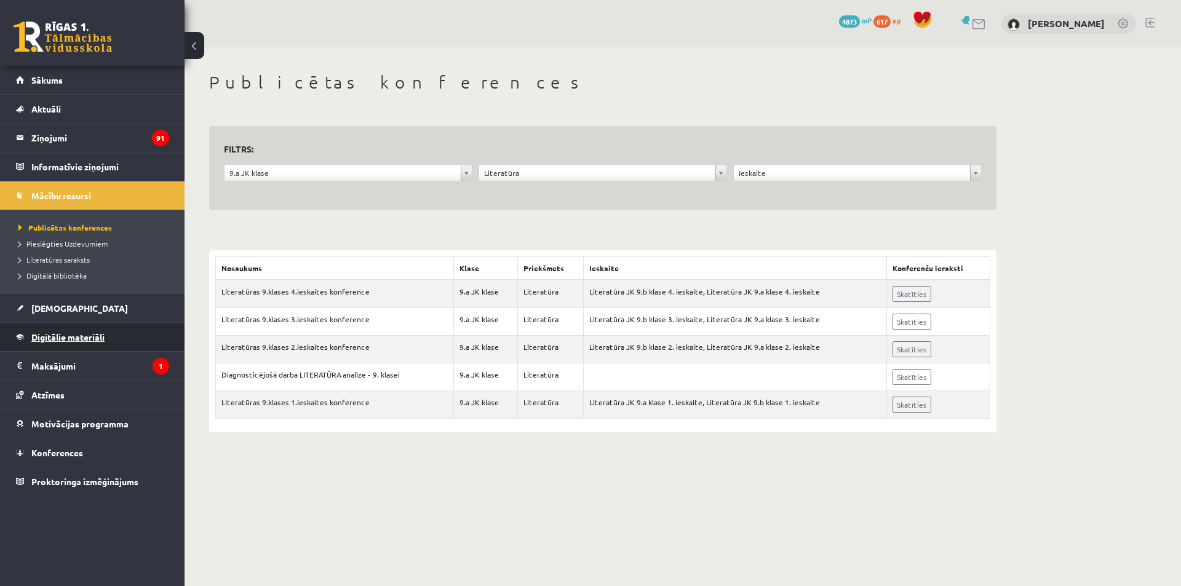
click at [115, 346] on link "Digitālie materiāli" at bounding box center [92, 337] width 153 height 28
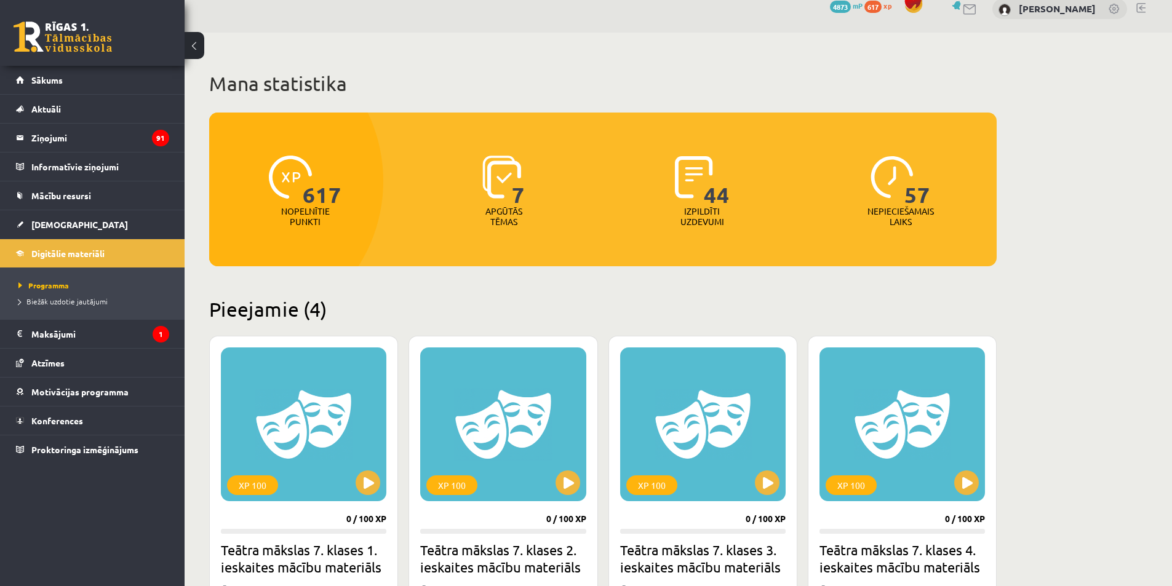
scroll to position [9, 0]
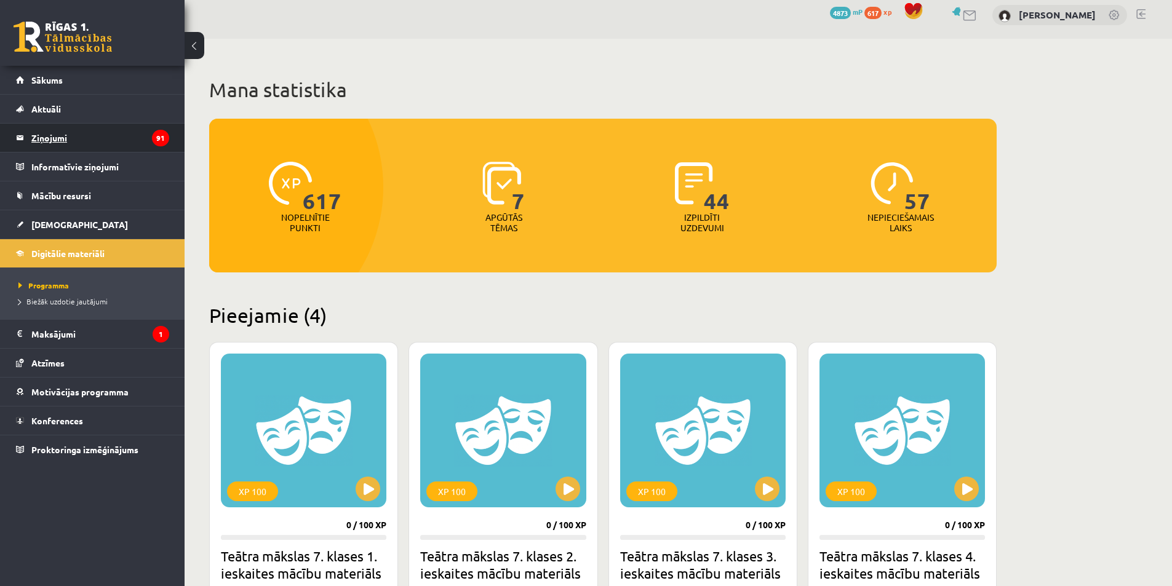
click at [108, 144] on legend "Ziņojumi 91" at bounding box center [100, 138] width 138 height 28
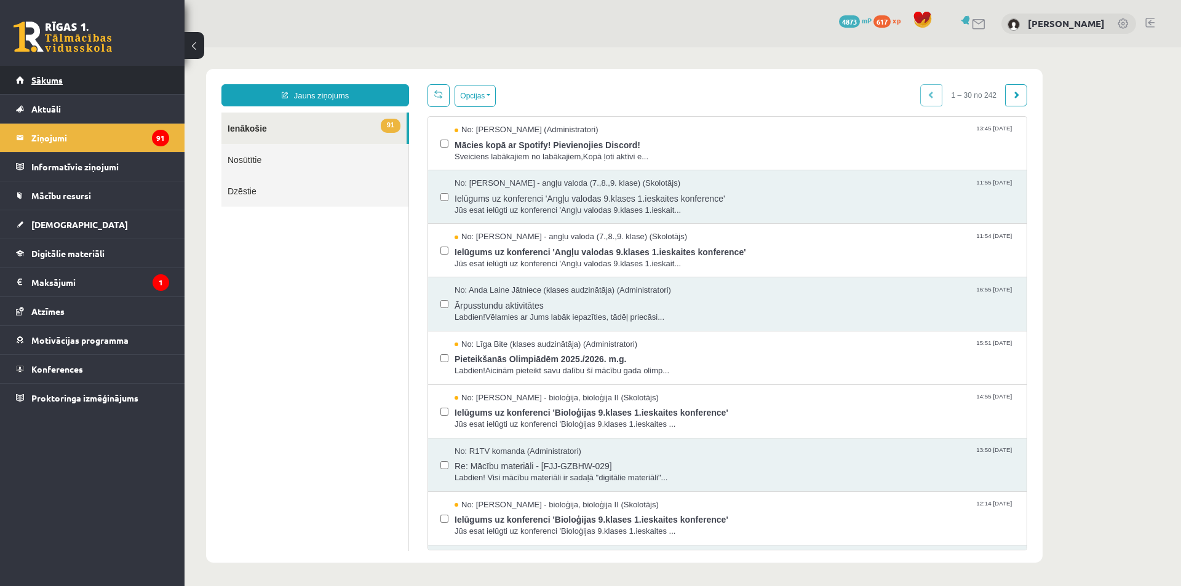
click at [80, 71] on link "Sākums" at bounding box center [92, 80] width 153 height 28
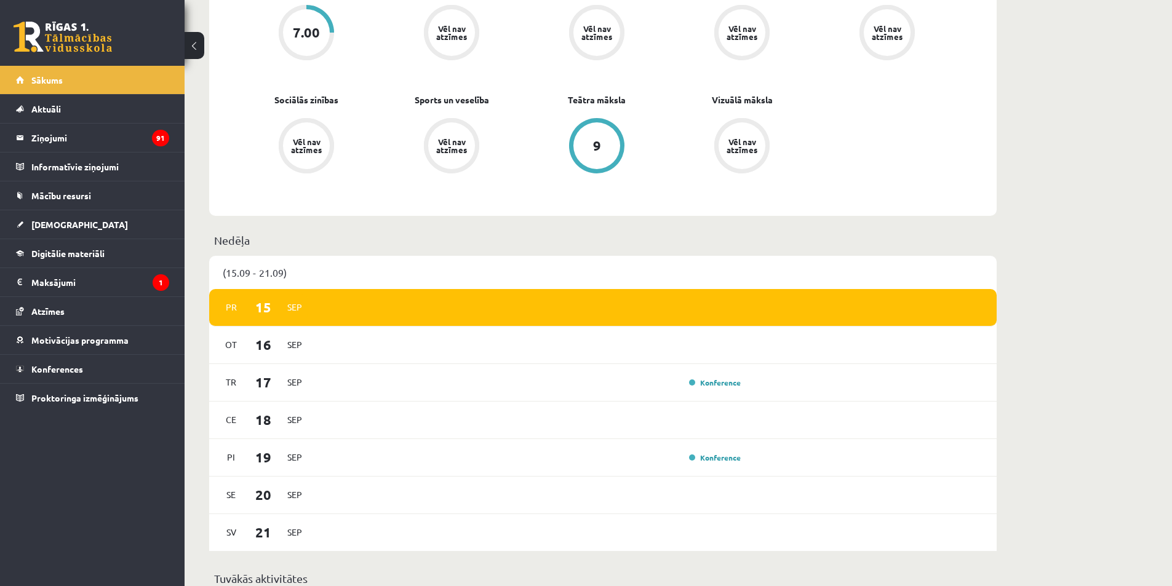
scroll to position [676, 0]
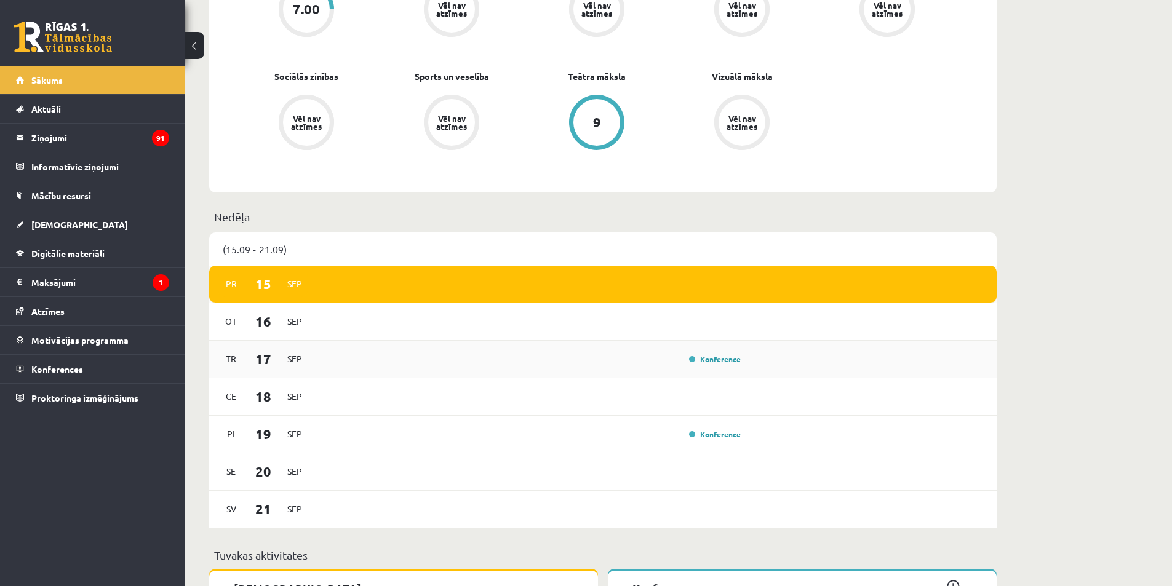
click at [664, 360] on div "Konference" at bounding box center [531, 359] width 428 height 14
click at [738, 362] on link "Konference" at bounding box center [715, 359] width 52 height 10
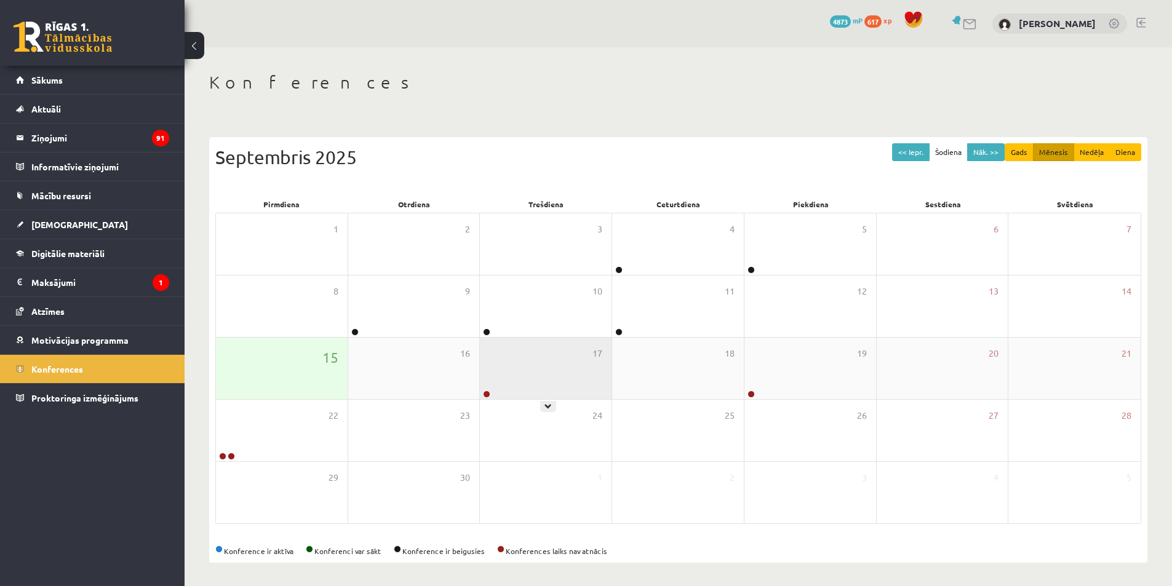
click at [530, 385] on div "17" at bounding box center [546, 368] width 132 height 61
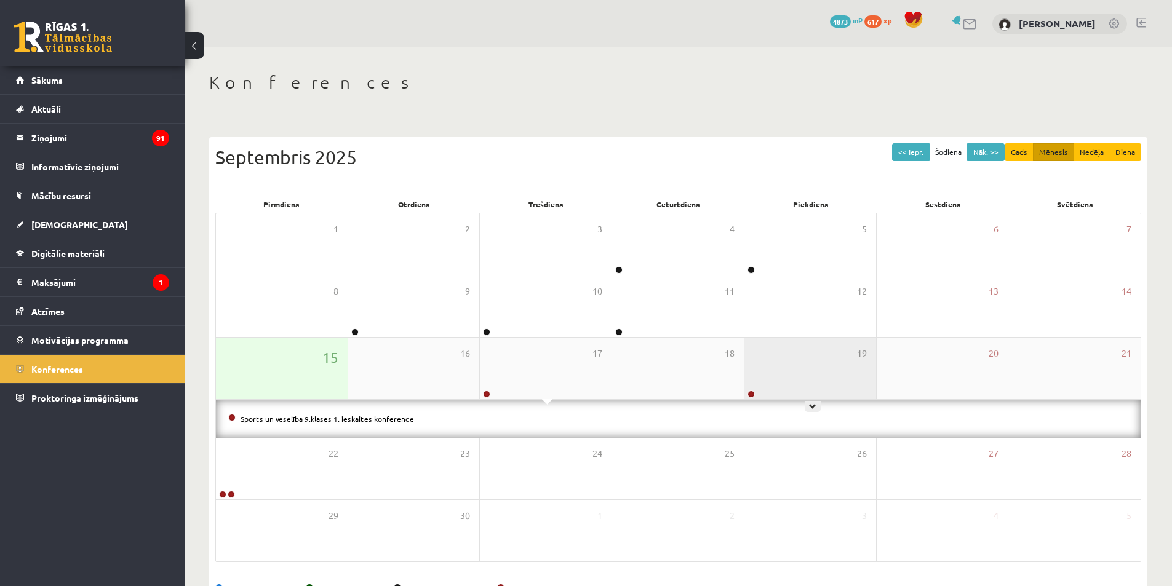
click at [806, 365] on div "19" at bounding box center [810, 368] width 132 height 61
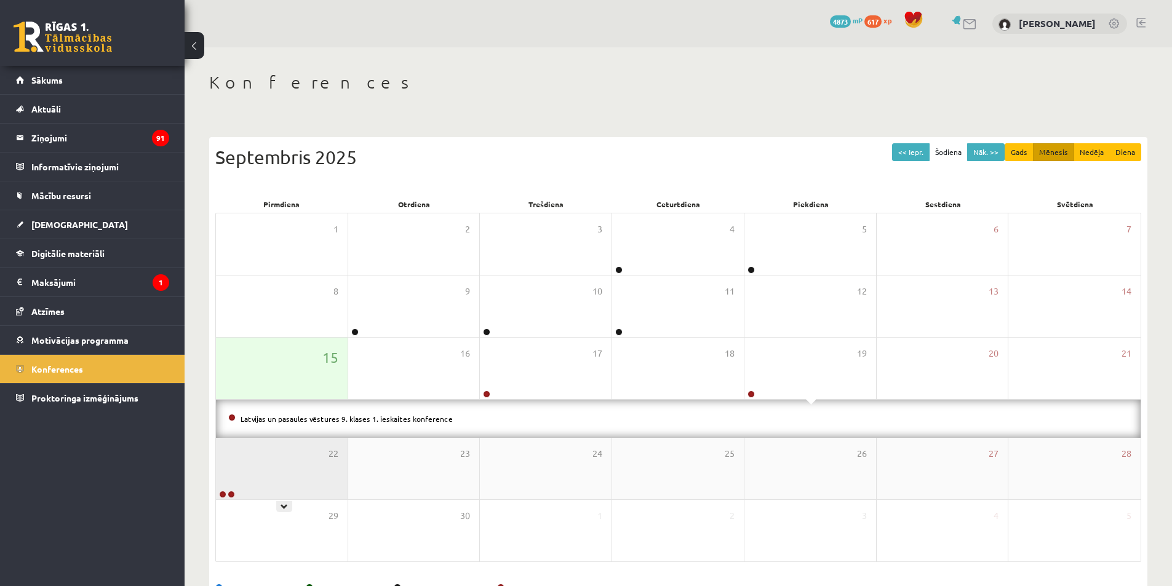
click at [279, 477] on div "22" at bounding box center [282, 468] width 132 height 61
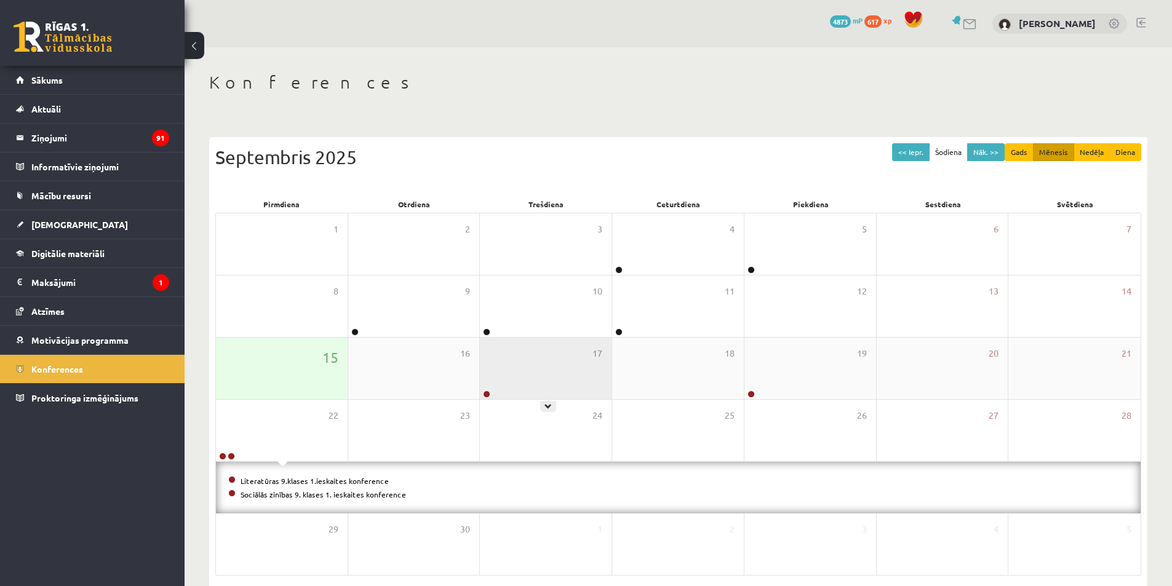
click at [513, 365] on div "17" at bounding box center [546, 368] width 132 height 61
